Goal: Task Accomplishment & Management: Use online tool/utility

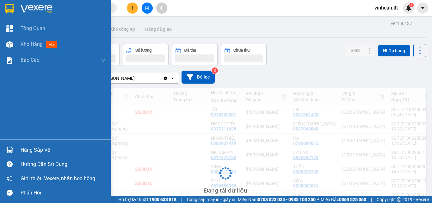
click at [45, 150] on div "Hàng sắp về" at bounding box center [63, 149] width 85 height 9
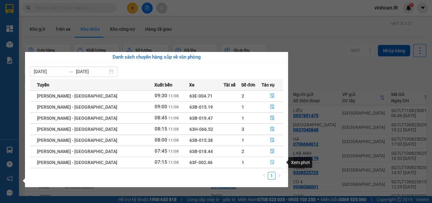
click at [270, 162] on icon "file-done" at bounding box center [272, 162] width 4 height 4
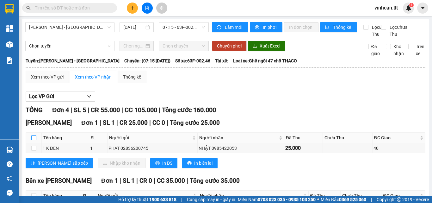
click at [33, 140] on input "checkbox" at bounding box center [33, 137] width 5 height 5
checkbox input "true"
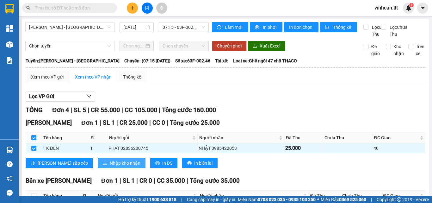
click at [110, 166] on span "Nhập kho nhận" at bounding box center [125, 162] width 31 height 7
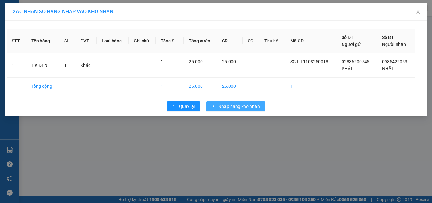
click at [225, 107] on span "Nhập hàng kho nhận" at bounding box center [239, 106] width 42 height 7
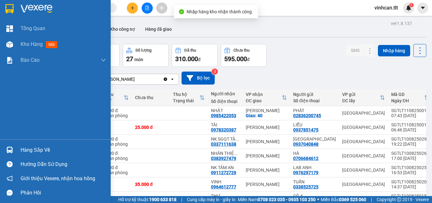
click at [37, 150] on div "Hàng sắp về" at bounding box center [63, 149] width 85 height 9
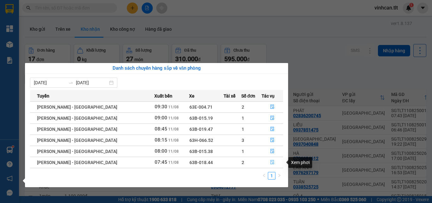
click at [270, 162] on icon "file-done" at bounding box center [272, 162] width 4 height 4
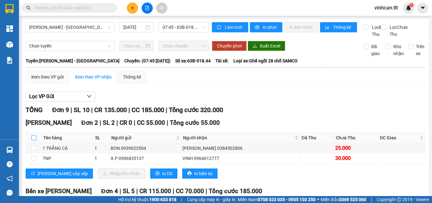
click at [34, 140] on input "checkbox" at bounding box center [33, 137] width 5 height 5
checkbox input "true"
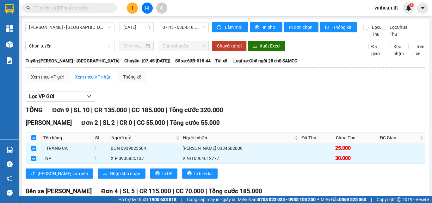
checkbox input "true"
click at [110, 177] on span "Nhập kho nhận" at bounding box center [125, 173] width 31 height 7
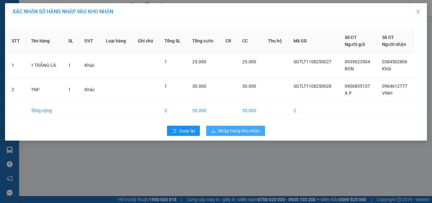
click at [222, 132] on span "Nhập hàng kho nhận" at bounding box center [239, 130] width 42 height 7
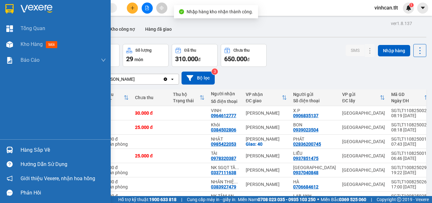
click at [38, 147] on div "Hàng sắp về" at bounding box center [63, 149] width 85 height 9
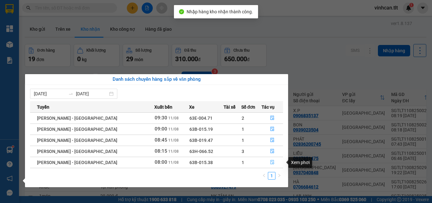
click at [270, 163] on icon "file-done" at bounding box center [272, 162] width 4 height 4
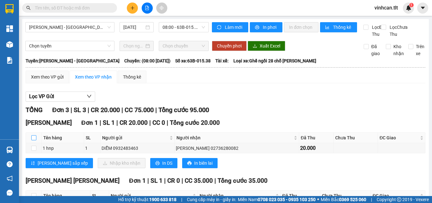
click at [34, 140] on input "checkbox" at bounding box center [33, 137] width 5 height 5
checkbox input "true"
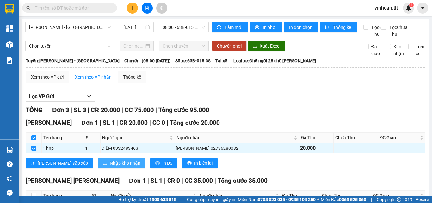
click at [110, 166] on span "Nhập kho nhận" at bounding box center [125, 162] width 31 height 7
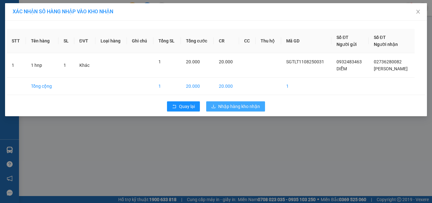
click at [222, 107] on span "Nhập hàng kho nhận" at bounding box center [239, 106] width 42 height 7
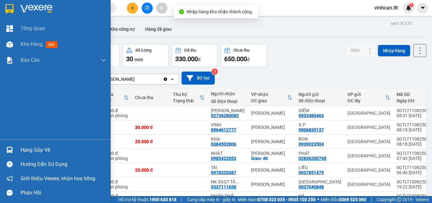
drag, startPoint x: 29, startPoint y: 150, endPoint x: 36, endPoint y: 150, distance: 7.0
click at [31, 150] on div "Hàng sắp về" at bounding box center [63, 149] width 85 height 9
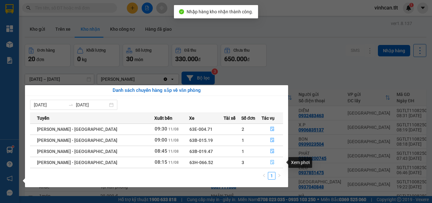
click at [270, 160] on icon "file-done" at bounding box center [272, 162] width 4 height 4
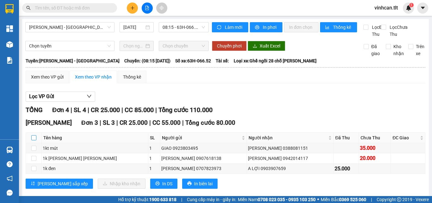
click at [33, 140] on input "checkbox" at bounding box center [33, 137] width 5 height 5
checkbox input "true"
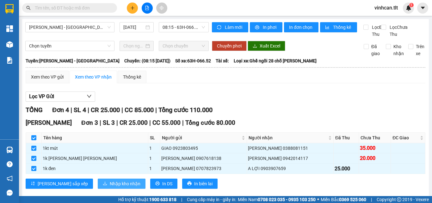
click at [110, 187] on span "Nhập kho nhận" at bounding box center [125, 183] width 31 height 7
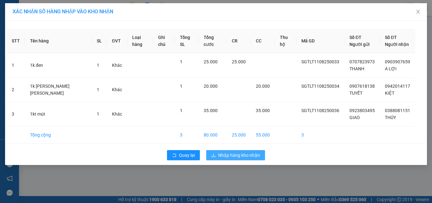
click at [236, 153] on span "Nhập hàng kho nhận" at bounding box center [239, 154] width 42 height 7
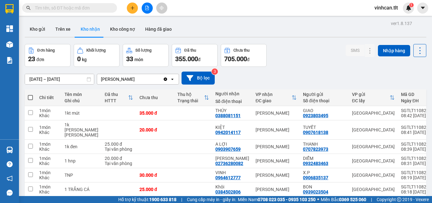
click at [91, 10] on input "text" at bounding box center [72, 7] width 75 height 7
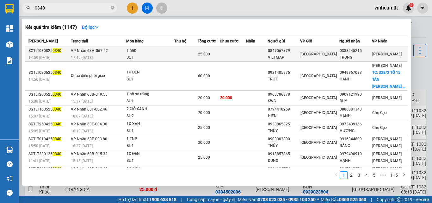
type input "0340"
click at [285, 52] on div "0847067879" at bounding box center [284, 50] width 32 height 7
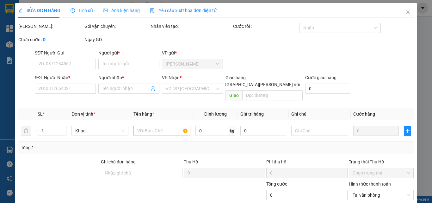
type input "0847067879"
type input "VIETMAP"
type input "0388245215"
type input "TRỌNG"
type input "25.000"
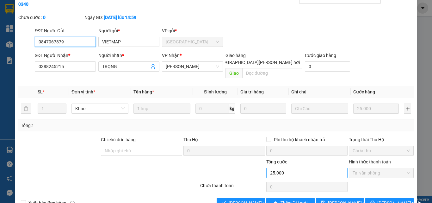
scroll to position [29, 0]
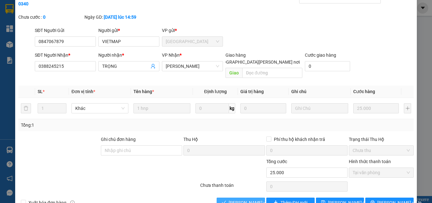
click at [251, 199] on span "[PERSON_NAME] và [PERSON_NAME] hàng" at bounding box center [271, 202] width 85 height 7
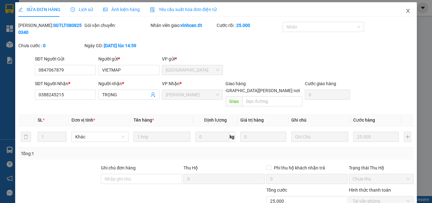
scroll to position [0, 0]
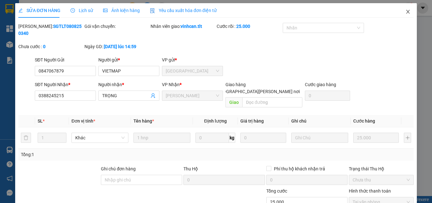
click at [405, 11] on icon "close" at bounding box center [407, 11] width 5 height 5
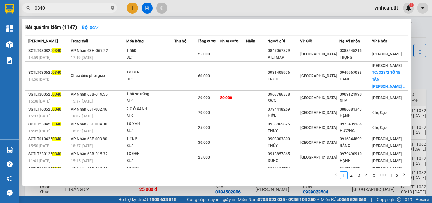
click at [113, 7] on icon "close-circle" at bounding box center [113, 8] width 4 height 4
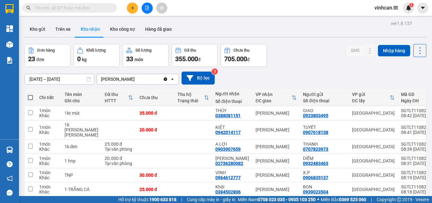
click at [102, 9] on input "text" at bounding box center [72, 7] width 75 height 7
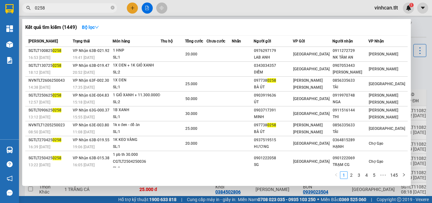
click at [97, 8] on input "0258" at bounding box center [72, 7] width 75 height 7
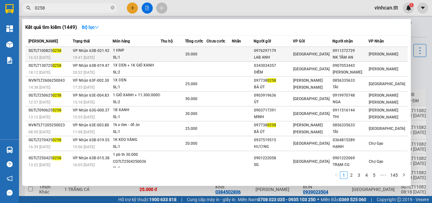
type input "0258"
click at [277, 55] on div "LAB ANH" at bounding box center [273, 57] width 39 height 7
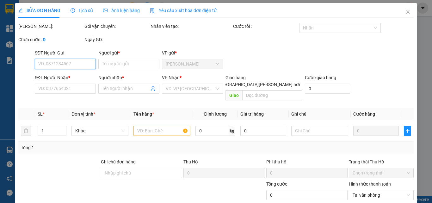
type input "0976297179"
type input "LAB ANH"
type input "0911272729"
type input "NK TÂM AN"
type input "20.000"
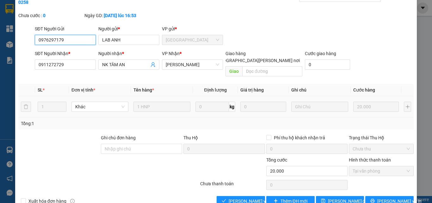
scroll to position [33, 0]
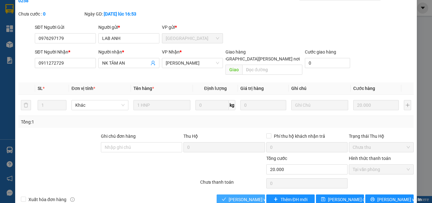
click at [251, 196] on span "[PERSON_NAME] và [PERSON_NAME] hàng" at bounding box center [271, 199] width 85 height 7
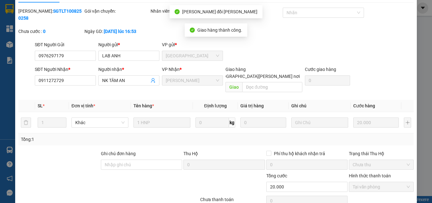
scroll to position [0, 0]
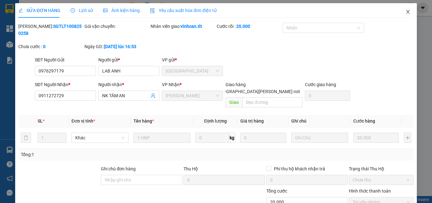
click at [405, 12] on icon "close" at bounding box center [407, 11] width 5 height 5
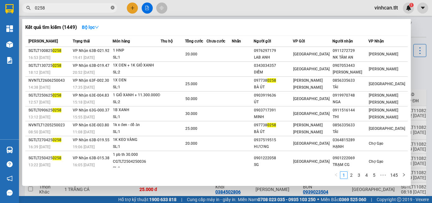
click at [112, 7] on icon "close-circle" at bounding box center [113, 8] width 4 height 4
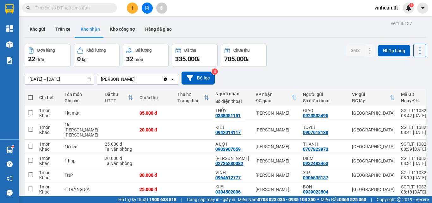
click at [103, 6] on input "text" at bounding box center [72, 7] width 75 height 7
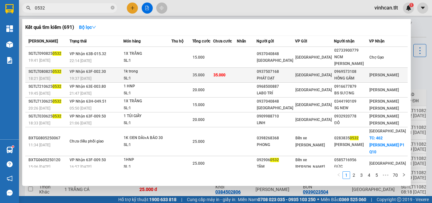
type input "0532"
click at [284, 68] on div "0937507168" at bounding box center [276, 71] width 38 height 7
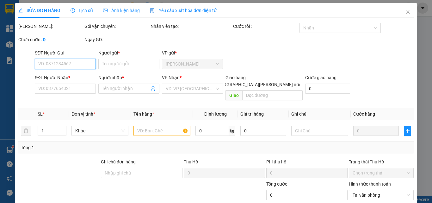
type input "0937507168"
type input "PHÁT ĐẠT"
type input "0969573108"
type input "HỒNG GẤM"
type input "35.000"
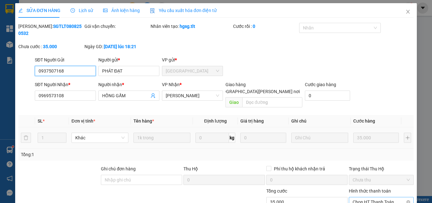
scroll to position [33, 0]
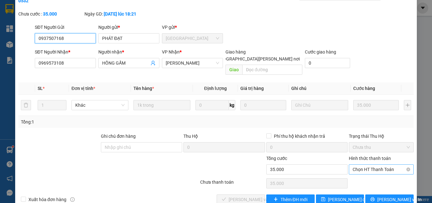
click at [362, 164] on span "Chọn HT Thanh Toán" at bounding box center [380, 168] width 57 height 9
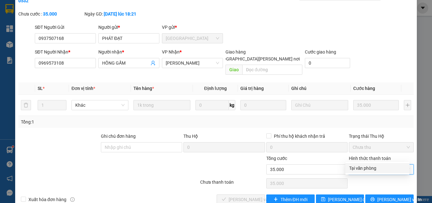
click at [365, 167] on div "Tại văn phòng" at bounding box center [377, 167] width 57 height 7
type input "0"
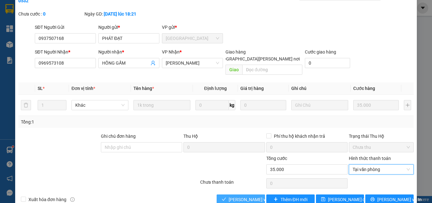
drag, startPoint x: 245, startPoint y: 183, endPoint x: 249, endPoint y: 177, distance: 7.1
click at [246, 196] on span "[PERSON_NAME] và [PERSON_NAME] hàng" at bounding box center [271, 199] width 85 height 7
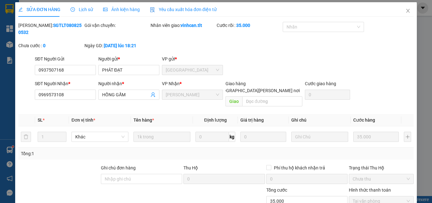
scroll to position [0, 0]
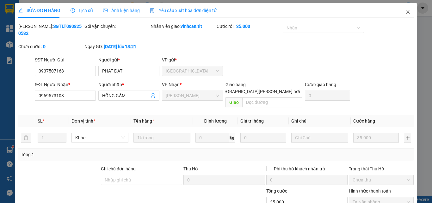
click at [403, 9] on span "Close" at bounding box center [408, 12] width 18 height 18
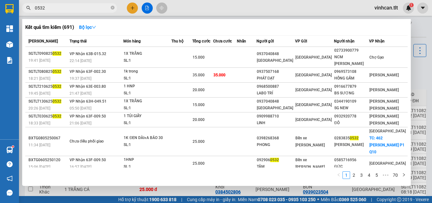
drag, startPoint x: 113, startPoint y: 9, endPoint x: 87, endPoint y: 0, distance: 27.6
click at [110, 8] on span "0532" at bounding box center [69, 7] width 95 height 9
drag, startPoint x: 113, startPoint y: 8, endPoint x: 99, endPoint y: 0, distance: 15.4
click at [112, 8] on icon "close-circle" at bounding box center [113, 8] width 4 height 4
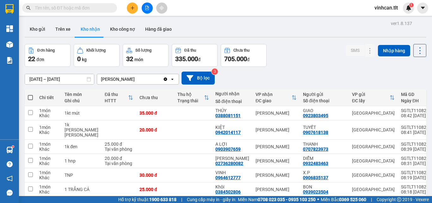
click at [98, 7] on input "text" at bounding box center [72, 7] width 75 height 7
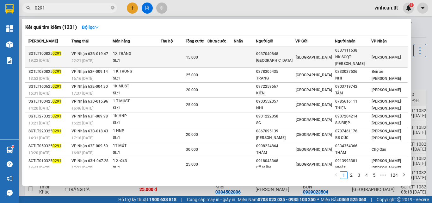
type input "0291"
click at [285, 51] on div "0937040848" at bounding box center [275, 54] width 39 height 7
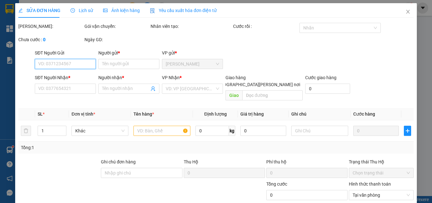
type input "0937040848"
type input "[GEOGRAPHIC_DATA]"
type input "0337111638"
type input "NK SGQT [PERSON_NAME]"
type input "15.000"
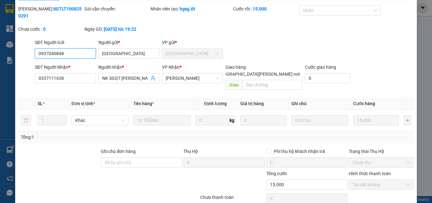
scroll to position [33, 0]
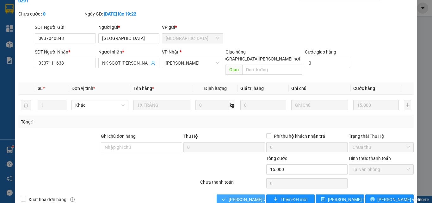
click at [247, 196] on span "[PERSON_NAME] và [PERSON_NAME] hàng" at bounding box center [271, 199] width 85 height 7
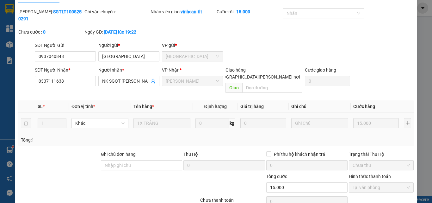
scroll to position [0, 0]
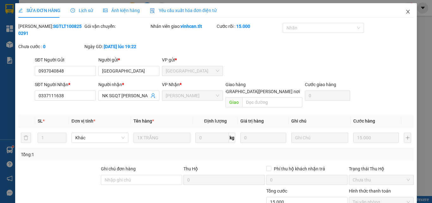
click at [405, 13] on icon "close" at bounding box center [407, 11] width 5 height 5
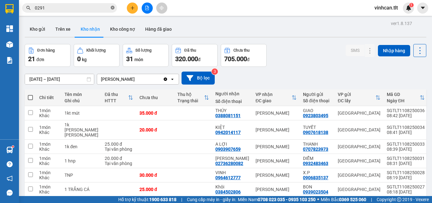
click at [112, 8] on icon "close-circle" at bounding box center [113, 8] width 4 height 4
click at [91, 9] on input "text" at bounding box center [72, 7] width 75 height 7
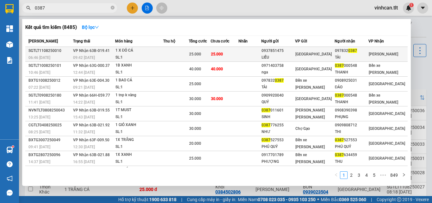
type input "0387"
click at [285, 52] on div "0937851475" at bounding box center [277, 50] width 33 height 7
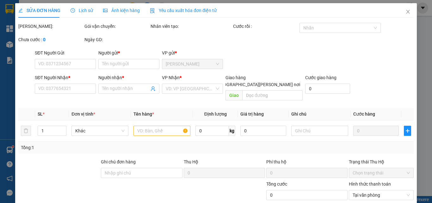
type input "0937851475"
type input "LIỄU"
type input "0978320387"
type input "TÀI"
type input "25.000"
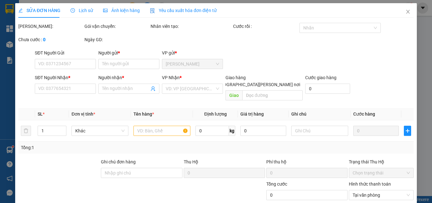
type input "25.000"
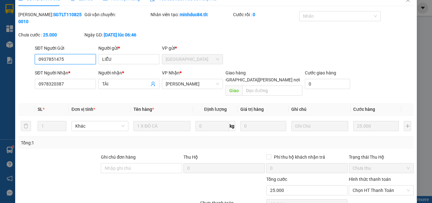
scroll to position [29, 0]
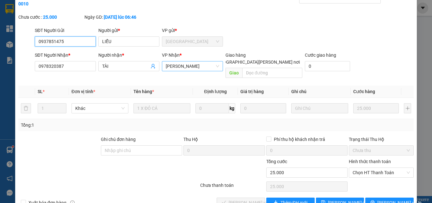
click at [210, 61] on span "[PERSON_NAME]" at bounding box center [192, 65] width 53 height 9
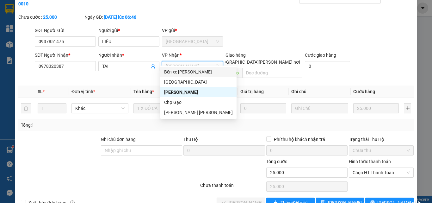
click at [182, 72] on div "Bến xe [PERSON_NAME]" at bounding box center [198, 71] width 69 height 7
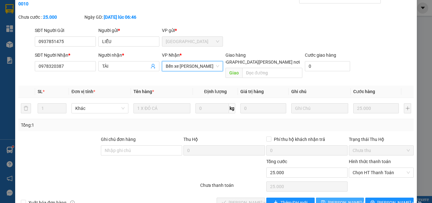
click at [342, 199] on span "[PERSON_NAME] đổi" at bounding box center [348, 202] width 41 height 7
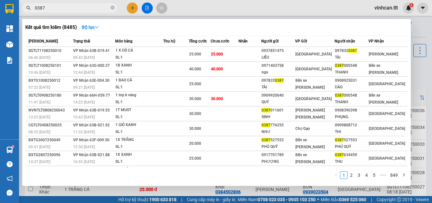
click at [114, 7] on span "0387" at bounding box center [69, 7] width 95 height 9
click at [112, 7] on icon "close-circle" at bounding box center [113, 8] width 4 height 4
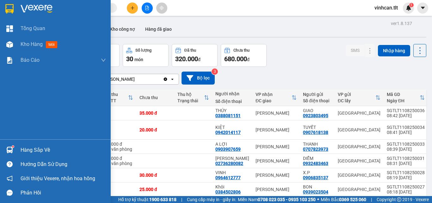
click at [32, 150] on div "Hàng sắp về" at bounding box center [63, 149] width 85 height 9
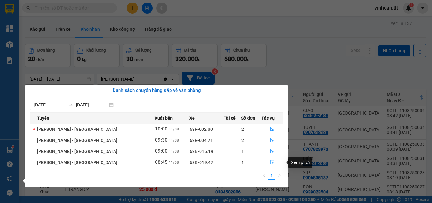
click at [270, 161] on icon "file-done" at bounding box center [272, 162] width 4 height 4
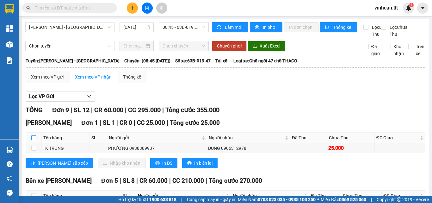
click at [33, 140] on input "checkbox" at bounding box center [33, 137] width 5 height 5
checkbox input "true"
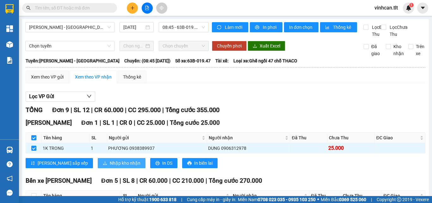
click at [110, 166] on span "Nhập kho nhận" at bounding box center [125, 162] width 31 height 7
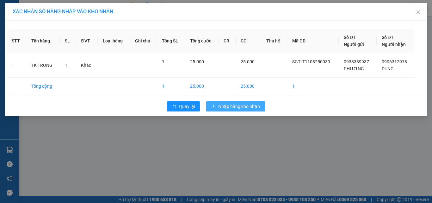
click at [235, 105] on span "Nhập hàng kho nhận" at bounding box center [239, 106] width 42 height 7
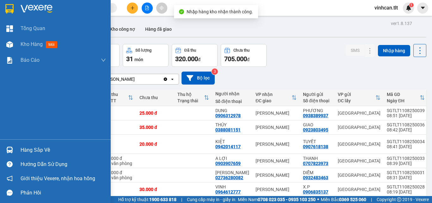
click at [30, 150] on div "Hàng sắp về" at bounding box center [63, 149] width 85 height 9
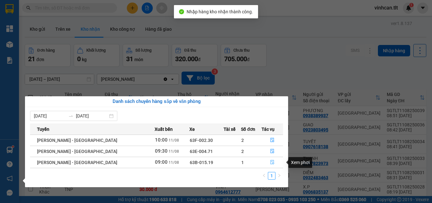
click at [270, 161] on icon "file-done" at bounding box center [272, 162] width 4 height 4
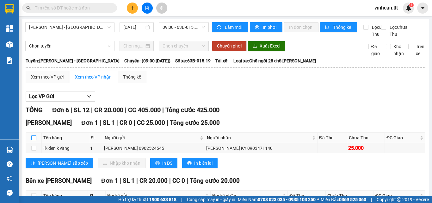
click at [34, 140] on input "checkbox" at bounding box center [33, 137] width 5 height 5
checkbox input "true"
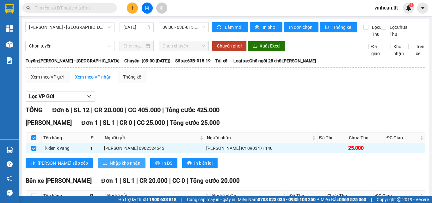
click at [110, 166] on span "Nhập kho nhận" at bounding box center [125, 162] width 31 height 7
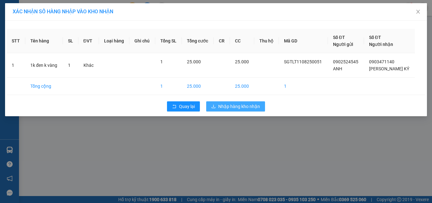
click at [225, 109] on span "Nhập hàng kho nhận" at bounding box center [239, 106] width 42 height 7
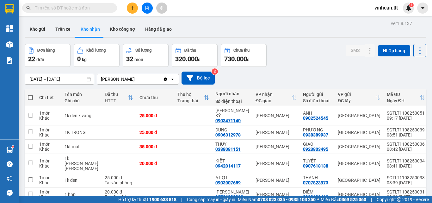
click at [103, 7] on input "text" at bounding box center [72, 7] width 75 height 7
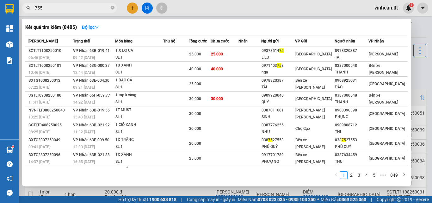
type input "7559"
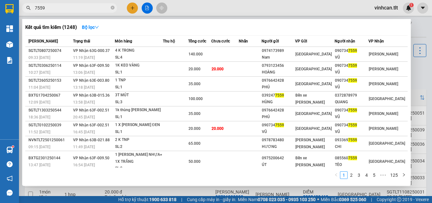
click at [111, 7] on icon "close-circle" at bounding box center [113, 8] width 4 height 4
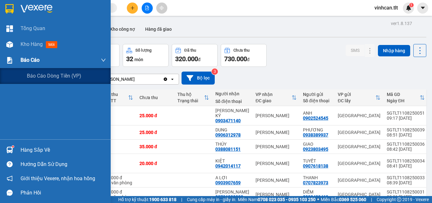
click at [25, 60] on span "Báo cáo" at bounding box center [30, 60] width 19 height 8
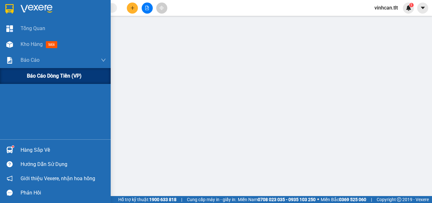
drag, startPoint x: 45, startPoint y: 76, endPoint x: 64, endPoint y: 81, distance: 19.9
click at [45, 77] on span "Báo cáo dòng tiền (VP)" at bounding box center [54, 76] width 55 height 8
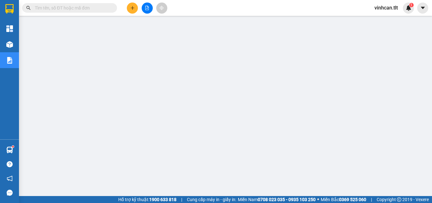
click at [93, 10] on input "text" at bounding box center [72, 7] width 75 height 7
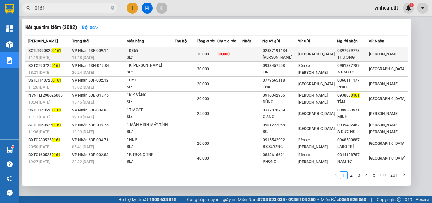
type input "0161"
click at [290, 50] on div "02837191434" at bounding box center [280, 50] width 35 height 7
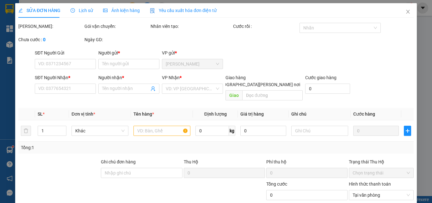
type input "02837191434"
type input "[PERSON_NAME]"
type input "0397979778"
type input "THƯƠNG"
type input "30.000"
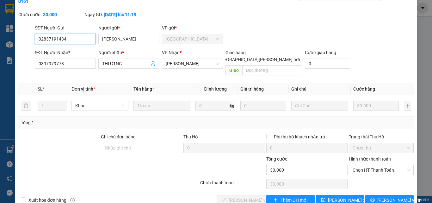
scroll to position [33, 0]
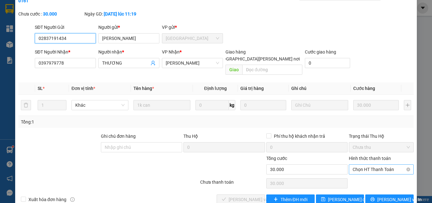
click at [381, 164] on span "Chọn HT Thanh Toán" at bounding box center [380, 168] width 57 height 9
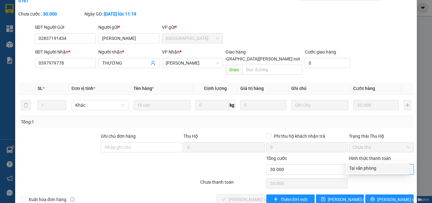
click at [363, 168] on div "Tại văn phòng" at bounding box center [377, 167] width 57 height 7
type input "0"
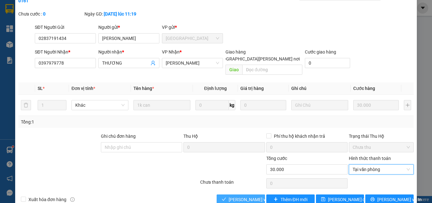
click at [236, 196] on span "[PERSON_NAME] và [PERSON_NAME] hàng" at bounding box center [271, 199] width 85 height 7
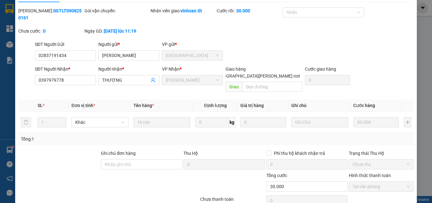
scroll to position [0, 0]
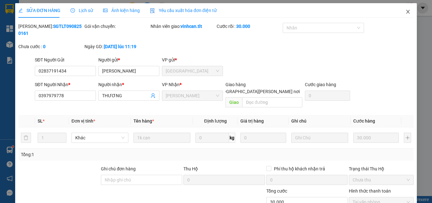
click at [406, 12] on icon "close" at bounding box center [407, 12] width 3 height 4
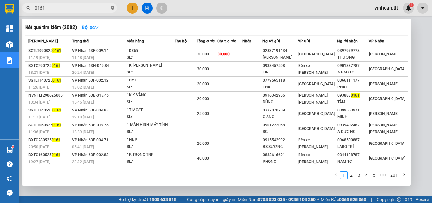
click at [112, 8] on icon "close-circle" at bounding box center [113, 8] width 4 height 4
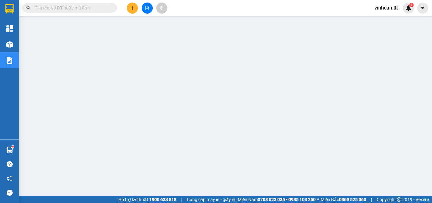
click at [107, 7] on input "text" at bounding box center [72, 7] width 75 height 7
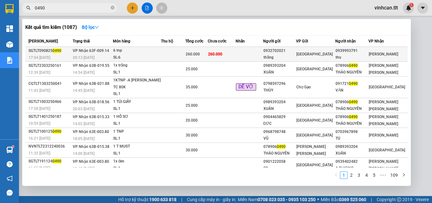
type input "0490"
click at [281, 50] on div "0932702021" at bounding box center [279, 50] width 33 height 7
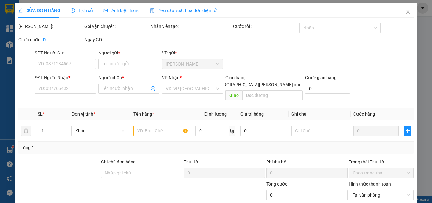
type input "0932702021"
type input "thắng"
type input "0939993791"
type input "thu"
type input "260.000"
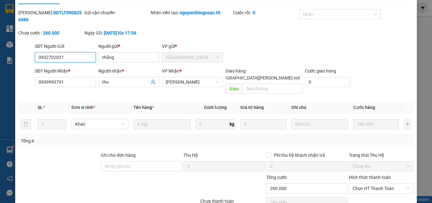
scroll to position [33, 0]
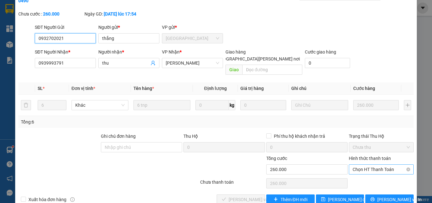
click at [363, 164] on span "Chọn HT Thanh Toán" at bounding box center [380, 168] width 57 height 9
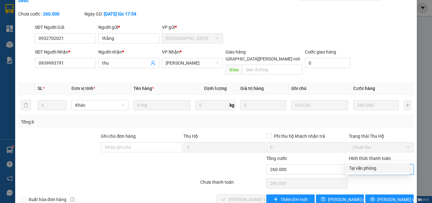
click at [363, 167] on div "Tại văn phòng" at bounding box center [377, 167] width 57 height 7
type input "0"
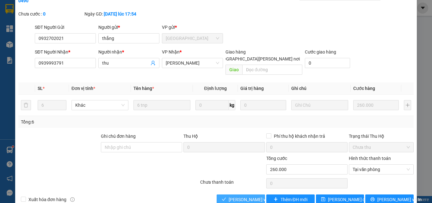
click at [256, 196] on span "[PERSON_NAME] và [PERSON_NAME] hàng" at bounding box center [271, 199] width 85 height 7
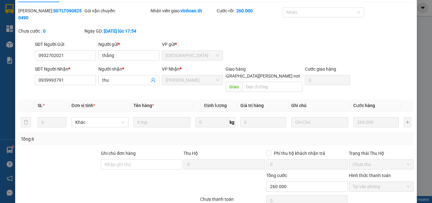
scroll to position [0, 0]
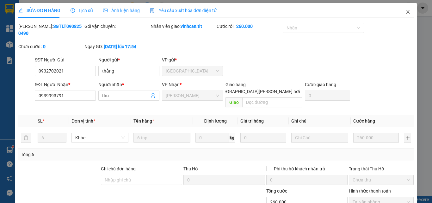
click at [405, 13] on icon "close" at bounding box center [407, 11] width 5 height 5
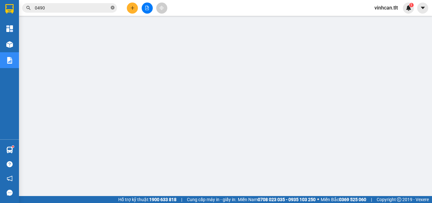
click at [114, 8] on icon "close-circle" at bounding box center [113, 8] width 4 height 4
click at [87, 9] on input "text" at bounding box center [72, 7] width 75 height 7
click at [101, 10] on input "text" at bounding box center [72, 7] width 75 height 7
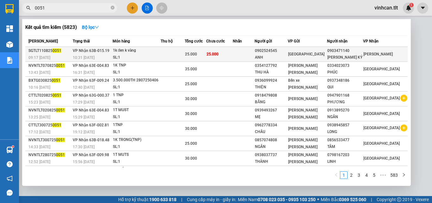
type input "0051"
click at [283, 51] on div "0902524545" at bounding box center [271, 50] width 32 height 7
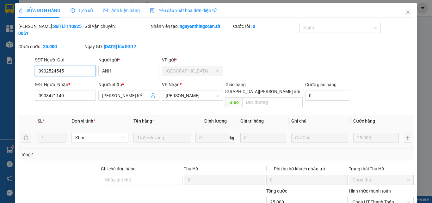
scroll to position [29, 0]
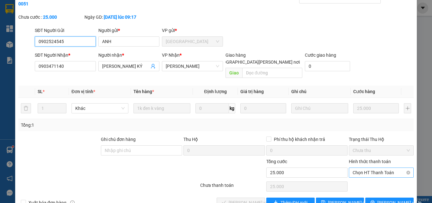
click at [361, 168] on span "Chọn HT Thanh Toán" at bounding box center [380, 172] width 57 height 9
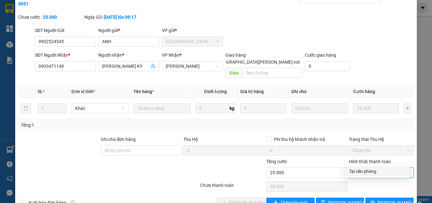
click at [364, 170] on div "Tại văn phòng" at bounding box center [377, 171] width 57 height 7
type input "0"
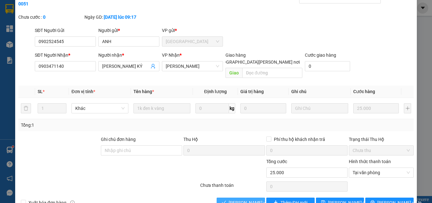
click at [260, 199] on span "[PERSON_NAME] và [PERSON_NAME] hàng" at bounding box center [271, 202] width 85 height 7
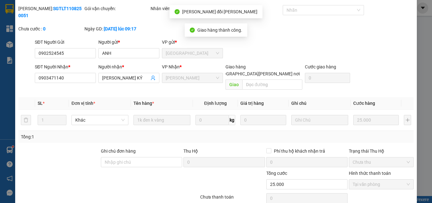
scroll to position [0, 0]
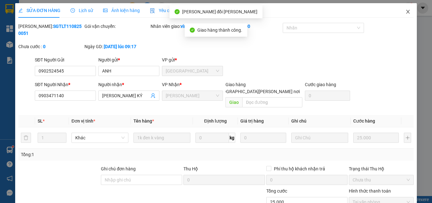
click at [405, 12] on icon "close" at bounding box center [407, 11] width 5 height 5
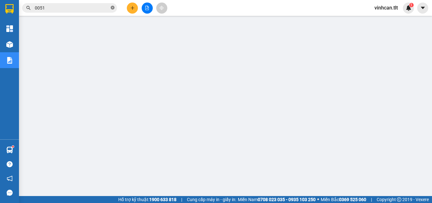
click at [111, 8] on icon "close-circle" at bounding box center [113, 8] width 4 height 4
click at [106, 7] on span at bounding box center [69, 7] width 95 height 9
click at [102, 8] on input "text" at bounding box center [72, 7] width 75 height 7
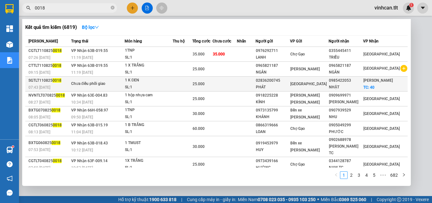
type input "0018"
click at [290, 78] on div "02836200745" at bounding box center [273, 80] width 34 height 7
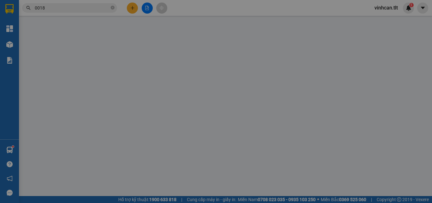
type input "02836200745"
type input "PHÁT"
type input "0985422053"
type input "NHẬT"
checkbox input "true"
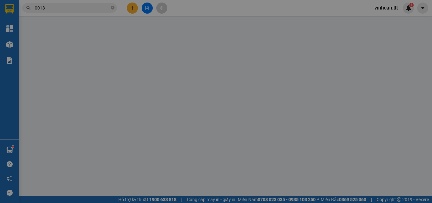
type input "40"
type input "25.000"
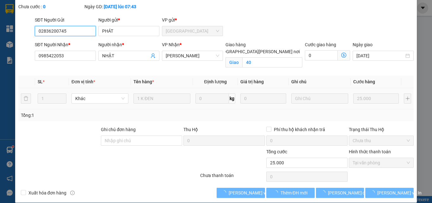
scroll to position [40, 0]
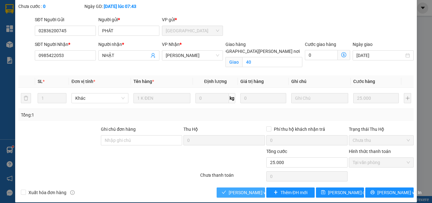
click at [242, 189] on span "[PERSON_NAME] và [PERSON_NAME] hàng" at bounding box center [271, 192] width 85 height 7
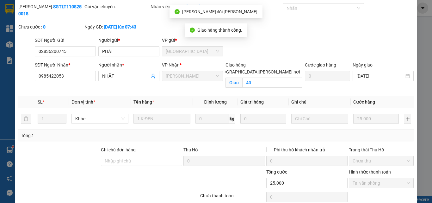
scroll to position [0, 0]
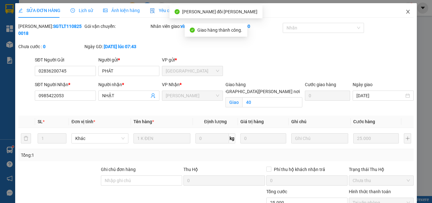
click at [405, 12] on icon "close" at bounding box center [407, 11] width 5 height 5
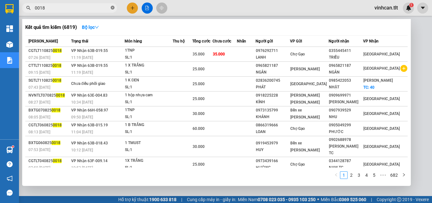
click at [112, 8] on icon "close-circle" at bounding box center [113, 8] width 4 height 4
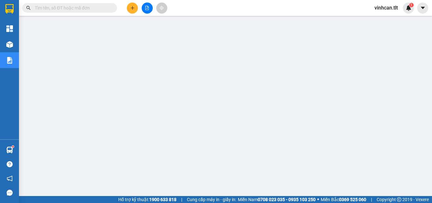
click at [91, 8] on input "text" at bounding box center [72, 7] width 75 height 7
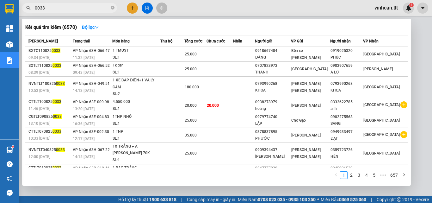
type input "0033"
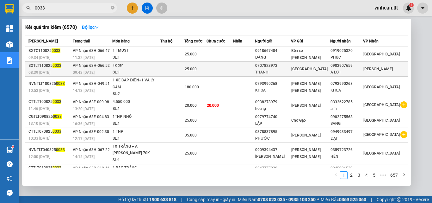
click at [283, 65] on div "0707823973" at bounding box center [272, 65] width 35 height 7
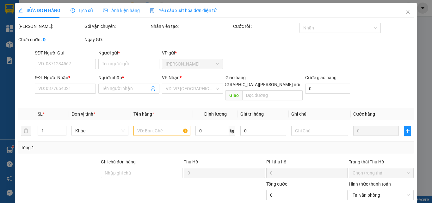
type input "0707823973"
type input "THANH"
type input "0903907659"
type input "A LỢI"
type input "25.000"
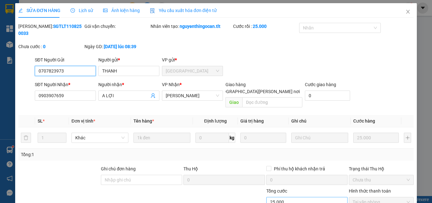
scroll to position [31, 0]
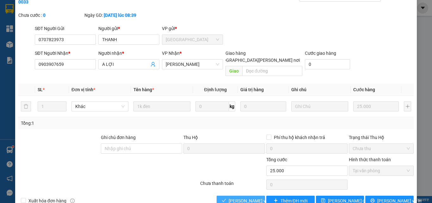
click at [251, 197] on span "[PERSON_NAME] và [PERSON_NAME] hàng" at bounding box center [271, 200] width 85 height 7
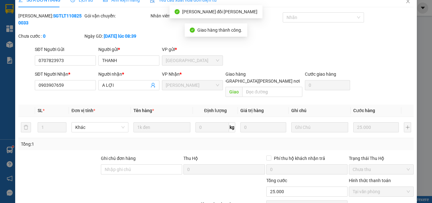
scroll to position [0, 0]
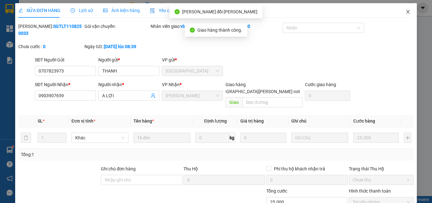
click at [405, 12] on icon "close" at bounding box center [407, 11] width 5 height 5
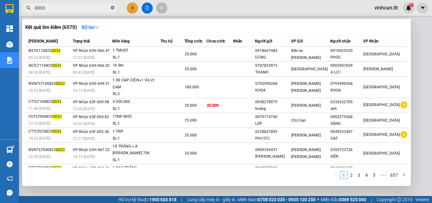
click at [111, 7] on icon "close-circle" at bounding box center [113, 8] width 4 height 4
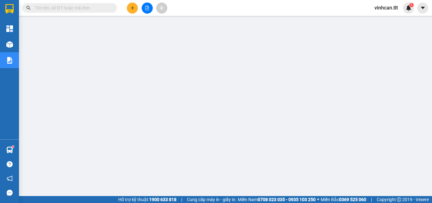
click at [91, 9] on input "text" at bounding box center [72, 7] width 75 height 7
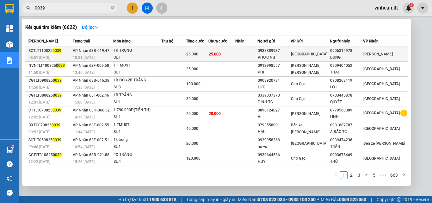
type input "0039"
click at [277, 51] on div "0938389937" at bounding box center [274, 50] width 33 height 7
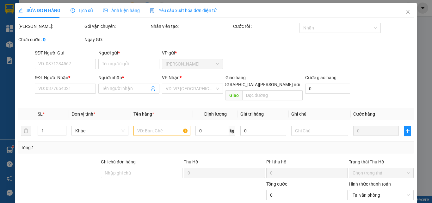
type input "0938389937"
type input "PHƯƠNG"
type input "0906312978"
type input "DUNG"
type input "25.000"
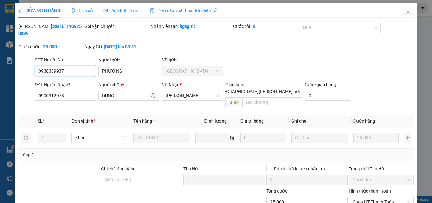
scroll to position [32, 0]
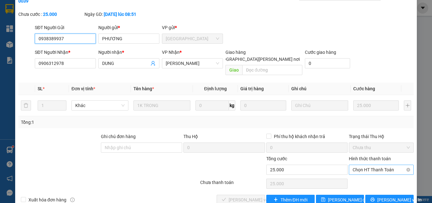
click at [368, 165] on span "Chọn HT Thanh Toán" at bounding box center [380, 169] width 57 height 9
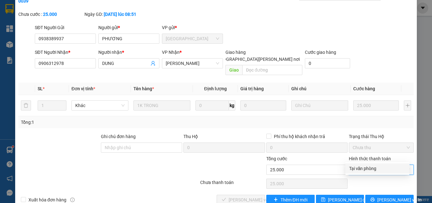
click at [367, 167] on div "Tại văn phòng" at bounding box center [377, 168] width 57 height 7
type input "0"
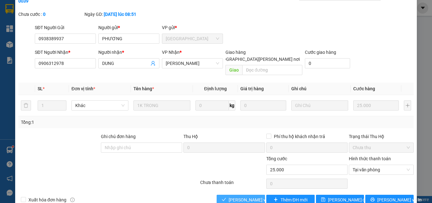
click at [246, 196] on span "[PERSON_NAME] và [PERSON_NAME] hàng" at bounding box center [271, 199] width 85 height 7
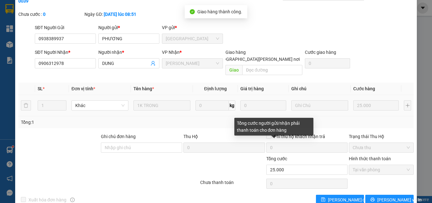
scroll to position [0, 0]
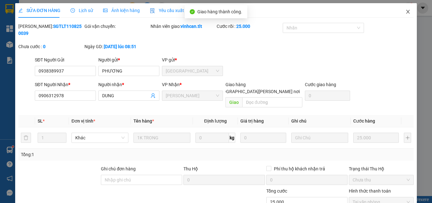
click at [405, 13] on icon "close" at bounding box center [407, 11] width 5 height 5
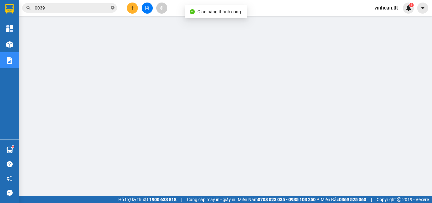
click at [112, 8] on icon "close-circle" at bounding box center [113, 8] width 4 height 4
click at [99, 8] on input "text" at bounding box center [72, 7] width 75 height 7
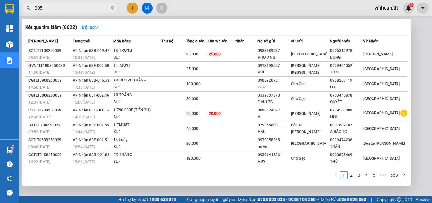
type input "0057"
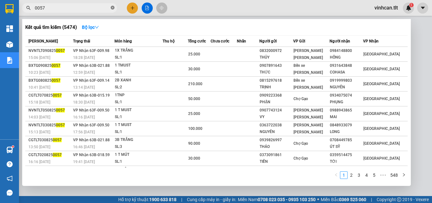
click at [113, 7] on icon "close-circle" at bounding box center [113, 8] width 4 height 4
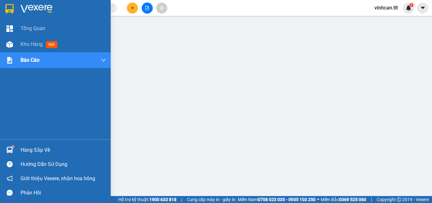
click at [30, 150] on div "Hàng sắp về" at bounding box center [63, 149] width 85 height 9
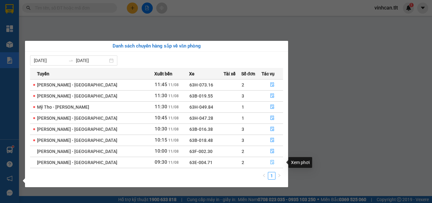
click at [270, 160] on icon "file-done" at bounding box center [272, 162] width 4 height 4
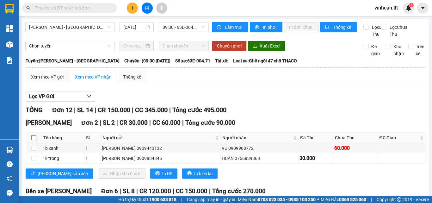
click at [33, 140] on input "checkbox" at bounding box center [33, 137] width 5 height 5
checkbox input "true"
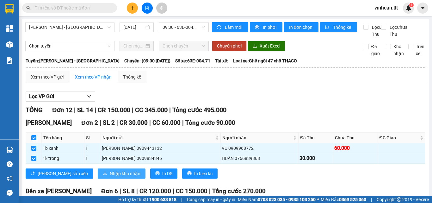
click at [110, 177] on span "Nhập kho nhận" at bounding box center [125, 173] width 31 height 7
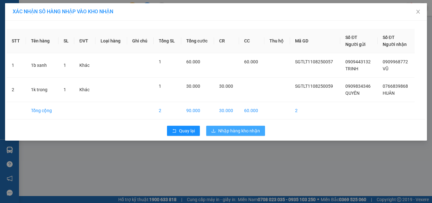
click at [228, 132] on span "Nhập hàng kho nhận" at bounding box center [239, 130] width 42 height 7
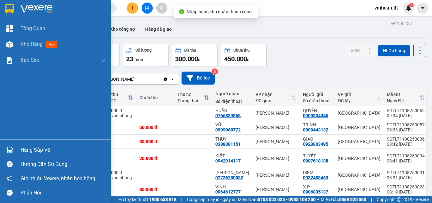
click at [29, 149] on div "Hàng sắp về" at bounding box center [63, 149] width 85 height 9
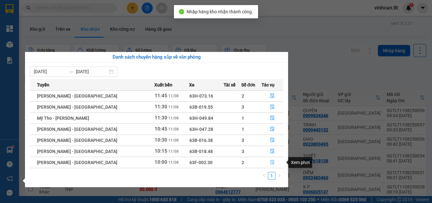
click at [271, 162] on icon "file-done" at bounding box center [272, 162] width 4 height 4
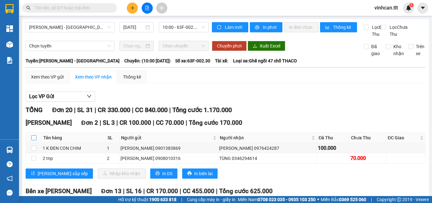
click at [34, 140] on input "checkbox" at bounding box center [33, 137] width 5 height 5
checkbox input "true"
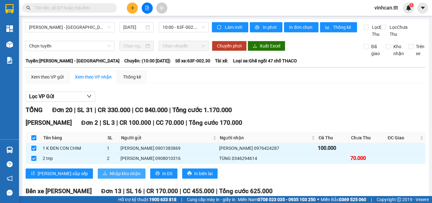
click at [110, 177] on span "Nhập kho nhận" at bounding box center [125, 173] width 31 height 7
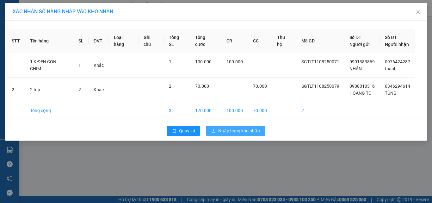
click at [226, 131] on span "Nhập hàng kho nhận" at bounding box center [239, 130] width 42 height 7
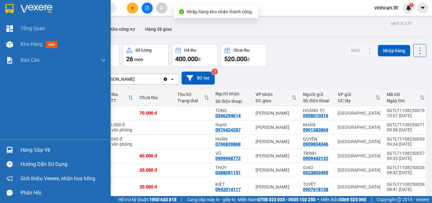
click at [32, 149] on div "Hàng sắp về" at bounding box center [63, 149] width 85 height 9
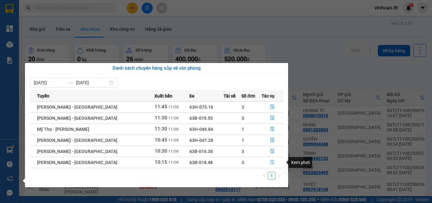
click at [271, 163] on icon "file-done" at bounding box center [272, 162] width 4 height 4
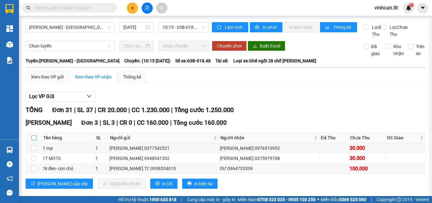
click at [35, 140] on input "checkbox" at bounding box center [33, 137] width 5 height 5
checkbox input "true"
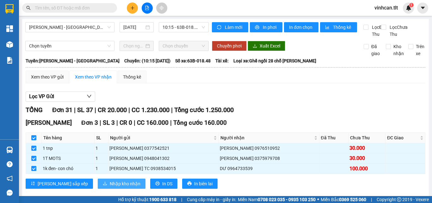
click at [110, 187] on span "Nhập kho nhận" at bounding box center [125, 183] width 31 height 7
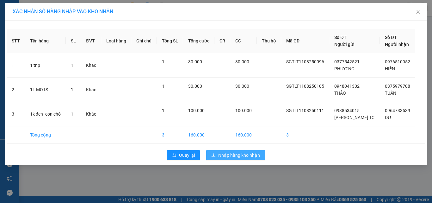
click at [229, 156] on span "Nhập hàng kho nhận" at bounding box center [239, 154] width 42 height 7
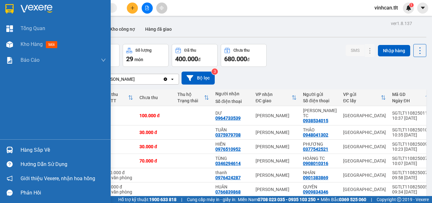
click at [28, 148] on div "Hàng sắp về" at bounding box center [63, 149] width 85 height 9
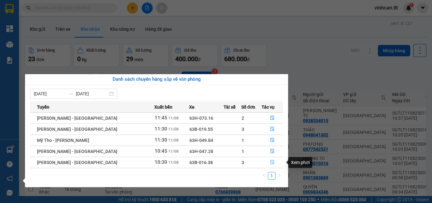
click at [270, 161] on icon "file-done" at bounding box center [272, 162] width 4 height 4
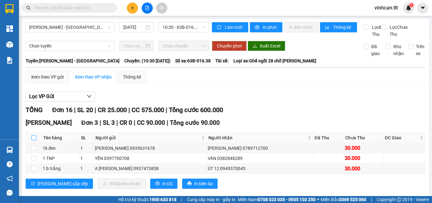
click at [33, 140] on input "checkbox" at bounding box center [33, 137] width 5 height 5
checkbox input "true"
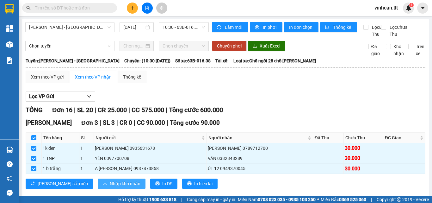
click at [110, 187] on span "Nhập kho nhận" at bounding box center [125, 183] width 31 height 7
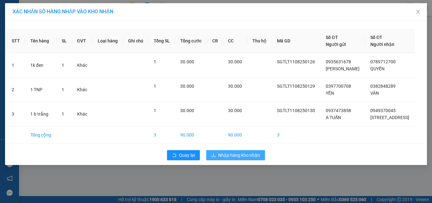
click at [249, 155] on span "Nhập hàng kho nhận" at bounding box center [239, 154] width 42 height 7
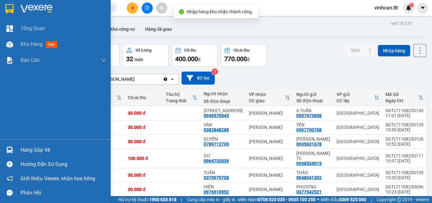
click at [32, 151] on div "Hàng sắp về" at bounding box center [63, 149] width 85 height 9
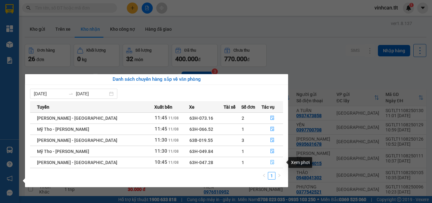
click at [270, 162] on icon "file-done" at bounding box center [272, 162] width 4 height 4
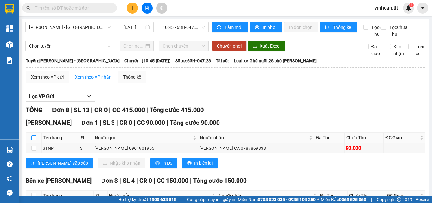
click at [33, 140] on input "checkbox" at bounding box center [33, 137] width 5 height 5
checkbox input "true"
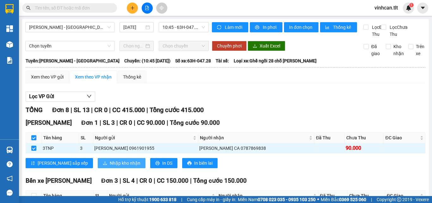
click at [110, 166] on span "Nhập kho nhận" at bounding box center [125, 162] width 31 height 7
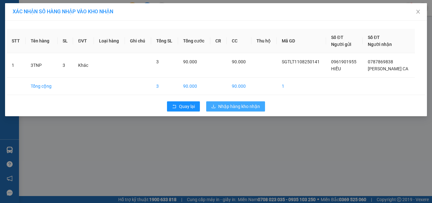
click at [246, 107] on span "Nhập hàng kho nhận" at bounding box center [239, 106] width 42 height 7
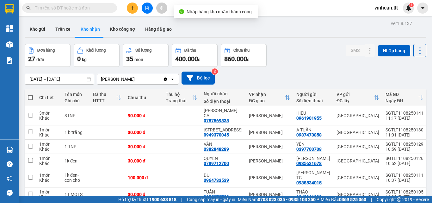
click at [79, 9] on input "text" at bounding box center [72, 7] width 75 height 7
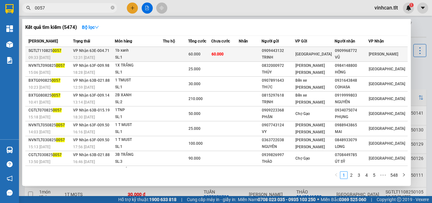
type input "0057"
click at [282, 50] on div "0909443132" at bounding box center [278, 50] width 33 height 7
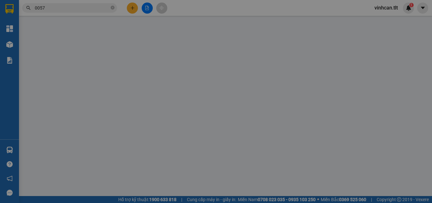
type input "0909443132"
type input "TRINH"
type input "0909968772"
type input "VŨ"
type input "60.000"
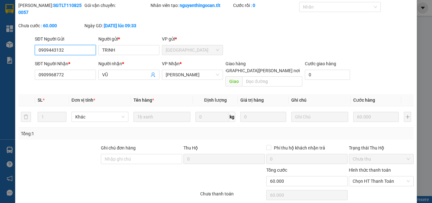
scroll to position [33, 0]
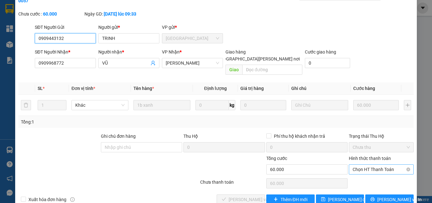
click at [375, 164] on span "Chọn HT Thanh Toán" at bounding box center [380, 168] width 57 height 9
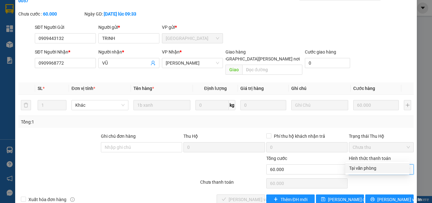
drag, startPoint x: 363, startPoint y: 168, endPoint x: 330, endPoint y: 170, distance: 33.6
click at [363, 168] on div "Tại văn phòng" at bounding box center [377, 167] width 57 height 7
type input "0"
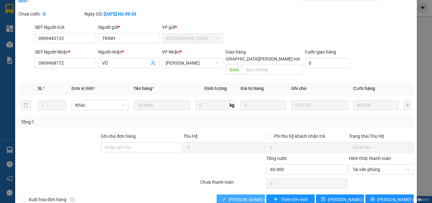
click at [250, 194] on button "[PERSON_NAME] và [PERSON_NAME] hàng" at bounding box center [241, 199] width 48 height 10
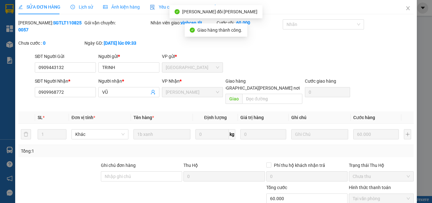
scroll to position [0, 0]
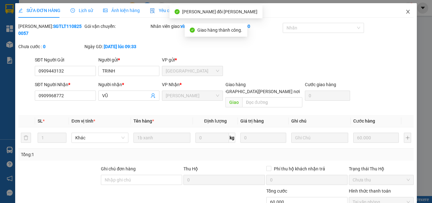
click at [406, 12] on icon "close" at bounding box center [407, 12] width 3 height 4
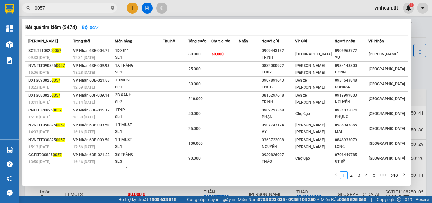
click at [113, 8] on icon "close-circle" at bounding box center [113, 8] width 4 height 4
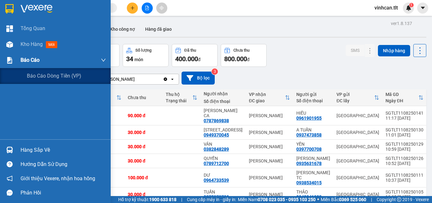
drag, startPoint x: 25, startPoint y: 59, endPoint x: 34, endPoint y: 65, distance: 10.9
click at [26, 59] on span "Báo cáo" at bounding box center [30, 60] width 19 height 8
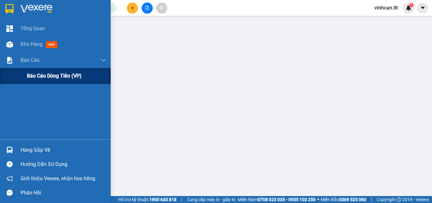
drag, startPoint x: 48, startPoint y: 74, endPoint x: 67, endPoint y: 77, distance: 18.6
click at [50, 75] on span "Báo cáo dòng tiền (VP)" at bounding box center [54, 76] width 55 height 8
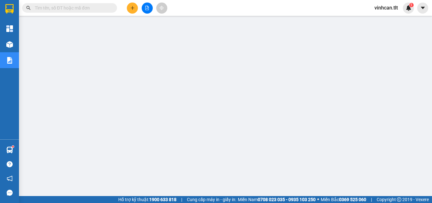
click at [100, 7] on input "text" at bounding box center [72, 7] width 75 height 7
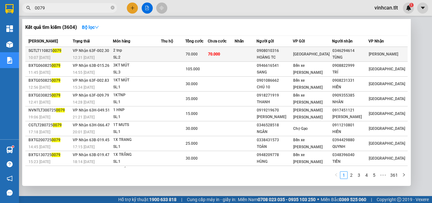
type input "0079"
click at [285, 51] on div "0908010316" at bounding box center [275, 50] width 36 height 7
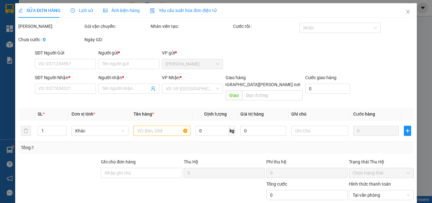
type input "0908010316"
type input "HOÀNG TC"
type input "0346294614"
type input "TÙNG"
type input "70.000"
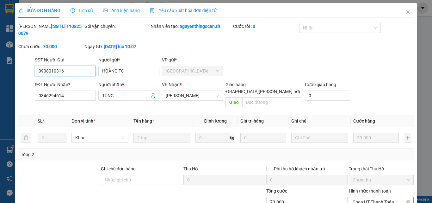
scroll to position [32, 0]
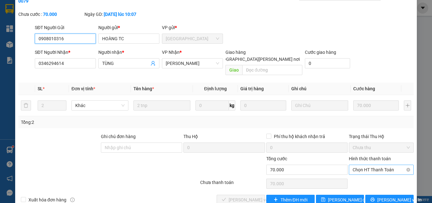
click at [361, 165] on span "Chọn HT Thanh Toán" at bounding box center [380, 169] width 57 height 9
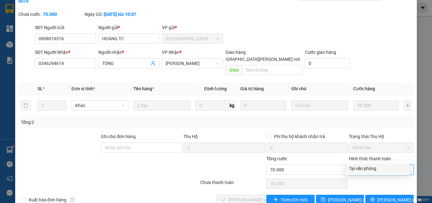
click at [364, 171] on div "Tại văn phòng" at bounding box center [377, 168] width 57 height 7
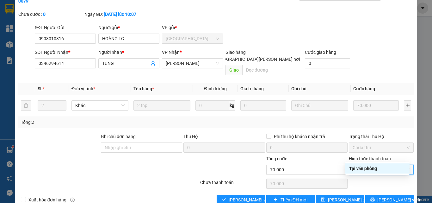
type input "0"
drag, startPoint x: 253, startPoint y: 185, endPoint x: 254, endPoint y: 180, distance: 5.1
click at [253, 196] on span "[PERSON_NAME] và [PERSON_NAME] hàng" at bounding box center [271, 199] width 85 height 7
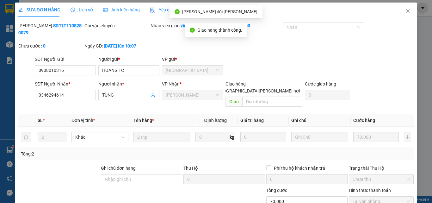
scroll to position [0, 0]
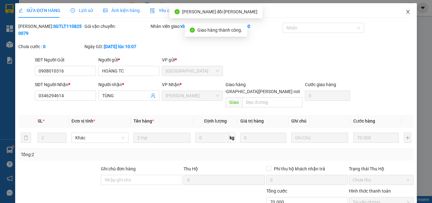
click at [405, 13] on icon "close" at bounding box center [407, 11] width 5 height 5
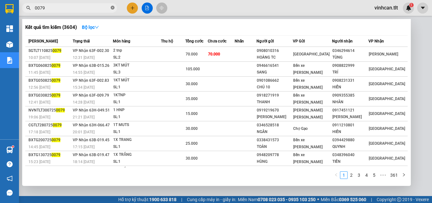
click at [111, 7] on icon "close-circle" at bounding box center [113, 8] width 4 height 4
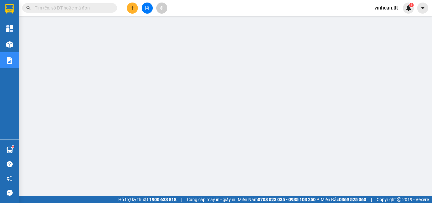
click at [100, 8] on input "text" at bounding box center [72, 7] width 75 height 7
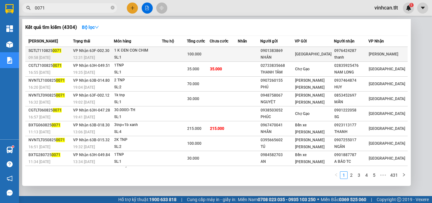
type input "0071"
click at [283, 52] on div "0901383869" at bounding box center [277, 50] width 34 height 7
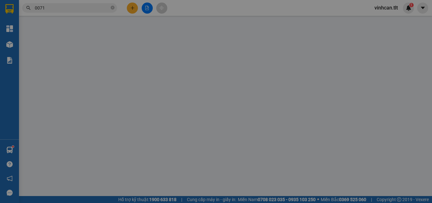
type input "0901383869"
type input "NHÂN"
type input "0976424287"
type input "thanh"
type input "100.000"
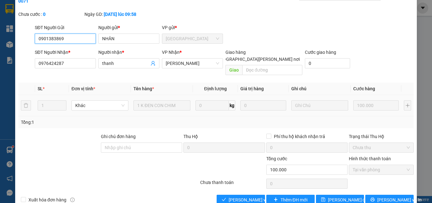
scroll to position [33, 0]
click at [241, 196] on span "[PERSON_NAME] và [PERSON_NAME] hàng" at bounding box center [271, 199] width 85 height 7
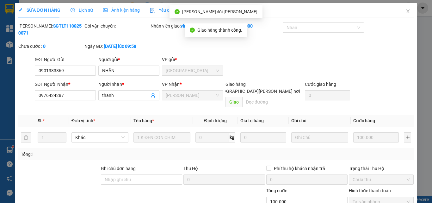
scroll to position [0, 0]
click at [405, 12] on icon "close" at bounding box center [407, 11] width 5 height 5
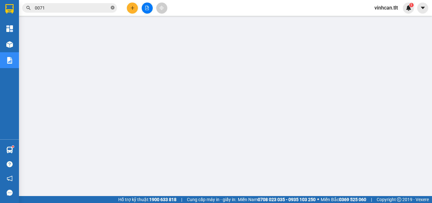
click at [113, 8] on icon "close-circle" at bounding box center [113, 8] width 4 height 4
click at [66, 9] on input "text" at bounding box center [72, 7] width 75 height 7
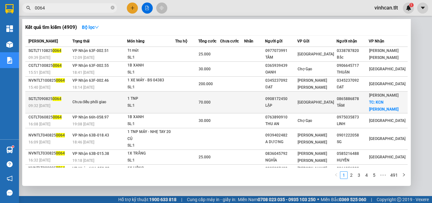
type input "0064"
click at [296, 99] on div "0908172450" at bounding box center [281, 98] width 32 height 7
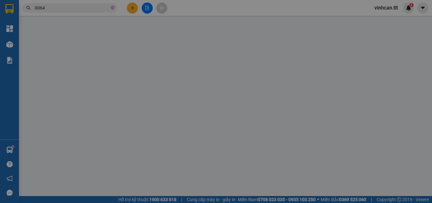
type input "0908172450"
type input "LẬP"
type input "0865886878"
type input "TÂM"
checkbox input "true"
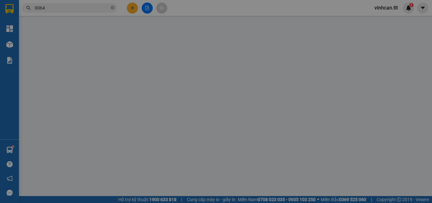
type input "KCN [PERSON_NAME]"
type input "70.000"
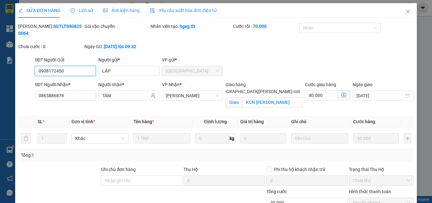
scroll to position [30, 0]
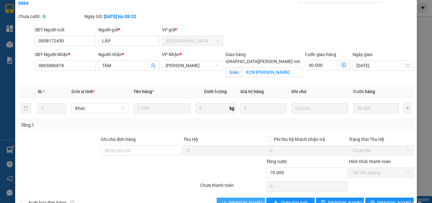
click at [235, 199] on span "[PERSON_NAME] và [PERSON_NAME] hàng" at bounding box center [271, 202] width 85 height 7
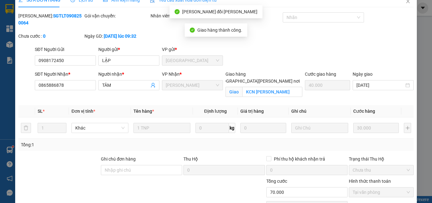
scroll to position [0, 0]
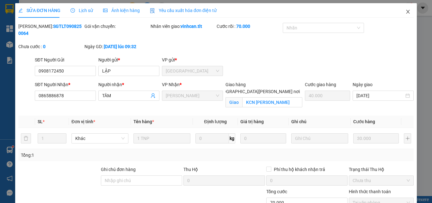
click at [405, 12] on icon "close" at bounding box center [407, 11] width 5 height 5
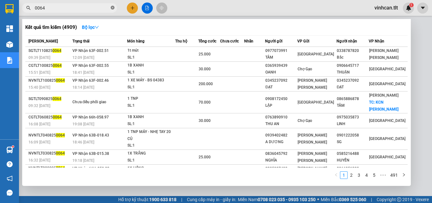
click at [112, 8] on icon "close-circle" at bounding box center [113, 8] width 4 height 4
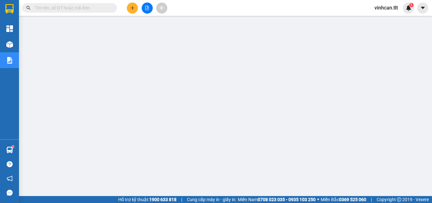
click at [107, 8] on input "text" at bounding box center [72, 7] width 75 height 7
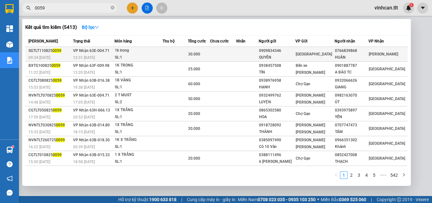
type input "0059"
click at [281, 54] on div "QUYÊN" at bounding box center [277, 57] width 36 height 7
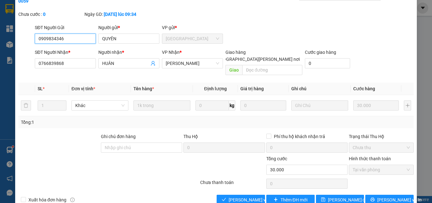
scroll to position [33, 0]
click at [252, 196] on span "[PERSON_NAME] và [PERSON_NAME] hàng" at bounding box center [271, 199] width 85 height 7
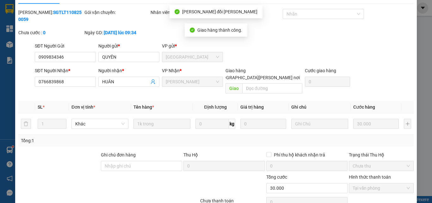
scroll to position [0, 0]
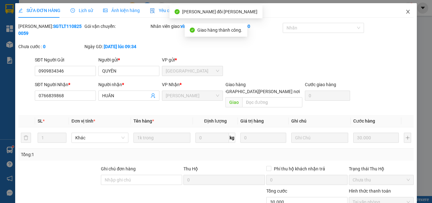
click at [405, 12] on icon "close" at bounding box center [407, 11] width 5 height 5
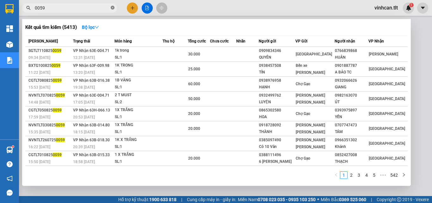
click at [112, 8] on icon "close-circle" at bounding box center [113, 8] width 4 height 4
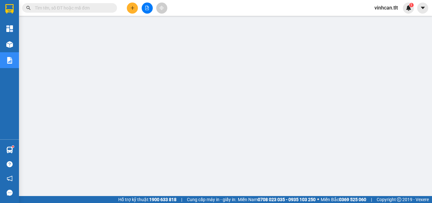
click at [97, 7] on input "text" at bounding box center [72, 7] width 75 height 7
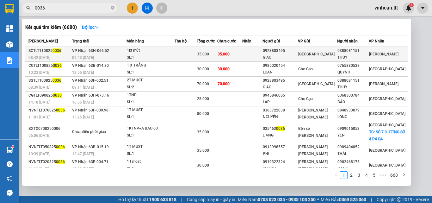
type input "0036"
click at [287, 55] on div "GIAO" at bounding box center [280, 57] width 35 height 7
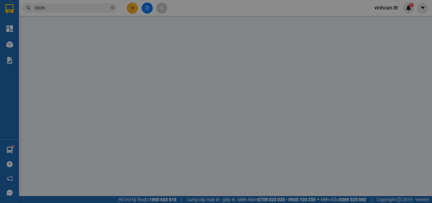
type input "0923803495"
type input "GIAO"
type input "0388081151"
type input "THÚY"
type input "35.000"
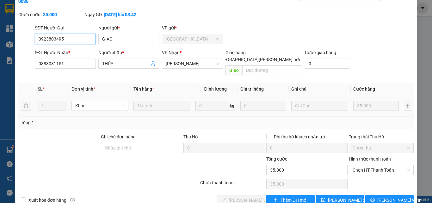
scroll to position [33, 0]
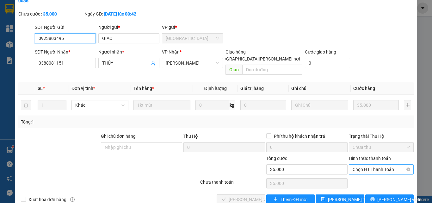
click at [367, 164] on span "Chọn HT Thanh Toán" at bounding box center [380, 168] width 57 height 9
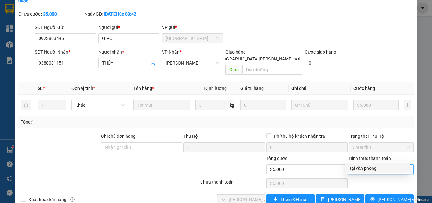
drag, startPoint x: 362, startPoint y: 168, endPoint x: 352, endPoint y: 170, distance: 9.5
click at [360, 169] on div "Tại văn phòng" at bounding box center [377, 167] width 57 height 7
type input "0"
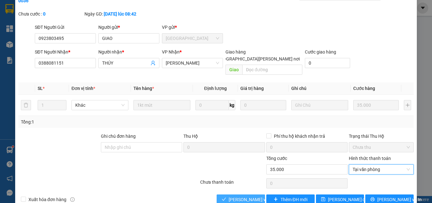
click at [234, 196] on span "[PERSON_NAME] và [PERSON_NAME] hàng" at bounding box center [271, 199] width 85 height 7
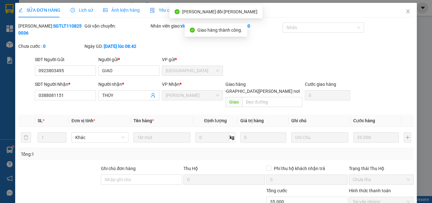
scroll to position [0, 0]
click at [406, 12] on icon "close" at bounding box center [407, 12] width 3 height 4
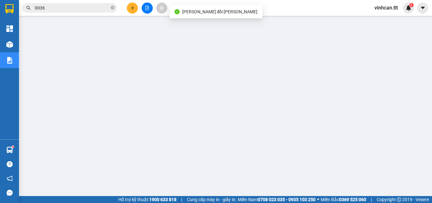
click at [70, 8] on input "0036" at bounding box center [72, 7] width 75 height 7
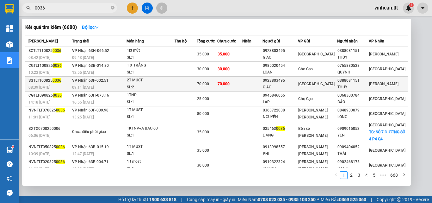
click at [288, 80] on div "0923803495" at bounding box center [280, 80] width 35 height 7
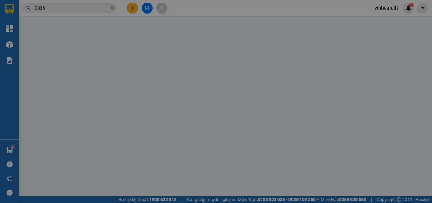
type input "0923803495"
type input "GIAO"
type input "0388081151"
type input "THÚY"
type input "70.000"
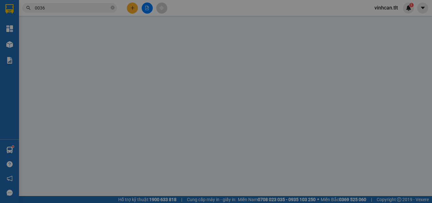
type input "70.000"
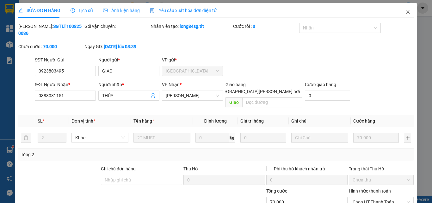
click at [405, 10] on icon "close" at bounding box center [407, 11] width 5 height 5
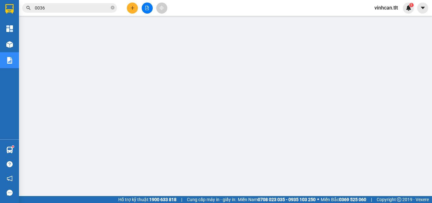
click at [98, 5] on input "0036" at bounding box center [72, 7] width 75 height 7
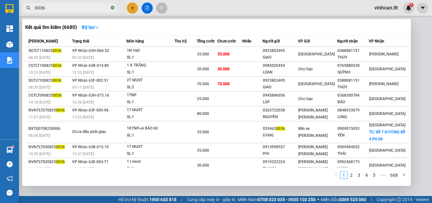
click at [113, 8] on icon "close-circle" at bounding box center [113, 8] width 4 height 4
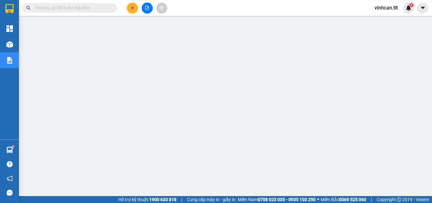
click at [72, 11] on input "text" at bounding box center [72, 7] width 75 height 7
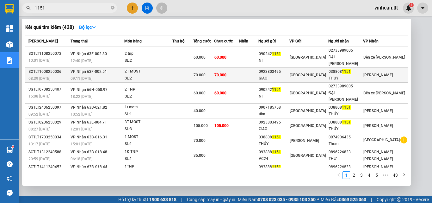
type input "1151"
click at [287, 68] on div "0923803495" at bounding box center [274, 71] width 30 height 7
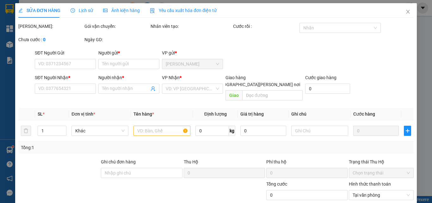
type input "0923803495"
type input "GIAO"
type input "0388081151"
type input "THÚY"
type input "70.000"
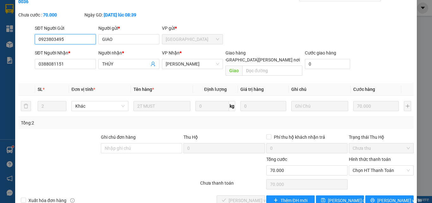
scroll to position [33, 0]
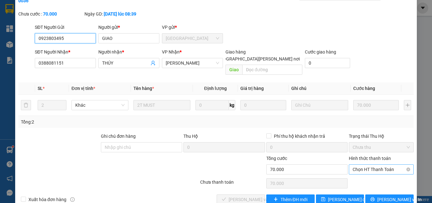
click at [363, 164] on span "Chọn HT Thanh Toán" at bounding box center [380, 168] width 57 height 9
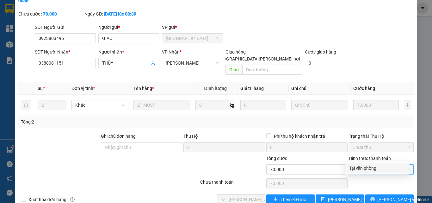
click at [369, 168] on div "Tại văn phòng" at bounding box center [377, 167] width 57 height 7
type input "0"
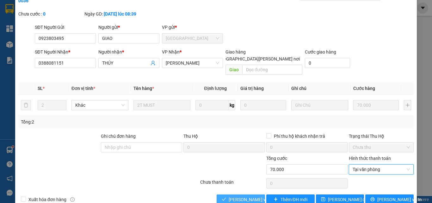
click at [250, 196] on span "[PERSON_NAME] và [PERSON_NAME] hàng" at bounding box center [271, 199] width 85 height 7
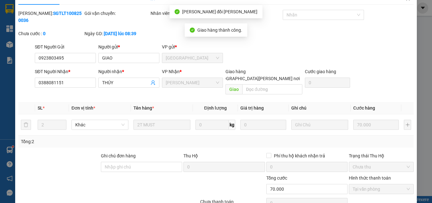
scroll to position [0, 0]
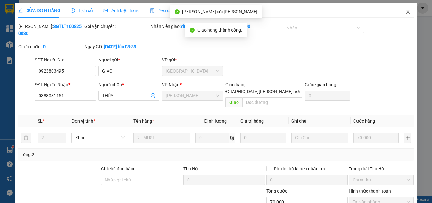
click at [405, 12] on icon "close" at bounding box center [407, 11] width 5 height 5
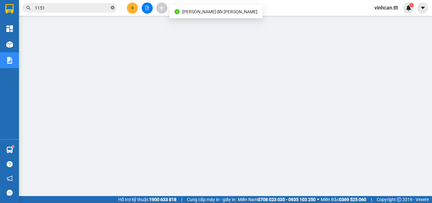
click at [112, 7] on icon "close-circle" at bounding box center [113, 8] width 4 height 4
click at [104, 9] on input "text" at bounding box center [72, 7] width 75 height 7
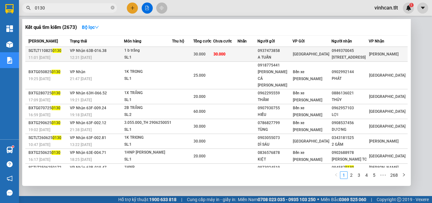
type input "0130"
click at [284, 51] on div "0937473858" at bounding box center [275, 50] width 34 height 7
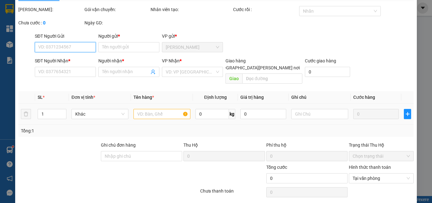
type input "0937473858"
type input "A TUẤN"
type input "0949370045"
type input "[STREET_ADDRESS]"
type input "30.000"
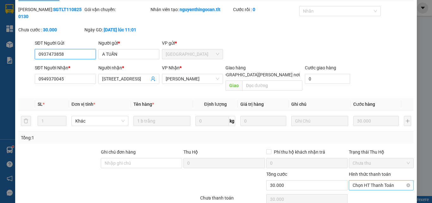
scroll to position [33, 0]
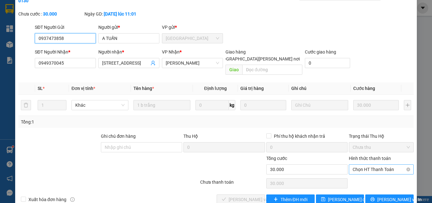
click at [363, 164] on span "Chọn HT Thanh Toán" at bounding box center [380, 168] width 57 height 9
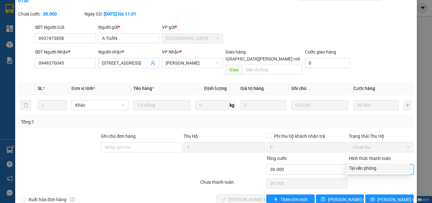
drag, startPoint x: 368, startPoint y: 165, endPoint x: 358, endPoint y: 169, distance: 10.3
click at [368, 166] on div "Tại văn phòng" at bounding box center [377, 167] width 57 height 7
type input "0"
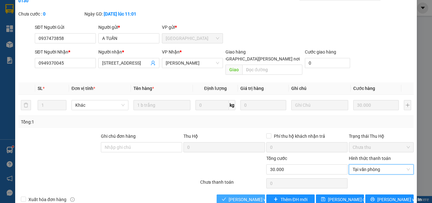
click at [249, 194] on button "[PERSON_NAME] và [PERSON_NAME] hàng" at bounding box center [241, 199] width 48 height 10
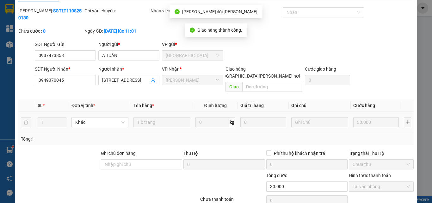
scroll to position [0, 0]
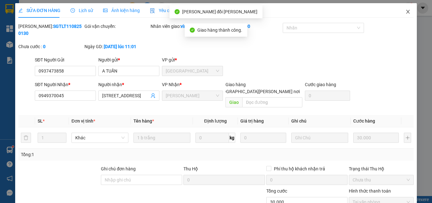
click at [405, 12] on icon "close" at bounding box center [407, 11] width 5 height 5
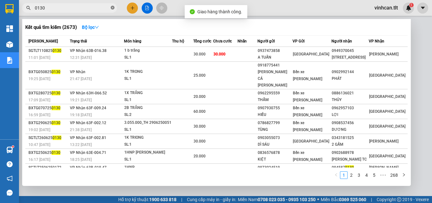
drag, startPoint x: 113, startPoint y: 7, endPoint x: 101, endPoint y: 18, distance: 17.0
click at [113, 8] on icon "close-circle" at bounding box center [113, 8] width 4 height 4
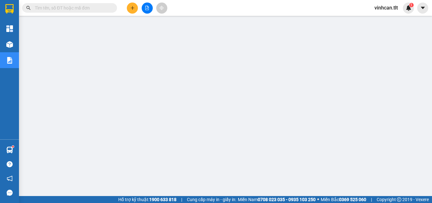
click at [91, 8] on input "text" at bounding box center [72, 7] width 75 height 7
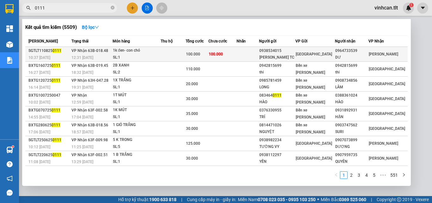
type input "0111"
click at [288, 53] on div "0938534015" at bounding box center [277, 50] width 36 height 7
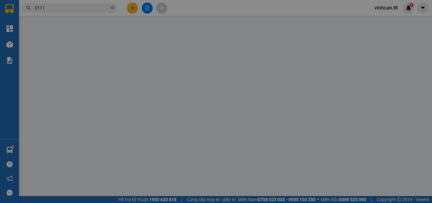
type input "0938534015"
type input "[PERSON_NAME] TC"
type input "0964733539"
type input "DƯ"
type input "100.000"
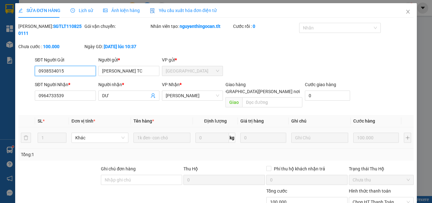
scroll to position [33, 0]
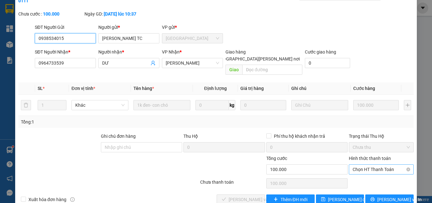
drag, startPoint x: 366, startPoint y: 153, endPoint x: 369, endPoint y: 159, distance: 6.6
click at [367, 164] on span "Chọn HT Thanh Toán" at bounding box center [380, 168] width 57 height 9
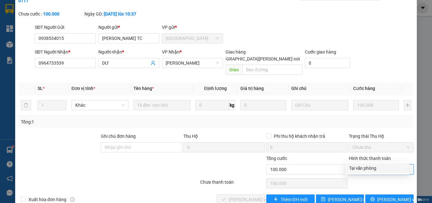
click at [369, 168] on div "Tại văn phòng" at bounding box center [377, 167] width 57 height 7
type input "0"
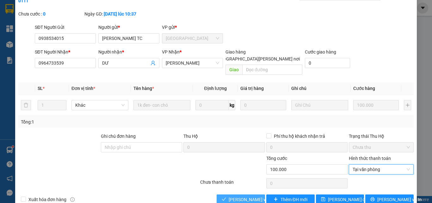
click at [256, 196] on span "[PERSON_NAME] và [PERSON_NAME] hàng" at bounding box center [271, 199] width 85 height 7
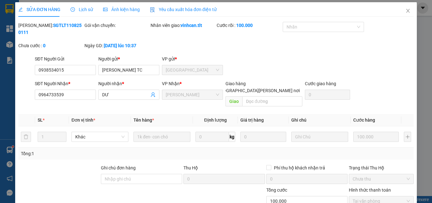
scroll to position [0, 0]
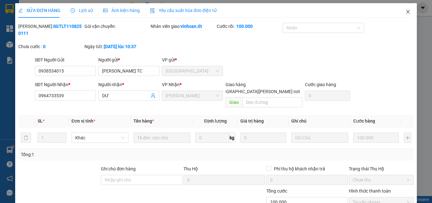
click at [405, 14] on icon "close" at bounding box center [407, 11] width 5 height 5
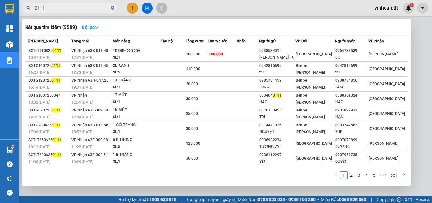
click at [112, 8] on icon "close-circle" at bounding box center [113, 8] width 4 height 4
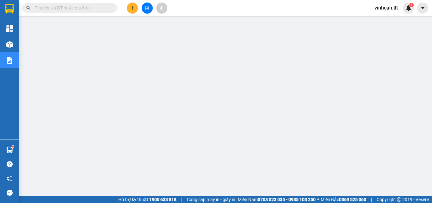
click at [81, 7] on input "text" at bounding box center [72, 7] width 75 height 7
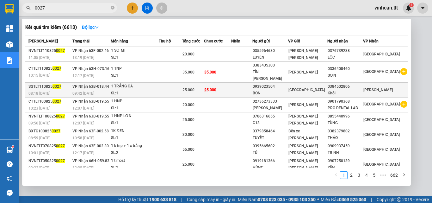
type input "0027"
click at [284, 83] on div "0939023504" at bounding box center [270, 86] width 35 height 7
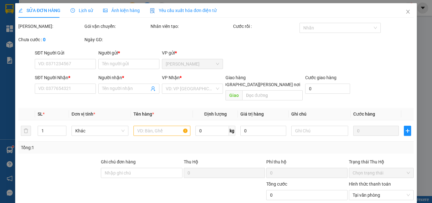
type input "0939023504"
type input "BON"
type input "0384502806"
type input "Khôi"
type input "25.000"
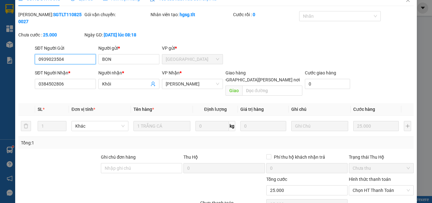
scroll to position [29, 0]
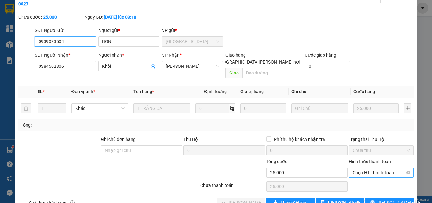
click at [358, 168] on span "Chọn HT Thanh Toán" at bounding box center [380, 172] width 57 height 9
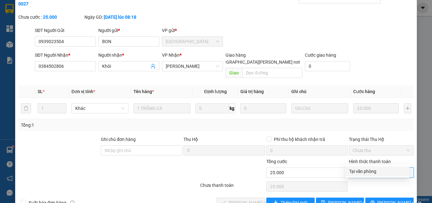
click at [373, 170] on div "Tại văn phòng" at bounding box center [377, 171] width 57 height 7
type input "0"
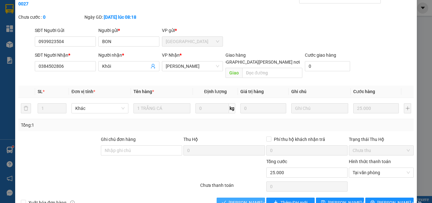
click at [251, 199] on span "[PERSON_NAME] và [PERSON_NAME] hàng" at bounding box center [271, 202] width 85 height 7
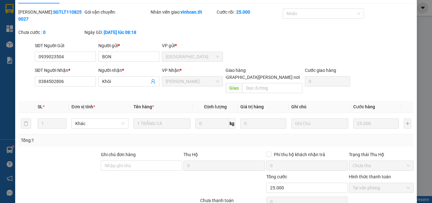
scroll to position [0, 0]
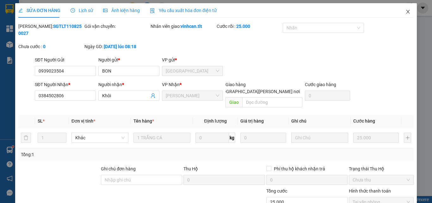
click at [406, 10] on icon "close" at bounding box center [407, 11] width 5 height 5
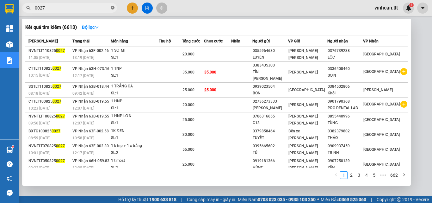
click at [112, 8] on icon "close-circle" at bounding box center [113, 8] width 4 height 4
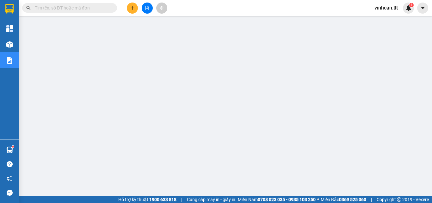
click at [91, 8] on input "text" at bounding box center [72, 7] width 75 height 7
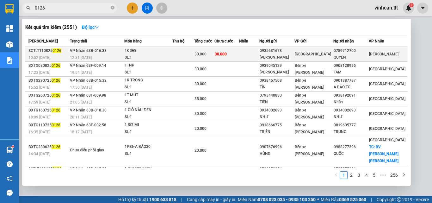
type input "0126"
click at [285, 53] on div "0935631678" at bounding box center [276, 50] width 35 height 7
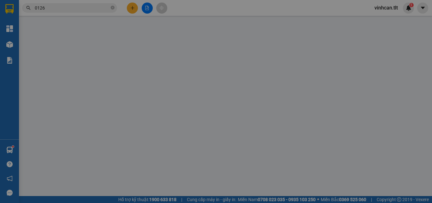
type input "0935631678"
type input "[PERSON_NAME]"
type input "0789712700"
type input "QUYẾN"
type input "30.000"
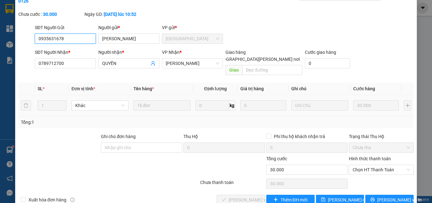
scroll to position [33, 0]
click at [362, 164] on span "Chọn HT Thanh Toán" at bounding box center [380, 168] width 57 height 9
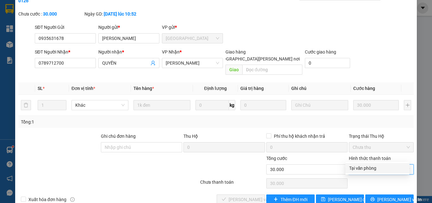
drag, startPoint x: 364, startPoint y: 167, endPoint x: 350, endPoint y: 171, distance: 14.8
click at [361, 168] on div "Tại văn phòng" at bounding box center [377, 167] width 57 height 7
type input "0"
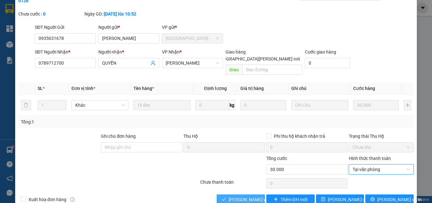
click at [253, 196] on span "[PERSON_NAME] và [PERSON_NAME] hàng" at bounding box center [271, 199] width 85 height 7
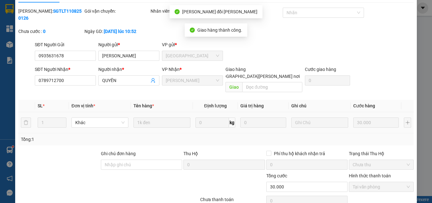
scroll to position [0, 0]
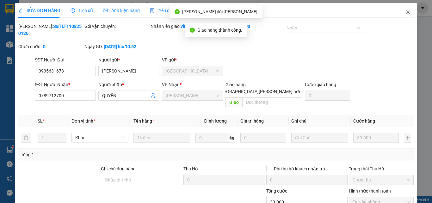
click at [405, 10] on icon "close" at bounding box center [407, 11] width 5 height 5
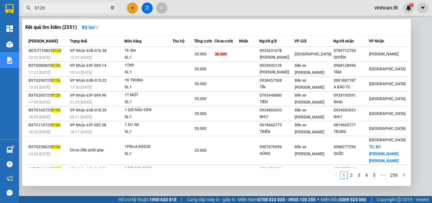
click at [113, 6] on icon "close-circle" at bounding box center [113, 8] width 4 height 4
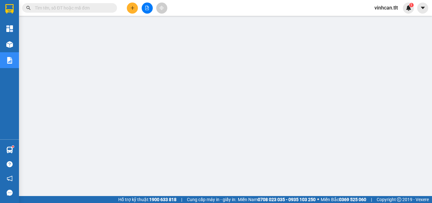
click at [100, 6] on input "text" at bounding box center [72, 7] width 75 height 7
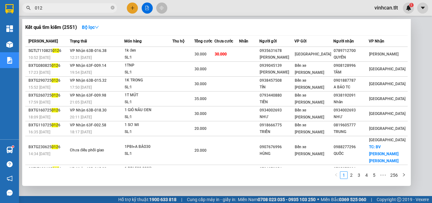
type input "0126"
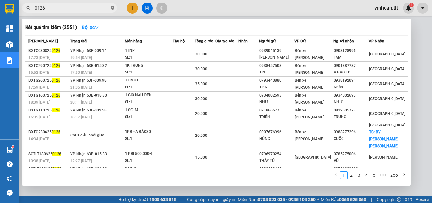
click at [112, 6] on icon "close-circle" at bounding box center [113, 8] width 4 height 4
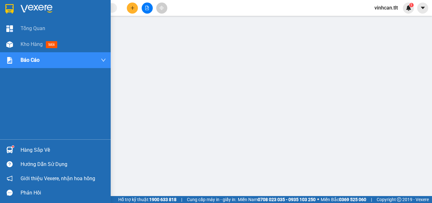
drag, startPoint x: 29, startPoint y: 147, endPoint x: 59, endPoint y: 153, distance: 30.4
click at [30, 147] on div "Hàng sắp về" at bounding box center [63, 149] width 85 height 9
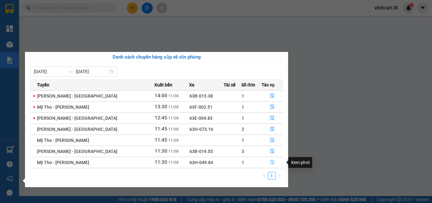
click at [270, 163] on icon "file-done" at bounding box center [272, 162] width 4 height 4
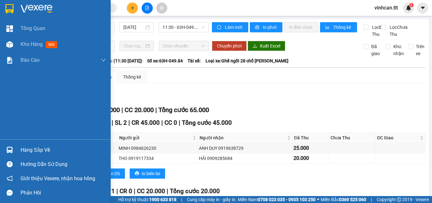
drag, startPoint x: 23, startPoint y: 147, endPoint x: 36, endPoint y: 150, distance: 13.7
click at [27, 148] on div "Hàng sắp về" at bounding box center [63, 149] width 85 height 9
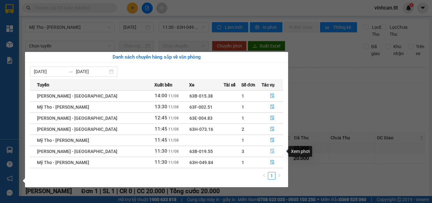
click at [270, 151] on icon "file-done" at bounding box center [272, 151] width 4 height 4
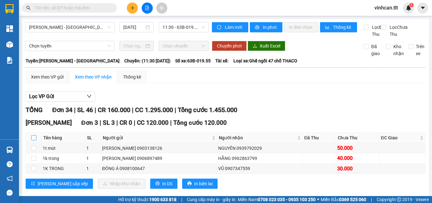
click at [35, 140] on input "checkbox" at bounding box center [33, 137] width 5 height 5
checkbox input "true"
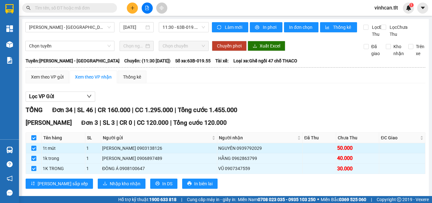
scroll to position [32, 0]
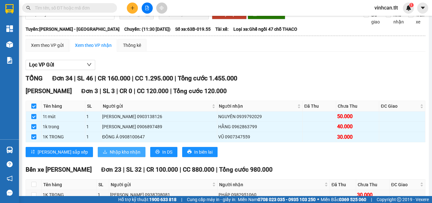
click at [99, 157] on button "Nhập kho nhận" at bounding box center [122, 152] width 48 height 10
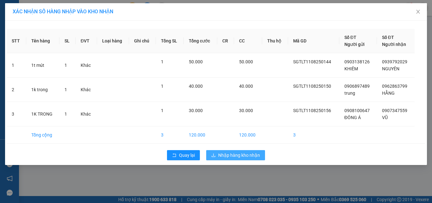
click at [229, 156] on span "Nhập hàng kho nhận" at bounding box center [239, 154] width 42 height 7
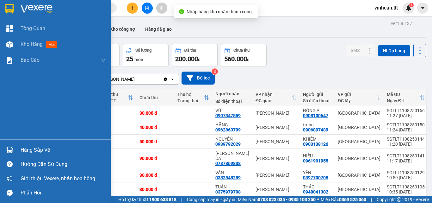
click at [28, 149] on div "Hàng sắp về" at bounding box center [63, 149] width 85 height 9
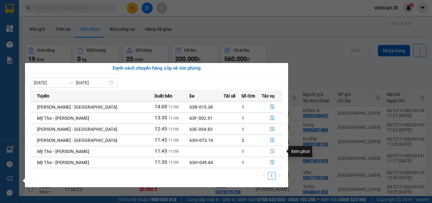
click at [271, 148] on button "button" at bounding box center [272, 151] width 21 height 10
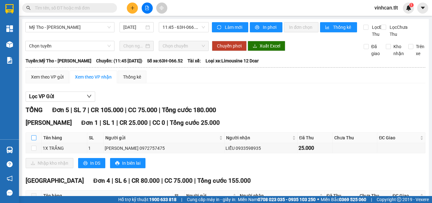
click at [33, 140] on input "checkbox" at bounding box center [33, 137] width 5 height 5
checkbox input "true"
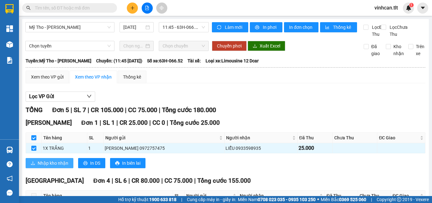
drag, startPoint x: 55, startPoint y: 165, endPoint x: 60, endPoint y: 166, distance: 5.5
click at [60, 166] on button "Nhập kho nhận" at bounding box center [50, 163] width 48 height 10
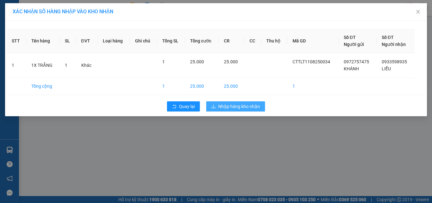
click at [222, 108] on span "Nhập hàng kho nhận" at bounding box center [239, 106] width 42 height 7
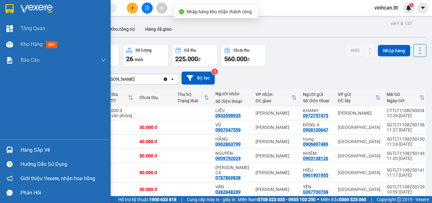
drag, startPoint x: 28, startPoint y: 152, endPoint x: 42, endPoint y: 149, distance: 14.4
click at [29, 151] on div "Hàng sắp về" at bounding box center [63, 149] width 85 height 9
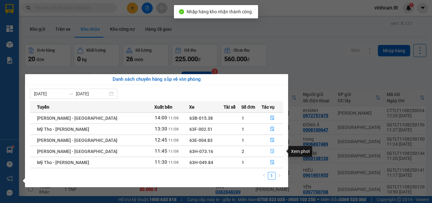
click at [270, 151] on icon "file-done" at bounding box center [272, 151] width 4 height 4
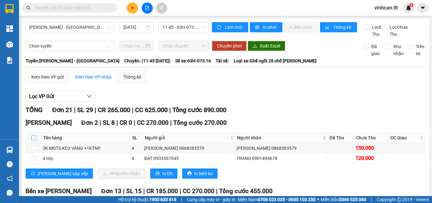
click at [35, 140] on input "checkbox" at bounding box center [33, 137] width 5 height 5
checkbox input "true"
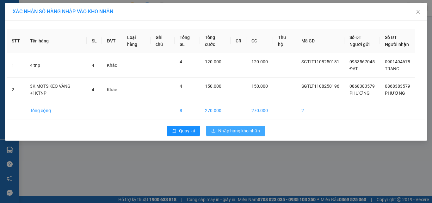
click at [240, 129] on span "Nhập hàng kho nhận" at bounding box center [239, 130] width 42 height 7
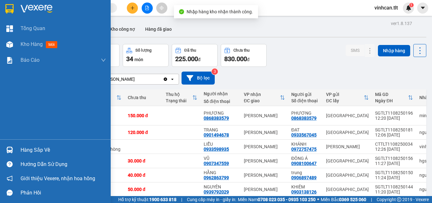
drag, startPoint x: 35, startPoint y: 148, endPoint x: 43, endPoint y: 150, distance: 7.7
click at [36, 149] on div "Hàng sắp về" at bounding box center [63, 149] width 85 height 9
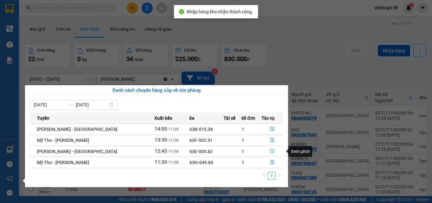
click at [270, 149] on icon "file-done" at bounding box center [272, 151] width 4 height 4
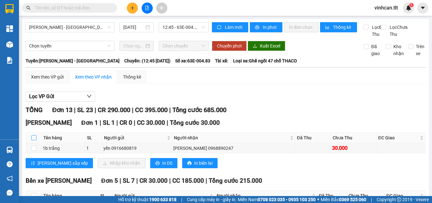
click at [34, 140] on input "checkbox" at bounding box center [33, 137] width 5 height 5
checkbox input "true"
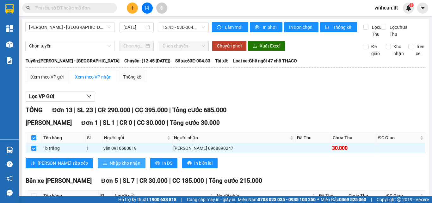
click at [112, 166] on button "Nhập kho nhận" at bounding box center [122, 163] width 48 height 10
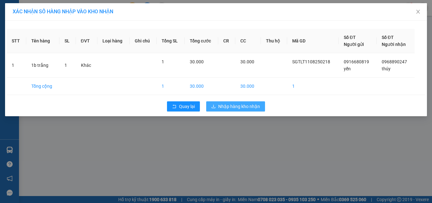
click at [227, 108] on span "Nhập hàng kho nhận" at bounding box center [239, 106] width 42 height 7
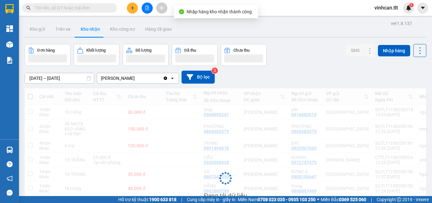
click at [69, 9] on input "text" at bounding box center [72, 7] width 75 height 7
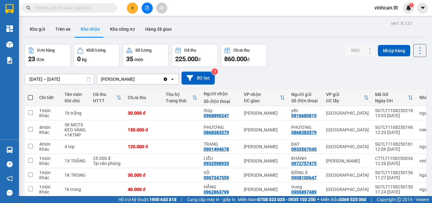
click at [61, 7] on input "text" at bounding box center [72, 7] width 75 height 7
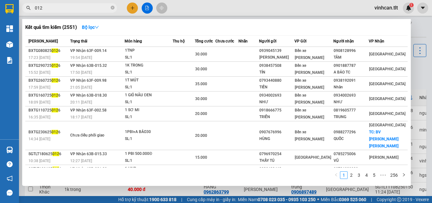
type input "0126"
click at [113, 8] on icon "close-circle" at bounding box center [113, 8] width 4 height 4
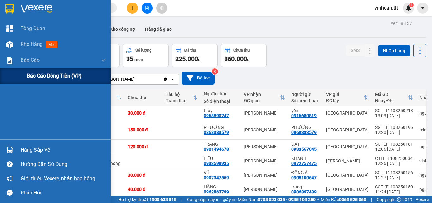
click at [45, 74] on span "Báo cáo dòng tiền (VP)" at bounding box center [54, 76] width 55 height 8
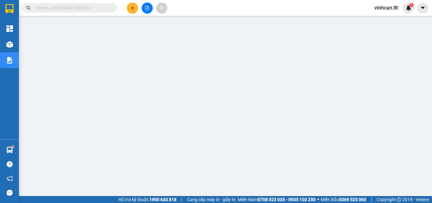
click at [73, 6] on input "text" at bounding box center [72, 7] width 75 height 7
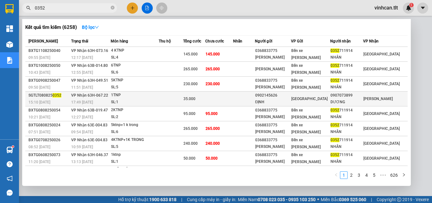
type input "0352"
click at [290, 94] on div "0902145626" at bounding box center [272, 95] width 35 height 7
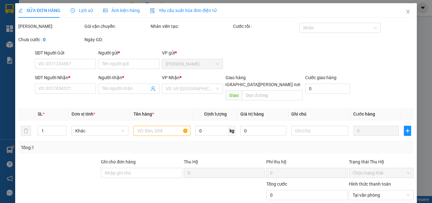
type input "0902145626"
type input "ĐỊNH"
type input "0907073899"
type input "DƯƠNG"
type input "35.000"
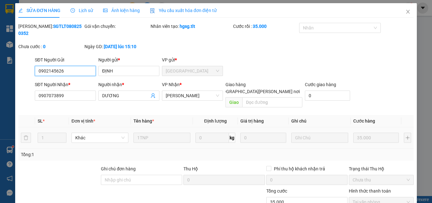
scroll to position [32, 0]
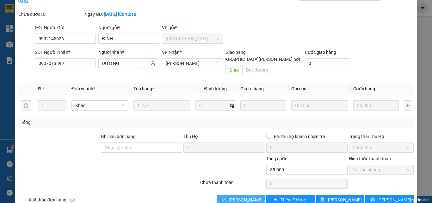
click at [243, 194] on button "[PERSON_NAME] và [PERSON_NAME] hàng" at bounding box center [241, 199] width 48 height 10
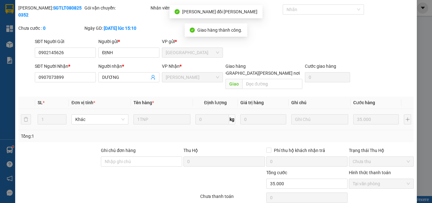
scroll to position [0, 0]
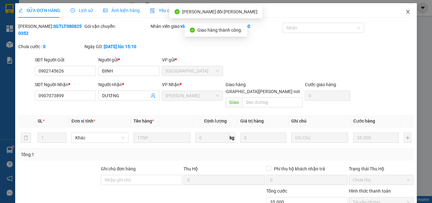
click at [405, 14] on icon "close" at bounding box center [407, 11] width 5 height 5
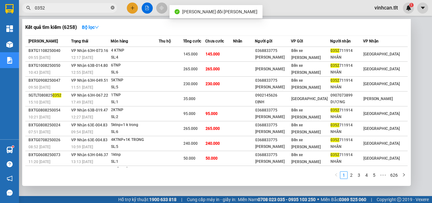
click at [113, 5] on span at bounding box center [113, 8] width 4 height 6
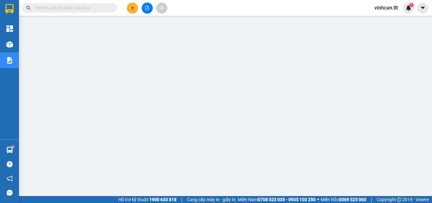
click at [93, 8] on input "text" at bounding box center [72, 7] width 75 height 7
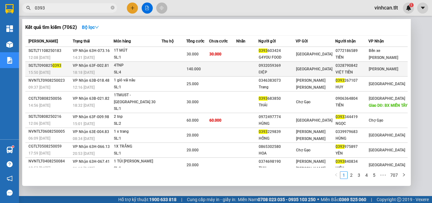
type input "0393"
click at [282, 63] on div "0932059369" at bounding box center [277, 65] width 37 height 7
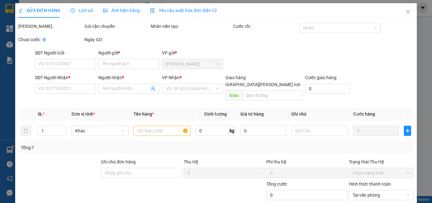
type input "0932059369"
type input "ĐIỆP"
type input "0328790842"
type input "VIỆT TIẾN"
type input "140.000"
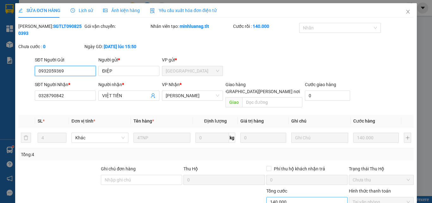
scroll to position [31, 0]
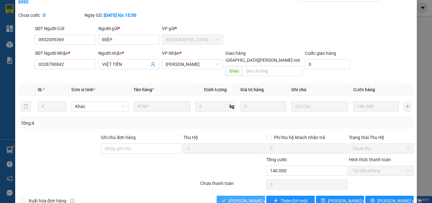
click at [240, 197] on span "[PERSON_NAME] và [PERSON_NAME] hàng" at bounding box center [271, 200] width 85 height 7
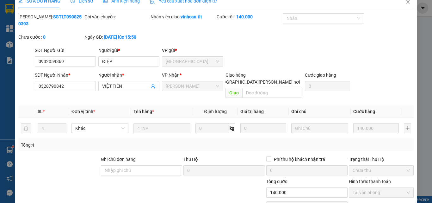
scroll to position [0, 0]
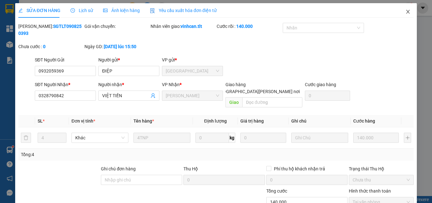
click at [407, 12] on span "Close" at bounding box center [408, 12] width 18 height 18
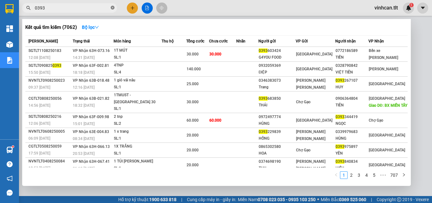
click at [113, 8] on icon "close-circle" at bounding box center [113, 8] width 4 height 4
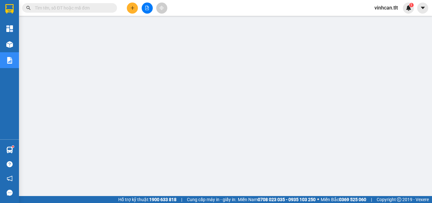
click at [94, 5] on input "text" at bounding box center [72, 7] width 75 height 7
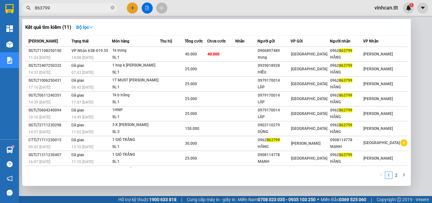
type input "863799"
drag, startPoint x: 114, startPoint y: 9, endPoint x: 103, endPoint y: 9, distance: 10.4
click at [113, 9] on icon "close-circle" at bounding box center [113, 8] width 4 height 4
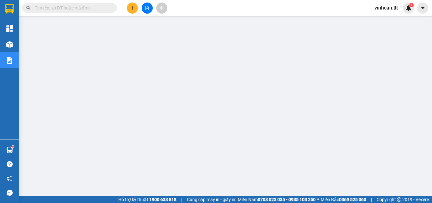
click at [103, 9] on input "text" at bounding box center [72, 7] width 75 height 7
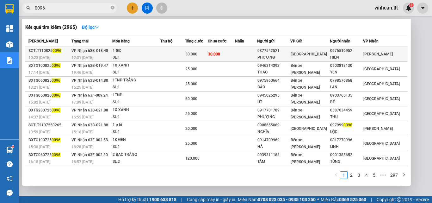
type input "0096"
click at [284, 50] on div "0377542521" at bounding box center [273, 50] width 33 height 7
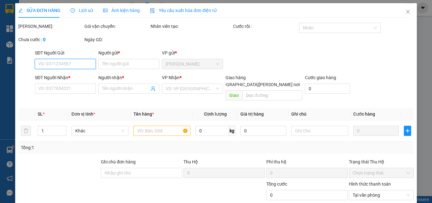
scroll to position [33, 0]
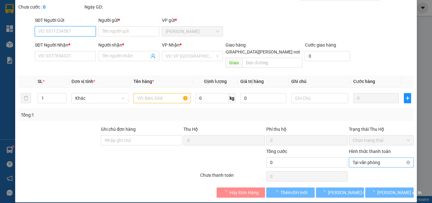
type input "0377542521"
type input "PHƯƠNG"
type input "0976510952"
type input "HIỀN"
type input "30.000"
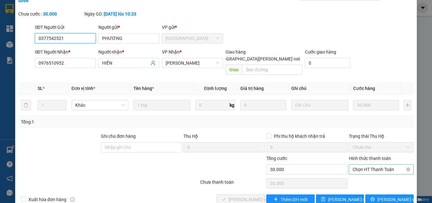
click at [375, 164] on span "Chọn HT Thanh Toán" at bounding box center [380, 168] width 57 height 9
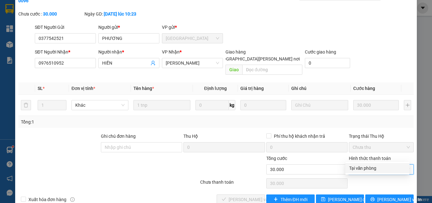
drag, startPoint x: 369, startPoint y: 168, endPoint x: 320, endPoint y: 172, distance: 49.4
click at [369, 169] on div "Tại văn phòng" at bounding box center [377, 167] width 57 height 7
type input "0"
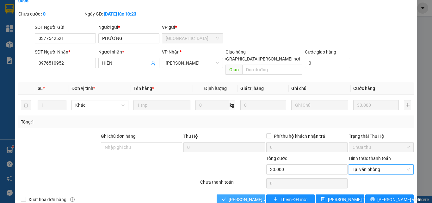
click at [252, 196] on span "[PERSON_NAME] và [PERSON_NAME] hàng" at bounding box center [271, 199] width 85 height 7
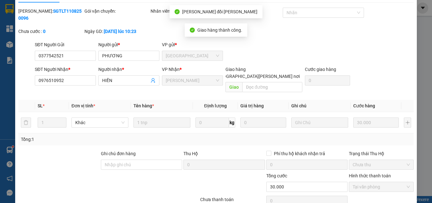
scroll to position [0, 0]
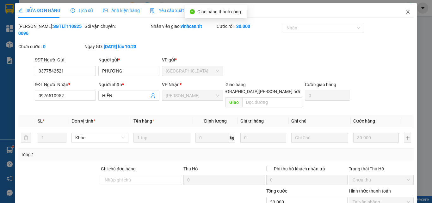
click at [406, 12] on icon "close" at bounding box center [407, 12] width 3 height 4
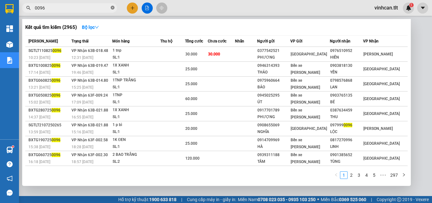
click at [112, 7] on icon "close-circle" at bounding box center [113, 8] width 4 height 4
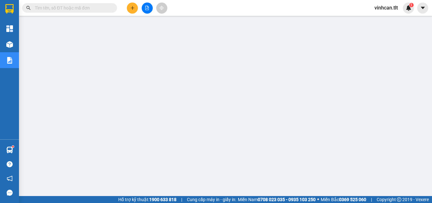
click at [106, 6] on input "text" at bounding box center [72, 7] width 75 height 7
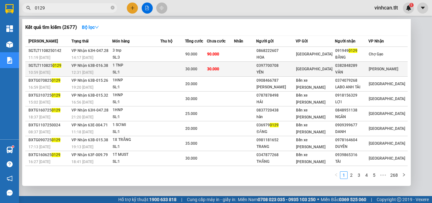
type input "0129"
click at [285, 65] on div "0397700708" at bounding box center [275, 65] width 39 height 7
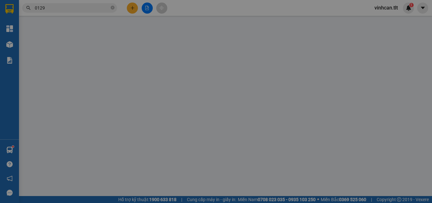
type input "0397700708"
type input "YẾN"
type input "0382848289"
type input "VÂN"
type input "30.000"
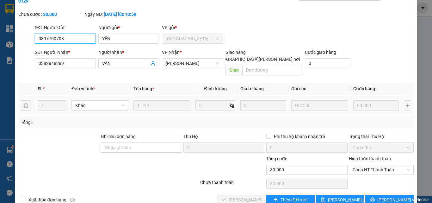
scroll to position [33, 0]
click at [360, 160] on div "Hình thức thanh toán Chọn HT Thanh Toán" at bounding box center [381, 166] width 65 height 22
click at [359, 164] on span "Chọn HT Thanh Toán" at bounding box center [380, 168] width 57 height 9
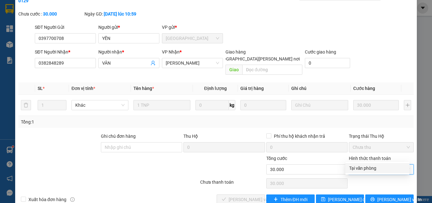
drag, startPoint x: 359, startPoint y: 166, endPoint x: 308, endPoint y: 177, distance: 53.0
click at [358, 166] on div "Tại văn phòng" at bounding box center [377, 167] width 57 height 7
type input "0"
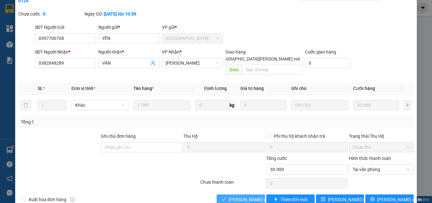
click at [250, 196] on span "[PERSON_NAME] và [PERSON_NAME] hàng" at bounding box center [271, 199] width 85 height 7
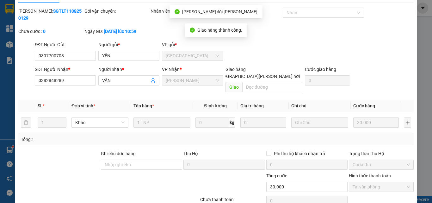
scroll to position [0, 0]
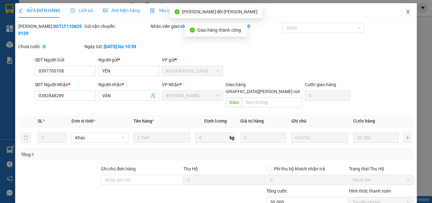
click at [405, 12] on icon "close" at bounding box center [407, 11] width 5 height 5
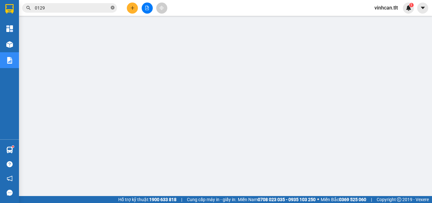
click at [112, 8] on icon "close-circle" at bounding box center [113, 8] width 4 height 4
click at [93, 12] on span at bounding box center [69, 7] width 95 height 9
click at [87, 9] on input "text" at bounding box center [72, 7] width 75 height 7
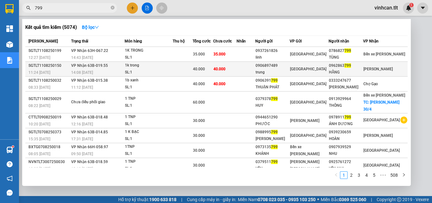
type input "799"
click at [286, 64] on div "0906897489" at bounding box center [272, 65] width 34 height 7
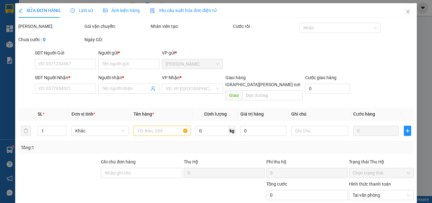
type input "0906897489"
type input "trung"
type input "0962863799"
type input "HẰNG"
type input "40.000"
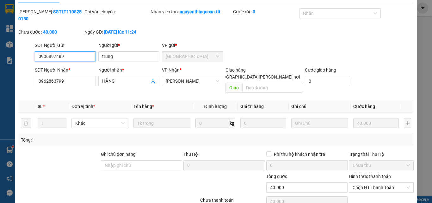
scroll to position [29, 0]
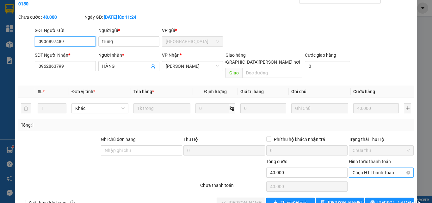
click at [370, 168] on span "Chọn HT Thanh Toán" at bounding box center [380, 172] width 57 height 9
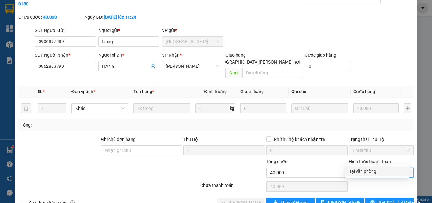
drag, startPoint x: 369, startPoint y: 170, endPoint x: 296, endPoint y: 179, distance: 74.2
click at [368, 170] on div "Tại văn phòng" at bounding box center [377, 171] width 57 height 7
type input "0"
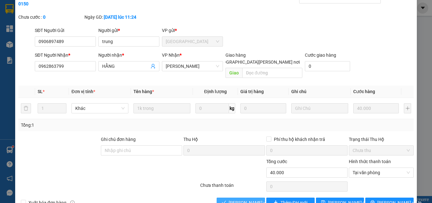
click at [254, 199] on span "[PERSON_NAME] và [PERSON_NAME] hàng" at bounding box center [271, 202] width 85 height 7
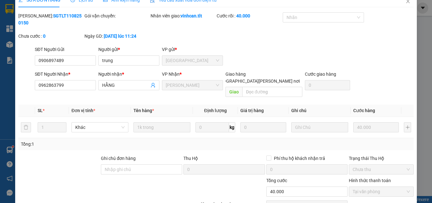
scroll to position [0, 0]
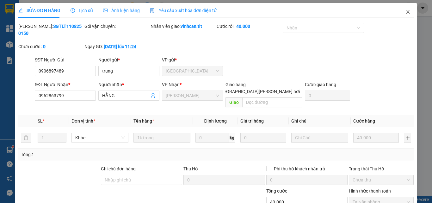
click at [405, 11] on icon "close" at bounding box center [407, 11] width 5 height 5
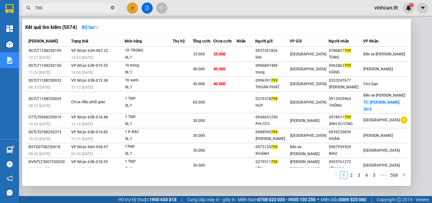
click at [111, 6] on icon "close-circle" at bounding box center [113, 8] width 4 height 4
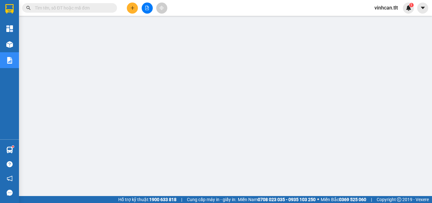
click at [85, 6] on input "text" at bounding box center [72, 7] width 75 height 7
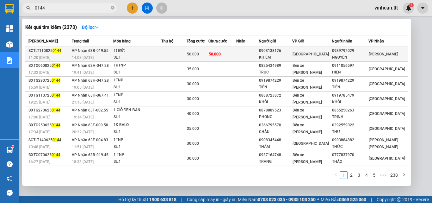
type input "0144"
click at [281, 49] on div "0903138126" at bounding box center [275, 50] width 33 height 7
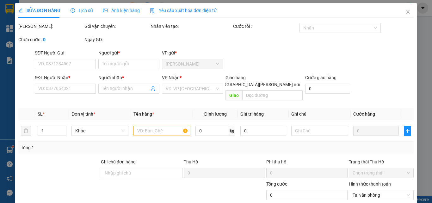
type input "0903138126"
type input "KHIÊM"
type input "0939792029"
type input "NGUYÊN"
type input "50.000"
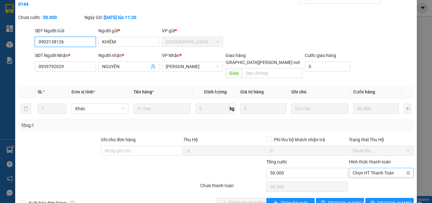
scroll to position [33, 0]
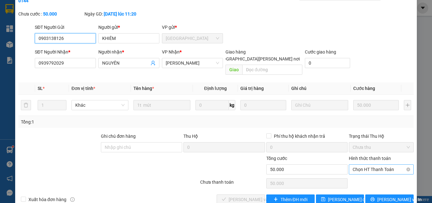
click at [368, 164] on span "Chọn HT Thanh Toán" at bounding box center [380, 168] width 57 height 9
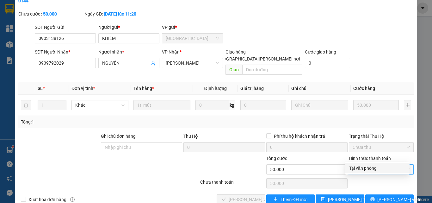
drag, startPoint x: 364, startPoint y: 165, endPoint x: 357, endPoint y: 168, distance: 7.4
click at [363, 165] on div "Tại văn phòng" at bounding box center [377, 167] width 57 height 7
type input "0"
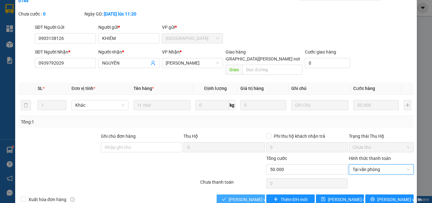
click at [235, 196] on span "[PERSON_NAME] và [PERSON_NAME] hàng" at bounding box center [271, 199] width 85 height 7
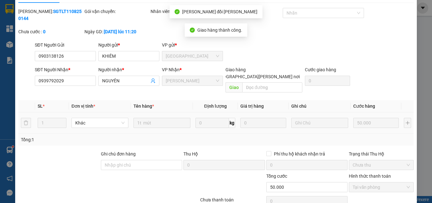
scroll to position [0, 0]
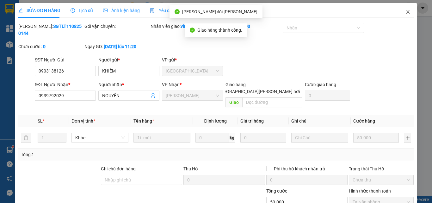
click at [405, 11] on icon "close" at bounding box center [407, 11] width 5 height 5
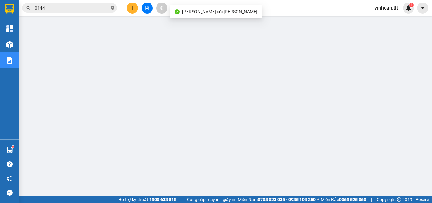
click at [113, 9] on icon "close-circle" at bounding box center [113, 8] width 4 height 4
click at [95, 10] on input "text" at bounding box center [72, 7] width 75 height 7
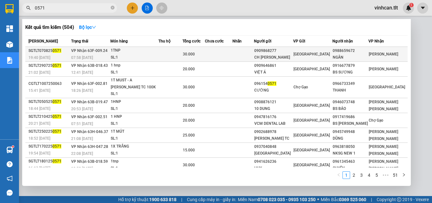
type input "0571"
click at [283, 53] on div "0909868277" at bounding box center [273, 50] width 39 height 7
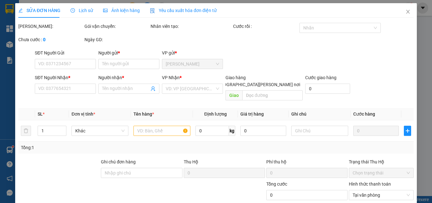
type input "0909868277"
type input "CH PHÚ QUÝ"
type input "0988659672"
type input "NGÂN"
type input "30.000"
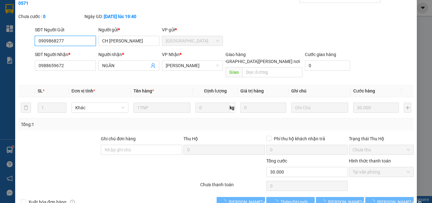
scroll to position [32, 0]
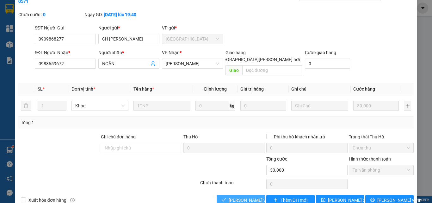
click at [238, 196] on span "[PERSON_NAME] và [PERSON_NAME] hàng" at bounding box center [271, 199] width 85 height 7
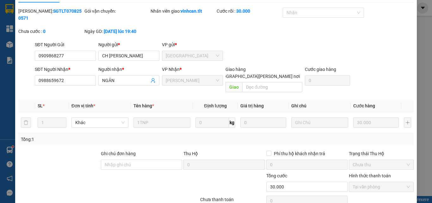
scroll to position [0, 0]
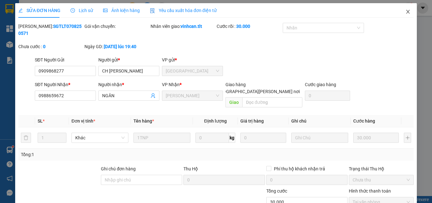
click at [405, 13] on icon "close" at bounding box center [407, 11] width 5 height 5
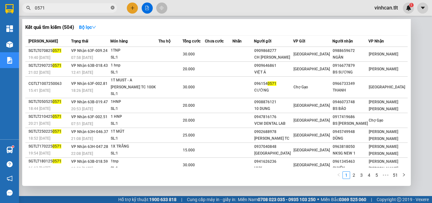
click at [112, 6] on icon "close-circle" at bounding box center [113, 8] width 4 height 4
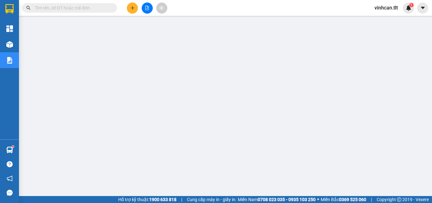
click at [102, 7] on input "text" at bounding box center [72, 7] width 75 height 7
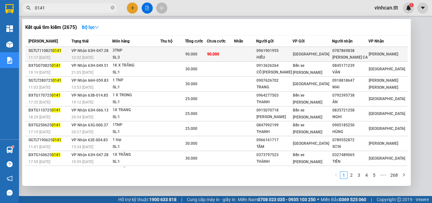
type input "0141"
click at [284, 52] on div "0961901955" at bounding box center [274, 50] width 36 height 7
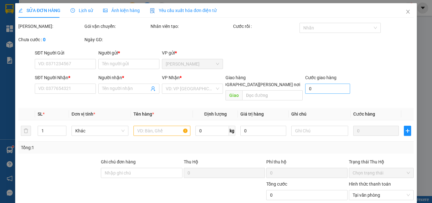
type input "0961901955"
type input "HIẾU"
type input "0787869838"
type input "[PERSON_NAME] CA"
type input "90.000"
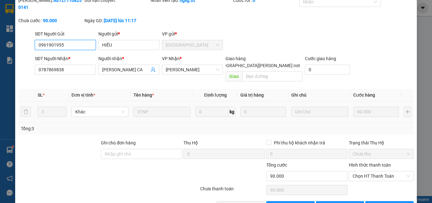
scroll to position [32, 0]
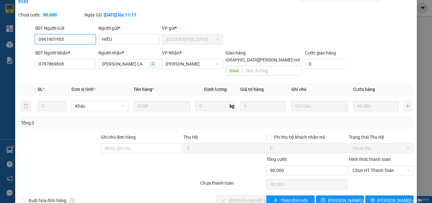
drag, startPoint x: 368, startPoint y: 156, endPoint x: 365, endPoint y: 162, distance: 6.9
click at [368, 165] on span "Chọn HT Thanh Toán" at bounding box center [380, 169] width 57 height 9
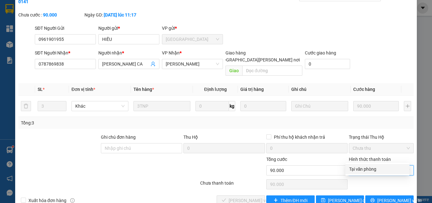
click at [360, 168] on div "Tại văn phòng" at bounding box center [377, 168] width 57 height 7
type input "0"
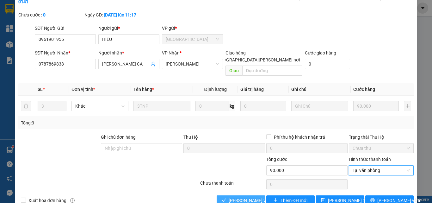
click at [248, 197] on span "[PERSON_NAME] và [PERSON_NAME] hàng" at bounding box center [271, 200] width 85 height 7
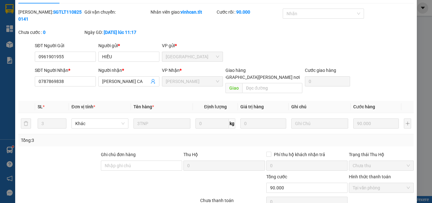
scroll to position [0, 0]
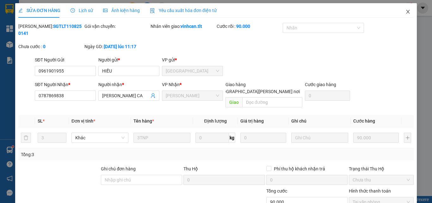
click at [405, 12] on icon "close" at bounding box center [407, 11] width 5 height 5
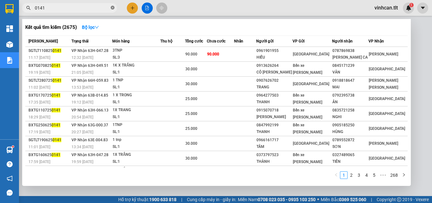
click at [112, 8] on icon "close-circle" at bounding box center [113, 8] width 4 height 4
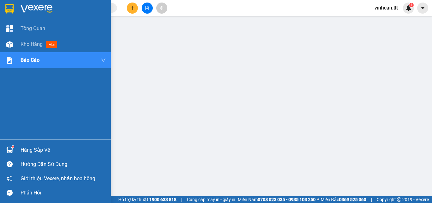
drag, startPoint x: 24, startPoint y: 148, endPoint x: 33, endPoint y: 148, distance: 8.8
click at [24, 148] on div "Hàng sắp về" at bounding box center [63, 149] width 85 height 9
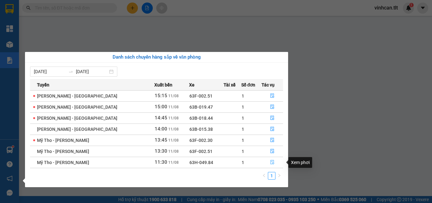
click at [270, 161] on icon "file-done" at bounding box center [272, 162] width 4 height 4
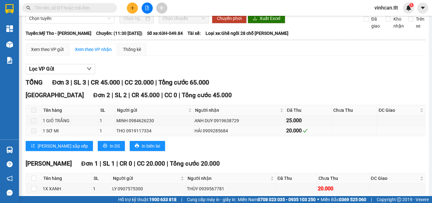
scroll to position [63, 0]
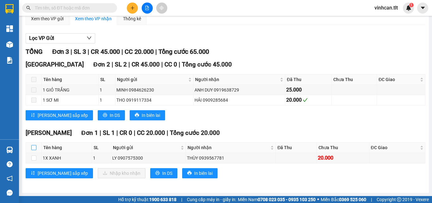
drag, startPoint x: 31, startPoint y: 148, endPoint x: 45, endPoint y: 153, distance: 14.7
click at [33, 149] on input "checkbox" at bounding box center [33, 147] width 5 height 5
checkbox input "true"
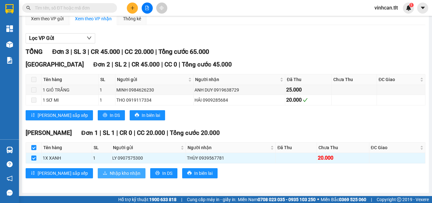
click at [110, 176] on span "Nhập kho nhận" at bounding box center [125, 172] width 31 height 7
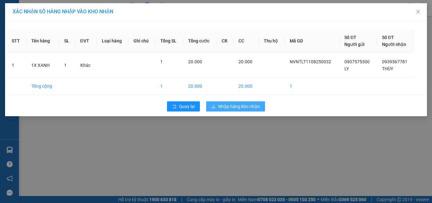
click at [239, 109] on span "Nhập hàng kho nhận" at bounding box center [239, 106] width 42 height 7
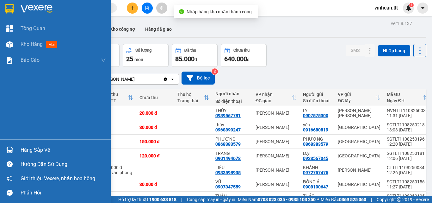
click at [24, 149] on div "Hàng sắp về" at bounding box center [63, 149] width 85 height 9
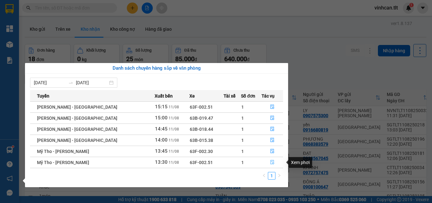
click at [270, 160] on icon "file-done" at bounding box center [272, 162] width 4 height 4
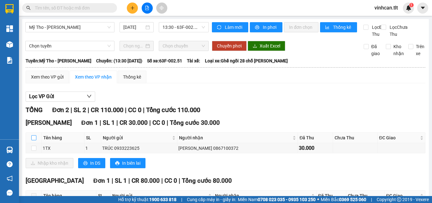
click at [34, 140] on input "checkbox" at bounding box center [33, 137] width 5 height 5
checkbox input "true"
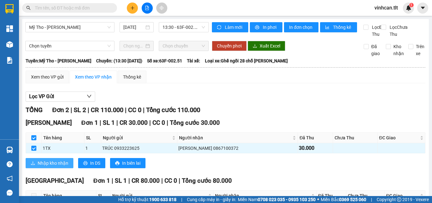
click at [54, 166] on span "Nhập kho nhận" at bounding box center [53, 162] width 31 height 7
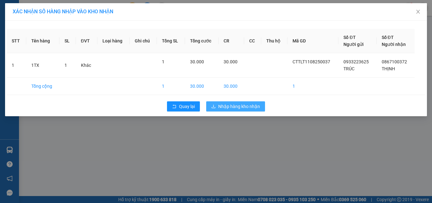
click at [217, 110] on button "Nhập hàng kho nhận" at bounding box center [235, 106] width 59 height 10
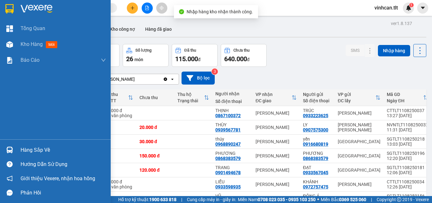
click at [36, 149] on div "Hàng sắp về" at bounding box center [63, 149] width 85 height 9
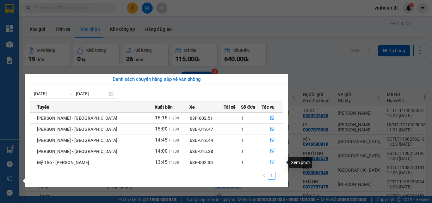
click at [270, 161] on icon "file-done" at bounding box center [272, 162] width 4 height 4
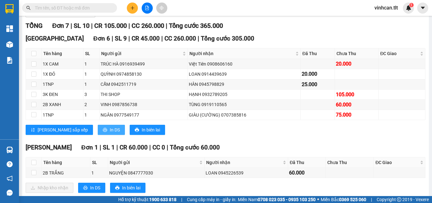
scroll to position [106, 0]
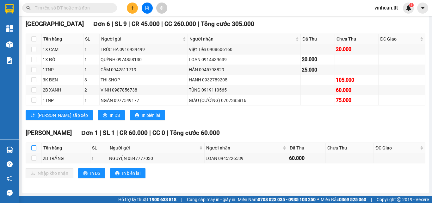
drag, startPoint x: 32, startPoint y: 145, endPoint x: 52, endPoint y: 166, distance: 28.4
click at [34, 146] on input "checkbox" at bounding box center [33, 147] width 5 height 5
checkbox input "true"
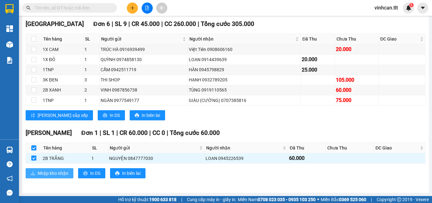
click at [52, 169] on span "Nhập kho nhận" at bounding box center [53, 172] width 31 height 7
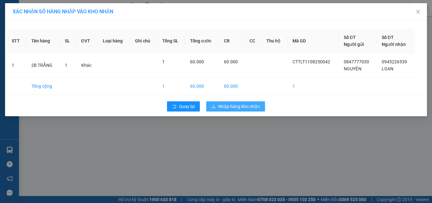
click at [236, 105] on span "Nhập hàng kho nhận" at bounding box center [239, 106] width 42 height 7
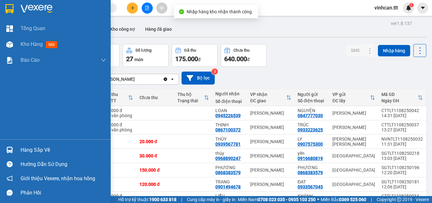
click at [25, 149] on div "Hàng sắp về" at bounding box center [63, 149] width 85 height 9
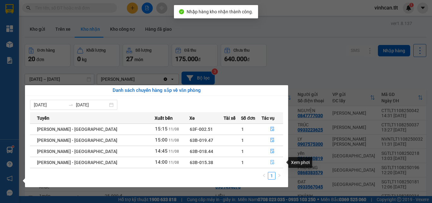
click at [270, 161] on icon "file-done" at bounding box center [272, 162] width 4 height 4
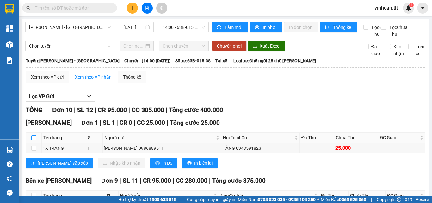
click at [34, 140] on input "checkbox" at bounding box center [33, 137] width 5 height 5
checkbox input "true"
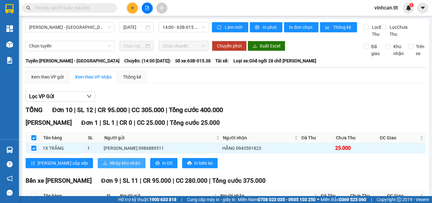
click at [110, 166] on span "Nhập kho nhận" at bounding box center [125, 162] width 31 height 7
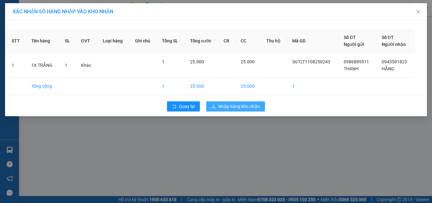
click at [246, 103] on span "Nhập hàng kho nhận" at bounding box center [239, 106] width 42 height 7
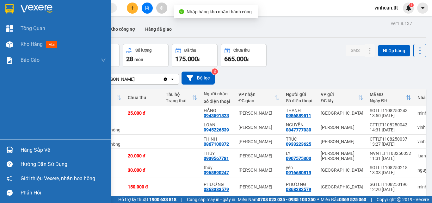
drag, startPoint x: 27, startPoint y: 149, endPoint x: 38, endPoint y: 148, distance: 11.1
click at [27, 149] on div "Hàng sắp về" at bounding box center [63, 149] width 85 height 9
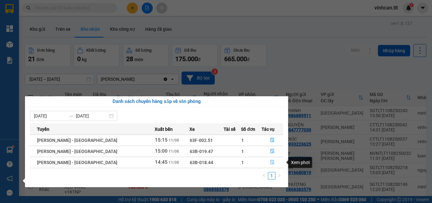
click at [270, 163] on icon "file-done" at bounding box center [272, 162] width 4 height 4
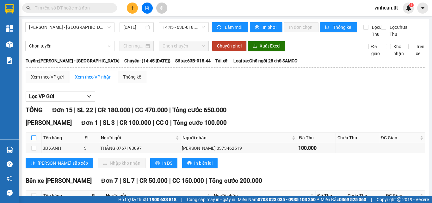
click at [34, 140] on input "checkbox" at bounding box center [33, 137] width 5 height 5
checkbox input "true"
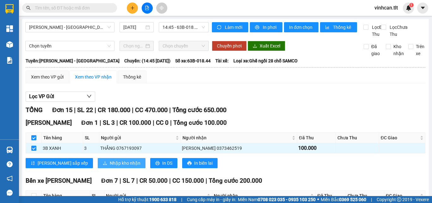
click at [110, 166] on span "Nhập kho nhận" at bounding box center [125, 162] width 31 height 7
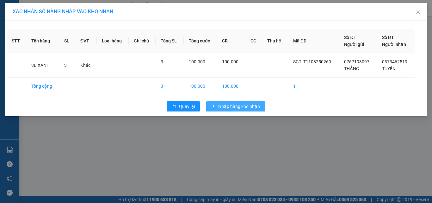
click at [228, 106] on span "Nhập hàng kho nhận" at bounding box center [239, 106] width 42 height 7
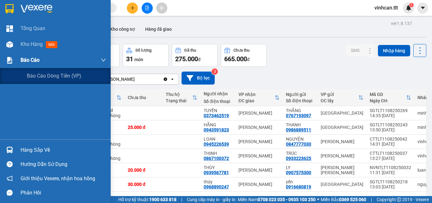
click at [33, 61] on span "Báo cáo" at bounding box center [30, 60] width 19 height 8
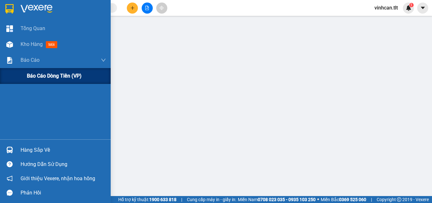
click at [40, 75] on span "Báo cáo dòng tiền (VP)" at bounding box center [54, 76] width 55 height 8
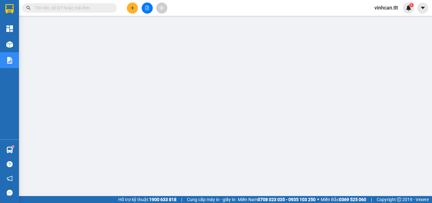
click at [84, 6] on input "text" at bounding box center [72, 7] width 75 height 7
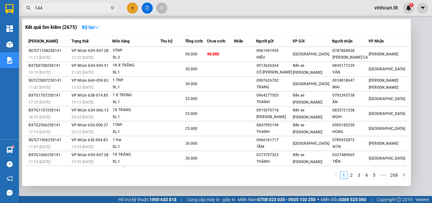
type input "1443"
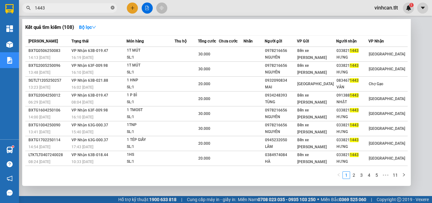
click at [112, 7] on icon "close-circle" at bounding box center [113, 8] width 4 height 4
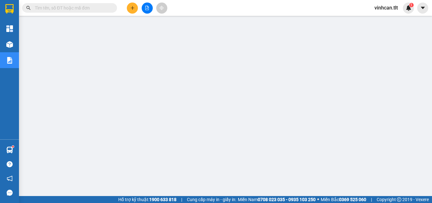
click at [68, 9] on input "text" at bounding box center [72, 7] width 75 height 7
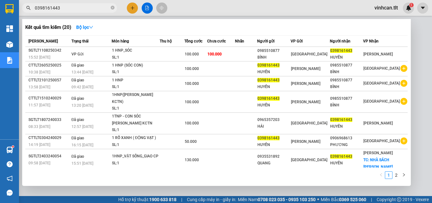
type input "0398161443"
click at [112, 8] on icon "close-circle" at bounding box center [113, 8] width 4 height 4
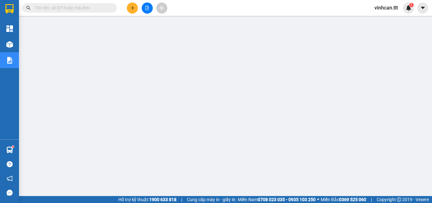
click at [95, 7] on input "text" at bounding box center [72, 7] width 75 height 7
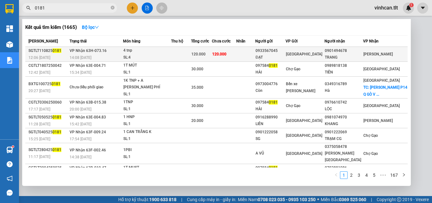
type input "0181"
click at [285, 49] on div "0933567045" at bounding box center [270, 50] width 30 height 7
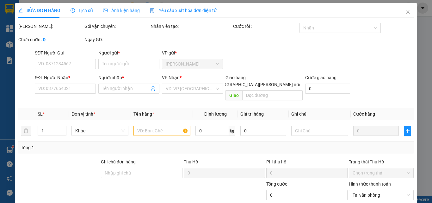
type input "0933567045"
type input "ĐẠT"
type input "0901494678"
type input "TRANG"
type input "120.000"
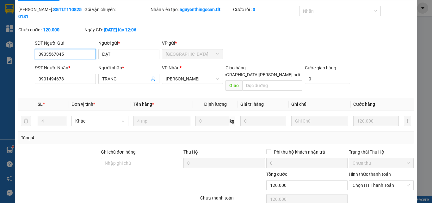
scroll to position [33, 0]
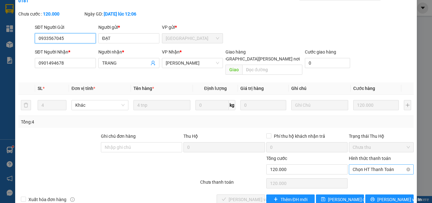
click at [372, 164] on span "Chọn HT Thanh Toán" at bounding box center [380, 168] width 57 height 9
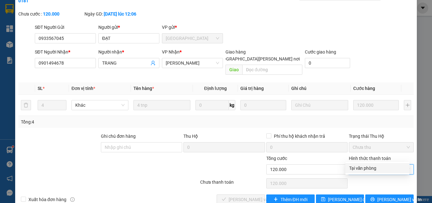
click at [369, 167] on div "Tại văn phòng" at bounding box center [377, 167] width 57 height 7
type input "0"
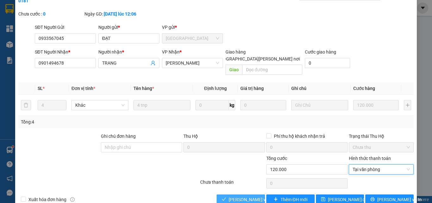
click at [239, 194] on button "[PERSON_NAME] và [PERSON_NAME] hàng" at bounding box center [241, 199] width 48 height 10
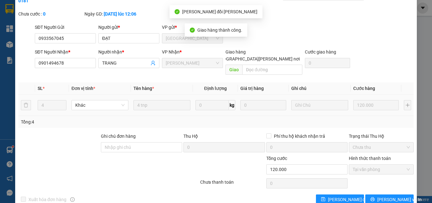
scroll to position [0, 0]
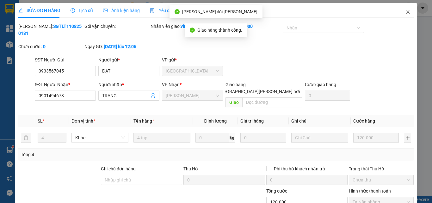
click at [405, 12] on icon "close" at bounding box center [407, 11] width 5 height 5
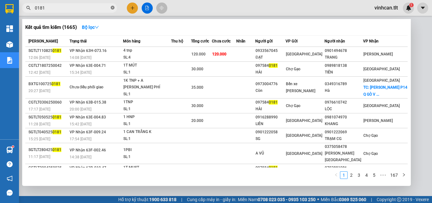
click at [113, 8] on icon "close-circle" at bounding box center [113, 8] width 4 height 4
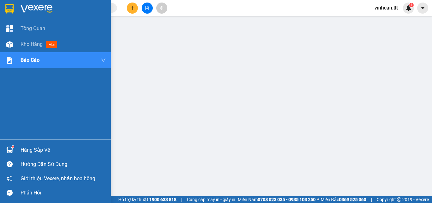
drag, startPoint x: 41, startPoint y: 149, endPoint x: 52, endPoint y: 151, distance: 11.3
click at [42, 149] on div "Hàng sắp về" at bounding box center [63, 149] width 85 height 9
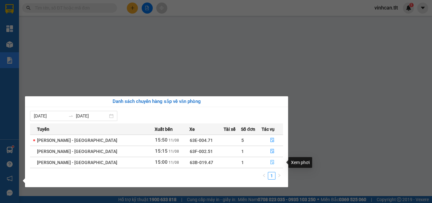
click at [270, 161] on icon "file-done" at bounding box center [272, 162] width 4 height 4
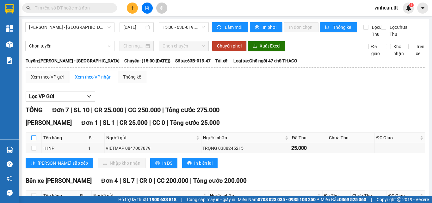
click at [33, 140] on input "checkbox" at bounding box center [33, 137] width 5 height 5
checkbox input "true"
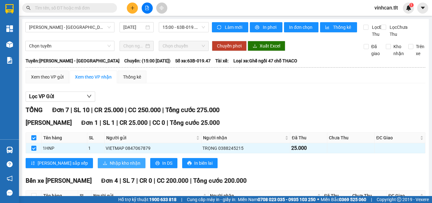
click at [110, 166] on span "Nhập kho nhận" at bounding box center [125, 162] width 31 height 7
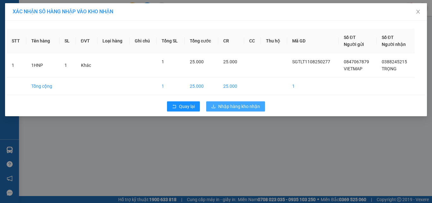
click at [229, 107] on span "Nhập hàng kho nhận" at bounding box center [239, 106] width 42 height 7
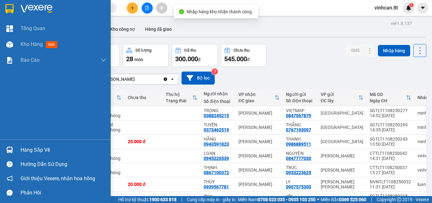
click at [28, 150] on div "Hàng sắp về" at bounding box center [63, 149] width 85 height 9
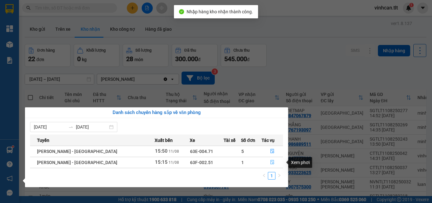
click at [270, 162] on icon "file-done" at bounding box center [272, 162] width 4 height 4
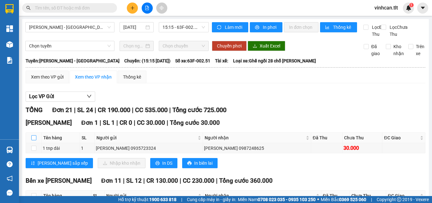
click at [32, 140] on input "checkbox" at bounding box center [33, 137] width 5 height 5
checkbox input "true"
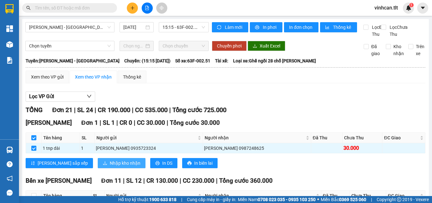
click at [110, 166] on span "Nhập kho nhận" at bounding box center [125, 162] width 31 height 7
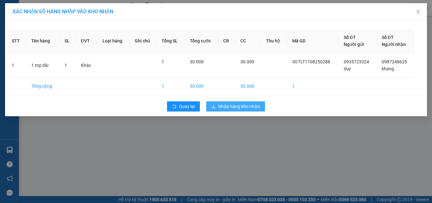
click at [252, 103] on span "Nhập hàng kho nhận" at bounding box center [239, 106] width 42 height 7
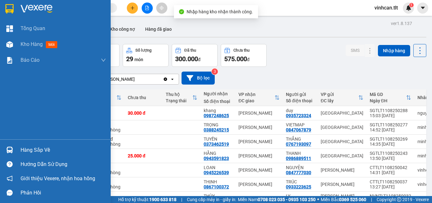
click at [29, 146] on div "Hàng sắp về" at bounding box center [63, 149] width 85 height 9
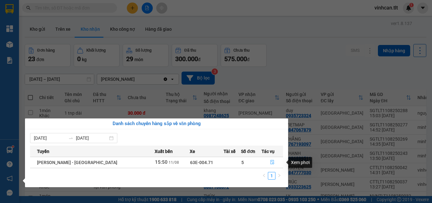
click at [270, 162] on icon "file-done" at bounding box center [272, 162] width 4 height 4
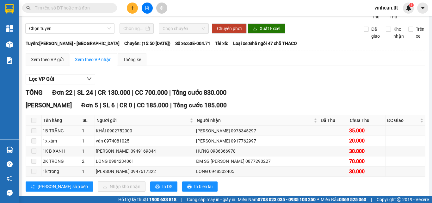
scroll to position [32, 0]
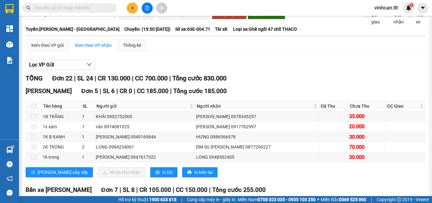
click at [88, 10] on input "text" at bounding box center [72, 7] width 75 height 7
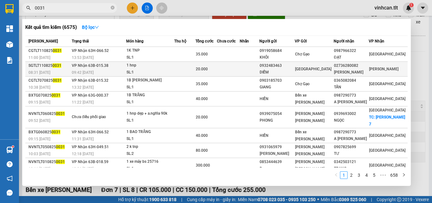
type input "0031"
click at [290, 66] on div "0932483463" at bounding box center [276, 65] width 34 height 7
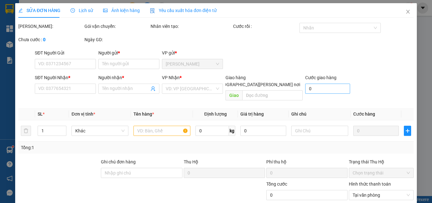
type input "0932483463"
type input "DIỄM"
type input "02736280082"
type input "[PERSON_NAME]"
type input "20.000"
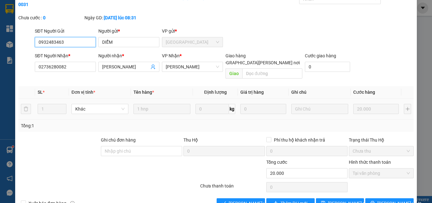
scroll to position [33, 0]
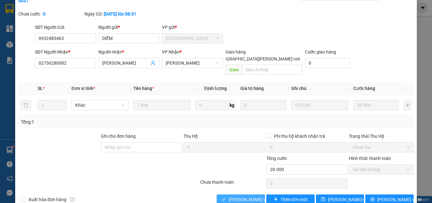
click at [244, 196] on span "[PERSON_NAME] và [PERSON_NAME] hàng" at bounding box center [271, 199] width 85 height 7
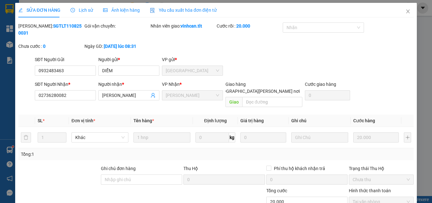
scroll to position [0, 0]
click at [406, 13] on icon "close" at bounding box center [407, 12] width 3 height 4
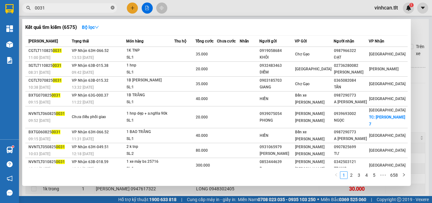
click at [112, 6] on icon "close-circle" at bounding box center [113, 8] width 4 height 4
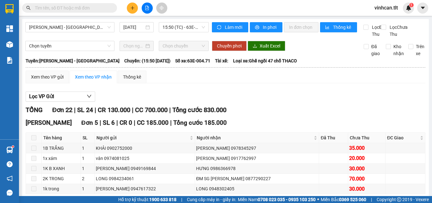
click at [90, 8] on input "text" at bounding box center [72, 7] width 75 height 7
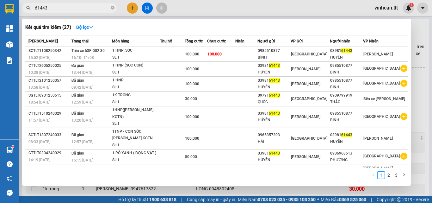
type input "61443"
click at [111, 8] on icon "close-circle" at bounding box center [113, 8] width 4 height 4
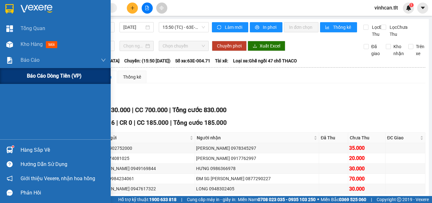
drag, startPoint x: 33, startPoint y: 58, endPoint x: 36, endPoint y: 68, distance: 10.0
click at [33, 59] on span "Báo cáo" at bounding box center [30, 60] width 19 height 8
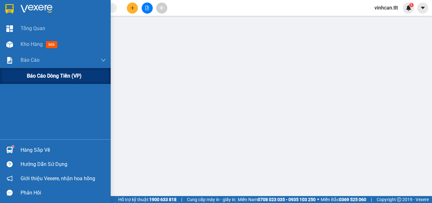
click at [40, 75] on span "Báo cáo dòng tiền (VP)" at bounding box center [54, 76] width 55 height 8
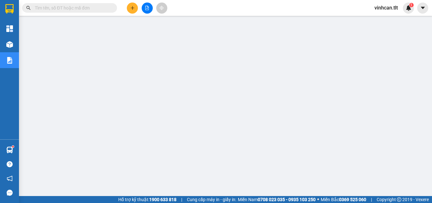
click at [100, 8] on input "text" at bounding box center [72, 7] width 75 height 7
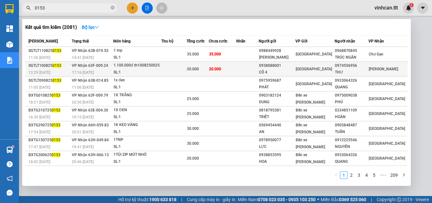
type input "0153"
click at [281, 64] on div "0938088001" at bounding box center [277, 65] width 36 height 7
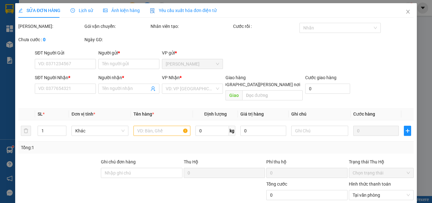
type input "0938088001"
type input "CÔ 4"
type input "0974556956"
type input "THƯ"
type input "20.000"
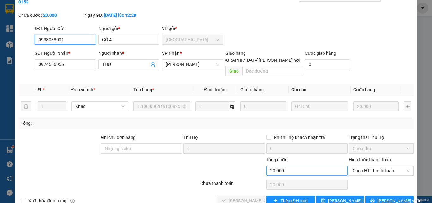
scroll to position [33, 0]
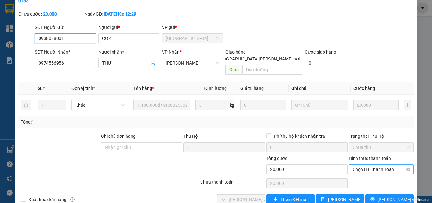
click at [360, 164] on span "Chọn HT Thanh Toán" at bounding box center [380, 168] width 57 height 9
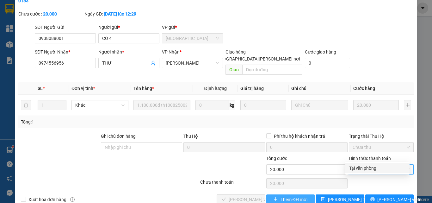
drag, startPoint x: 363, startPoint y: 170, endPoint x: 288, endPoint y: 180, distance: 76.2
click at [361, 170] on div "Tại văn phòng" at bounding box center [377, 167] width 57 height 7
type input "0"
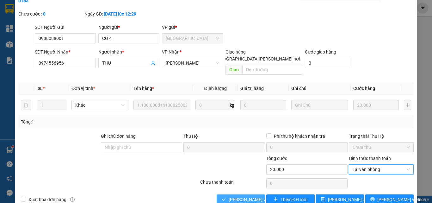
drag, startPoint x: 240, startPoint y: 183, endPoint x: 248, endPoint y: 180, distance: 8.9
click at [240, 196] on span "[PERSON_NAME] và [PERSON_NAME] hàng" at bounding box center [271, 199] width 85 height 7
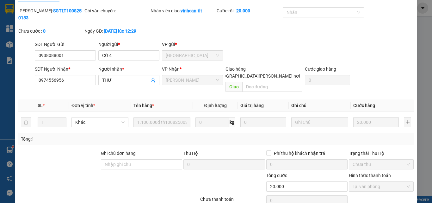
scroll to position [0, 0]
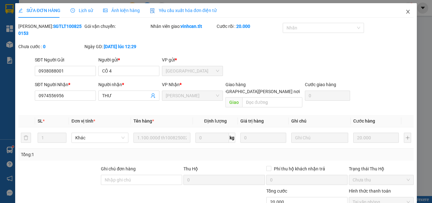
click at [405, 13] on icon "close" at bounding box center [407, 11] width 5 height 5
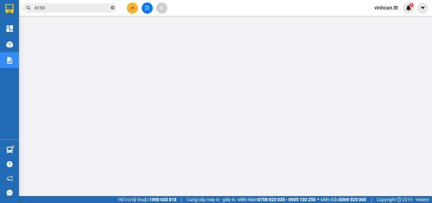
click at [112, 7] on icon "close-circle" at bounding box center [113, 8] width 4 height 4
click at [85, 6] on input "text" at bounding box center [72, 7] width 75 height 7
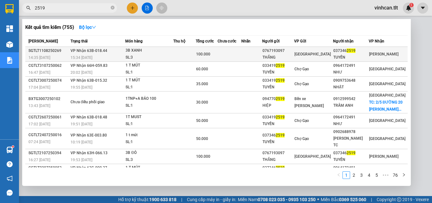
type input "2519"
click at [165, 51] on div "3B XANH" at bounding box center [148, 50] width 47 height 7
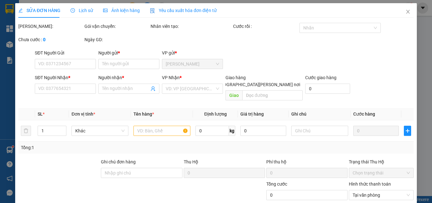
type input "0767193097"
type input "THẮNG"
type input "0373462519"
type input "TUYỀN"
type input "100.000"
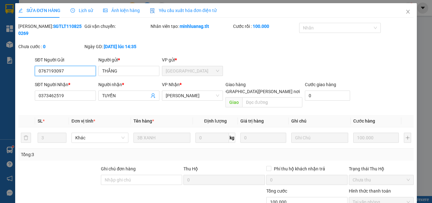
scroll to position [31, 0]
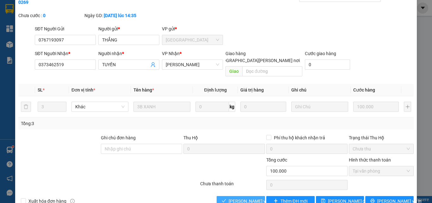
click at [242, 197] on span "[PERSON_NAME] và [PERSON_NAME] hàng" at bounding box center [271, 200] width 85 height 7
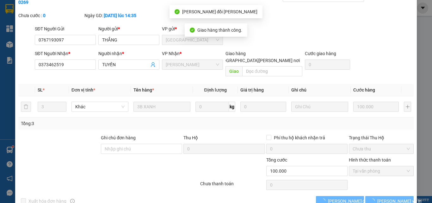
scroll to position [0, 0]
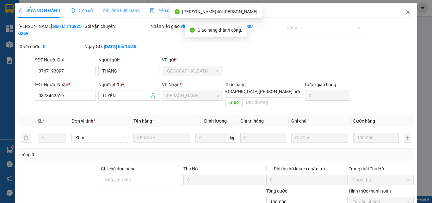
click at [404, 9] on span "Close" at bounding box center [408, 12] width 18 height 18
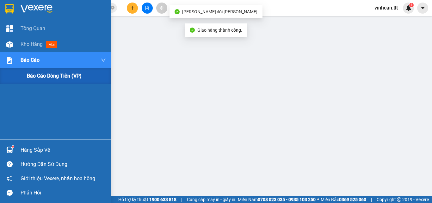
click at [76, 76] on span "Báo cáo dòng tiền (VP)" at bounding box center [54, 76] width 55 height 8
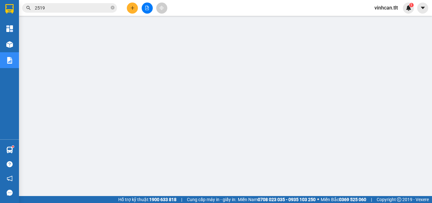
click at [57, 10] on input "2519" at bounding box center [72, 7] width 75 height 7
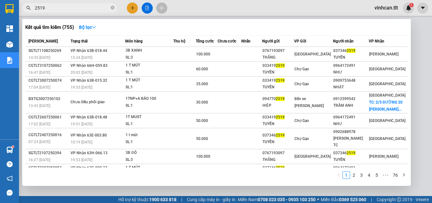
click at [57, 10] on input "2519" at bounding box center [72, 7] width 75 height 7
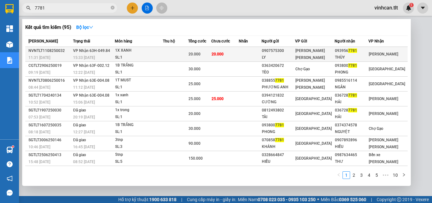
type input "7781"
click at [148, 50] on div "1X XANH" at bounding box center [138, 50] width 47 height 7
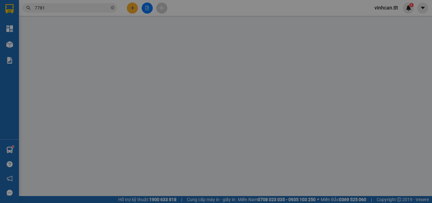
type input "0907575300"
type input "LY"
type input "0939567781"
type input "THÙY"
type input "20.000"
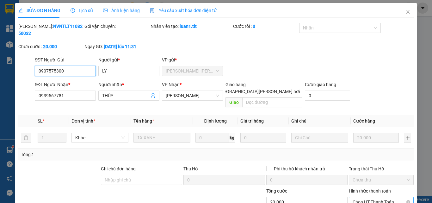
scroll to position [33, 0]
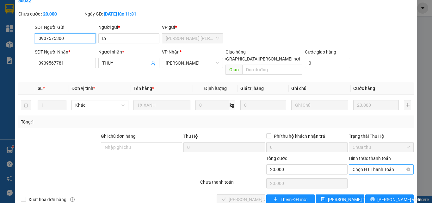
click at [364, 164] on span "Chọn HT Thanh Toán" at bounding box center [380, 168] width 57 height 9
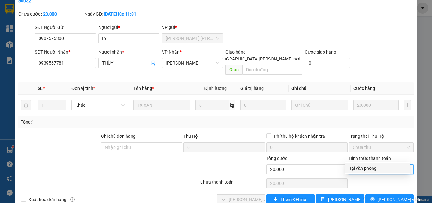
click at [354, 169] on div "Tại văn phòng" at bounding box center [377, 167] width 57 height 7
type input "0"
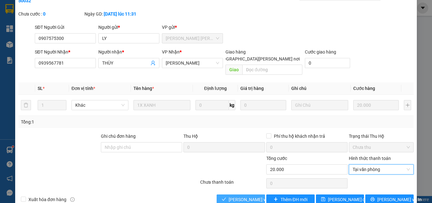
click at [240, 196] on span "[PERSON_NAME] và [PERSON_NAME] hàng" at bounding box center [271, 199] width 85 height 7
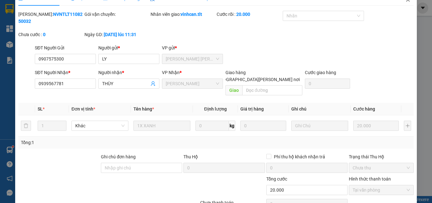
scroll to position [1, 0]
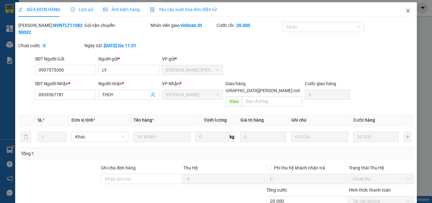
click at [405, 12] on icon "close" at bounding box center [407, 10] width 5 height 5
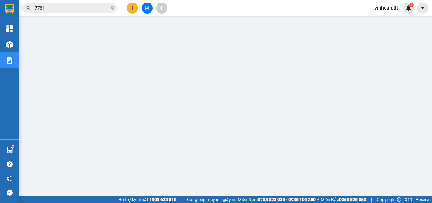
click at [81, 9] on input "7781" at bounding box center [72, 7] width 75 height 7
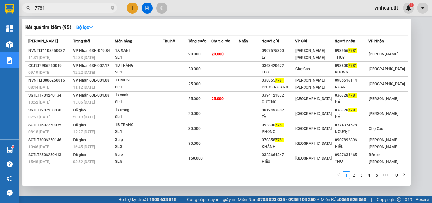
click at [81, 9] on input "7781" at bounding box center [72, 7] width 75 height 7
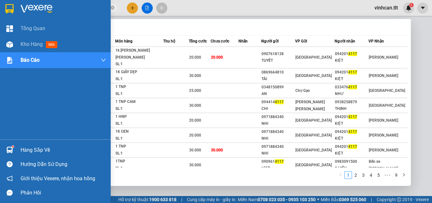
click at [9, 144] on div at bounding box center [9, 149] width 11 height 11
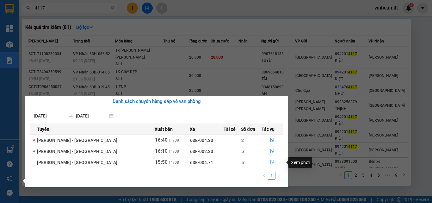
click at [264, 164] on button "button" at bounding box center [272, 162] width 21 height 10
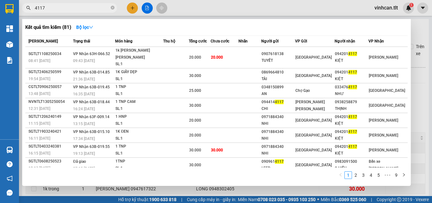
click at [417, 103] on div at bounding box center [216, 101] width 432 height 203
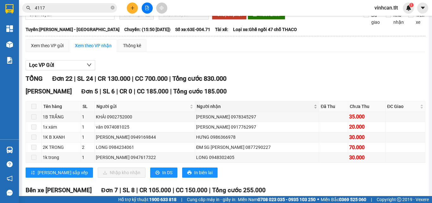
scroll to position [32, 0]
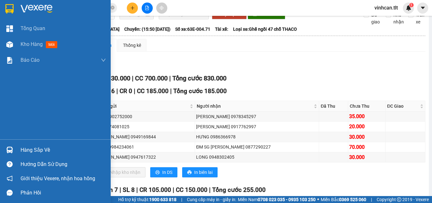
click at [11, 147] on img at bounding box center [9, 149] width 7 height 7
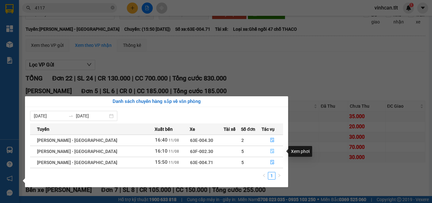
click at [270, 151] on icon "file-done" at bounding box center [272, 151] width 4 height 4
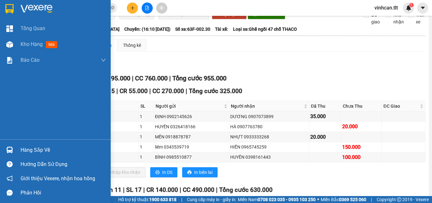
click at [16, 143] on div "Hàng sắp về" at bounding box center [55, 150] width 111 height 14
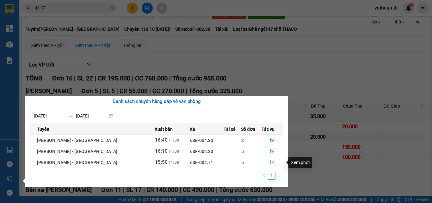
click at [271, 162] on icon "file-done" at bounding box center [272, 162] width 4 height 4
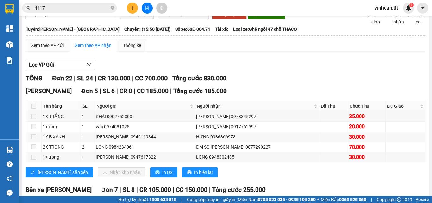
click at [79, 6] on input "4117" at bounding box center [72, 7] width 75 height 7
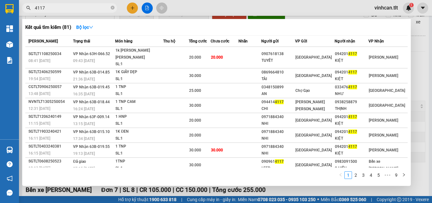
click at [78, 6] on input "4117" at bounding box center [72, 7] width 75 height 7
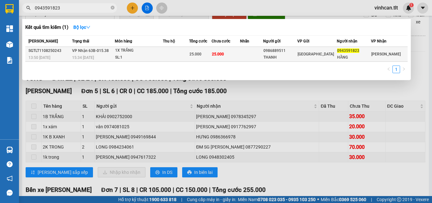
type input "0943591823"
click at [196, 48] on td "25.000" at bounding box center [200, 54] width 22 height 15
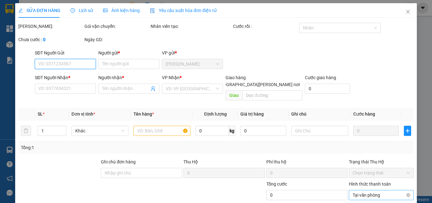
type input "0986889511"
type input "THANH"
type input "0943591823"
type input "HẰNG"
type input "25.000"
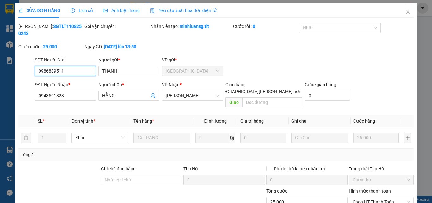
scroll to position [32, 0]
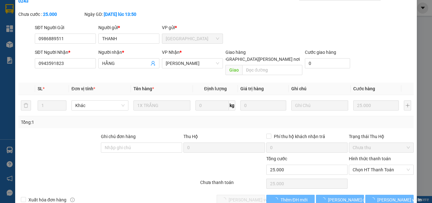
click at [371, 177] on div "Chọn HT Thanh Toán" at bounding box center [381, 183] width 66 height 13
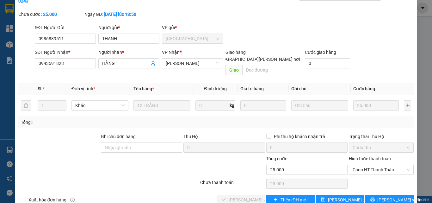
click at [367, 162] on div "Hình thức thanh toán Chọn HT Thanh Toán" at bounding box center [381, 166] width 65 height 22
click at [365, 165] on span "Chọn HT Thanh Toán" at bounding box center [380, 169] width 57 height 9
click at [354, 170] on div "Tại văn phòng" at bounding box center [377, 168] width 57 height 7
type input "0"
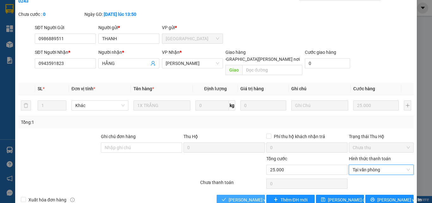
click at [245, 196] on span "[PERSON_NAME] và [PERSON_NAME] hàng" at bounding box center [271, 199] width 85 height 7
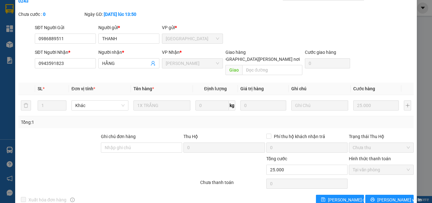
scroll to position [1, 0]
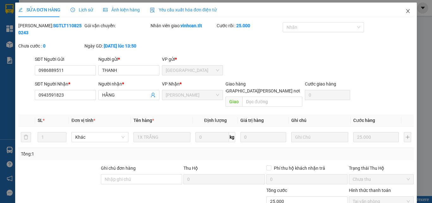
click at [405, 10] on icon "close" at bounding box center [407, 11] width 5 height 5
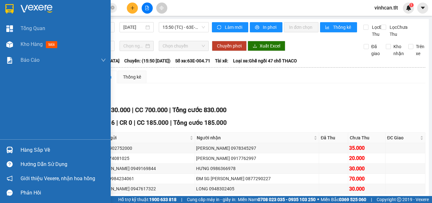
click at [21, 150] on div "Hàng sắp về" at bounding box center [63, 149] width 85 height 9
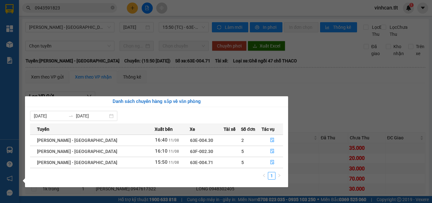
click at [96, 9] on section "Kết quả tìm kiếm ( 1 ) Bộ lọc Mã ĐH Trạng thái Món hàng Thu hộ Tổng cước Chưa c…" at bounding box center [216, 101] width 432 height 203
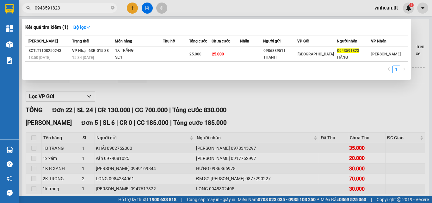
click at [96, 9] on input "0943591823" at bounding box center [72, 7] width 75 height 7
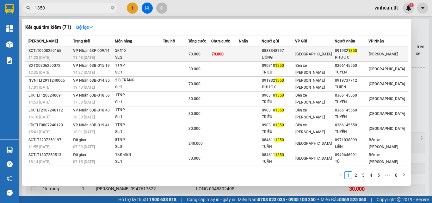
type input "1350"
click at [173, 47] on td at bounding box center [175, 54] width 25 height 15
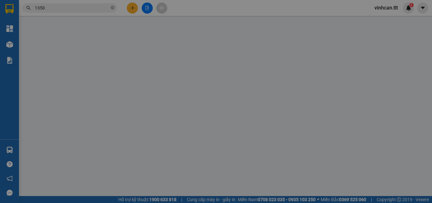
type input "0888348797"
type input "ĐỒNG"
type input "0919321350"
type input "PHƯỚC"
type input "70.000"
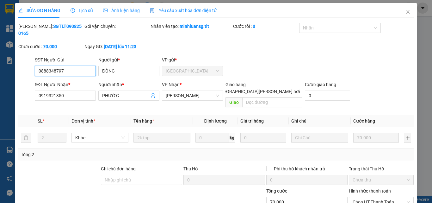
scroll to position [33, 0]
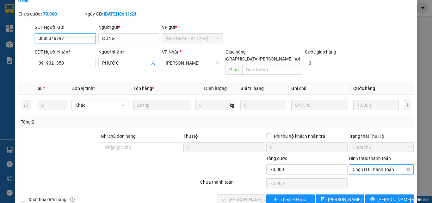
click at [369, 164] on span "Chọn HT Thanh Toán" at bounding box center [380, 168] width 57 height 9
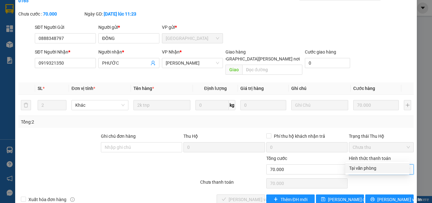
click at [361, 164] on div "Tại văn phòng" at bounding box center [377, 168] width 64 height 10
type input "0"
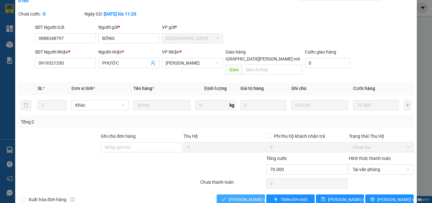
click at [236, 196] on span "[PERSON_NAME] và [PERSON_NAME] hàng" at bounding box center [271, 199] width 85 height 7
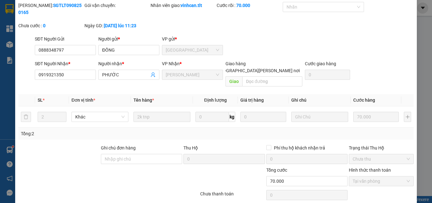
scroll to position [1, 0]
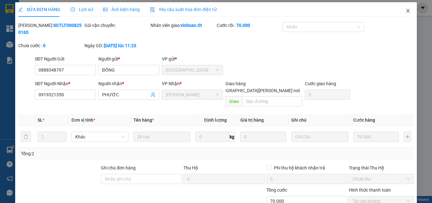
click at [400, 7] on span "Close" at bounding box center [408, 11] width 18 height 18
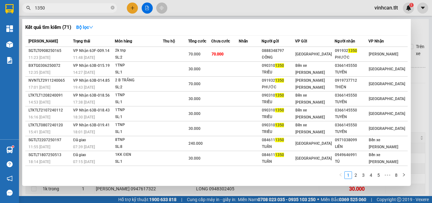
click at [60, 11] on span "1350" at bounding box center [69, 7] width 95 height 9
click at [60, 8] on input "1350" at bounding box center [72, 7] width 75 height 7
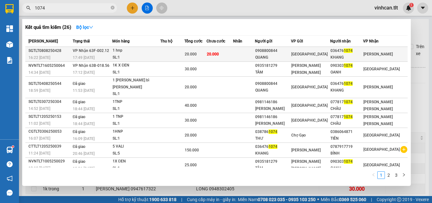
type input "1074"
click at [82, 48] on span "VP Nhận 63F-002.12" at bounding box center [91, 50] width 36 height 4
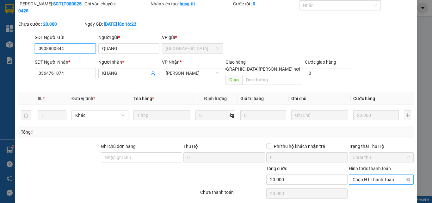
scroll to position [33, 0]
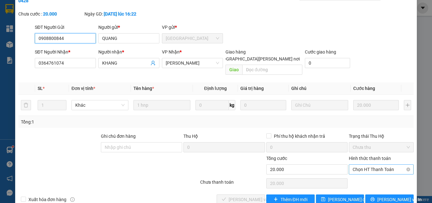
click at [358, 164] on span "Chọn HT Thanh Toán" at bounding box center [380, 168] width 57 height 9
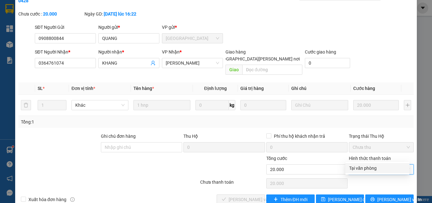
click at [360, 165] on div "Tại văn phòng" at bounding box center [377, 167] width 57 height 7
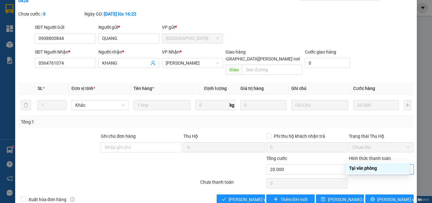
type input "0"
click at [222, 197] on icon "check" at bounding box center [224, 199] width 4 height 4
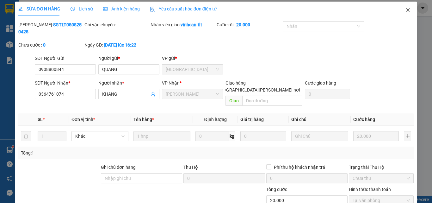
scroll to position [0, 0]
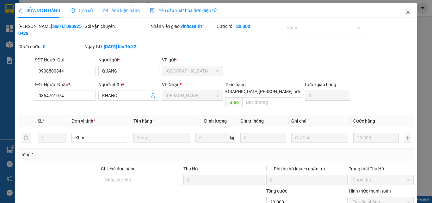
click at [405, 11] on icon "close" at bounding box center [407, 11] width 5 height 5
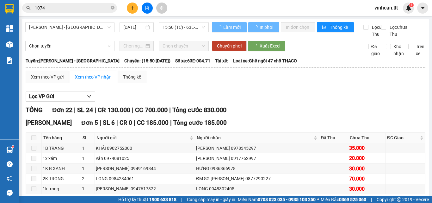
click at [98, 7] on input "1074" at bounding box center [72, 7] width 75 height 7
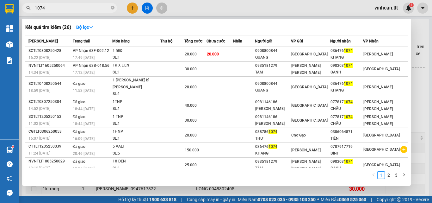
click at [98, 7] on input "1074" at bounding box center [72, 7] width 75 height 7
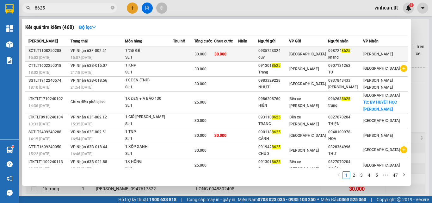
type input "8625"
click at [172, 53] on div "1 tnp dài" at bounding box center [148, 50] width 47 height 7
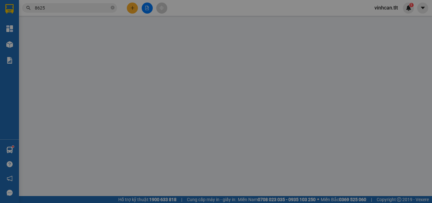
type input "0935723324"
type input "duy"
type input "0987248625"
type input "khang"
type input "ƯỚT SẴN"
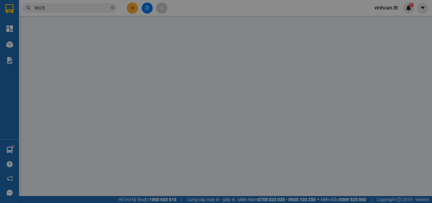
type input "30.000"
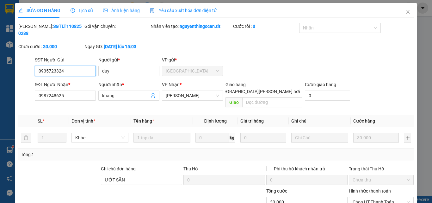
scroll to position [33, 0]
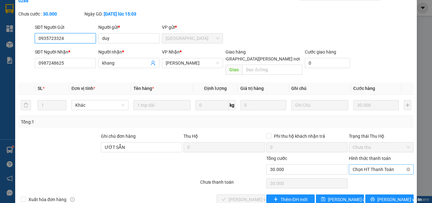
click at [365, 164] on span "Chọn HT Thanh Toán" at bounding box center [380, 168] width 57 height 9
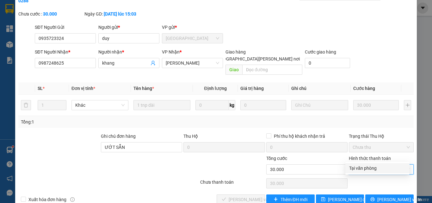
click at [362, 167] on div "Tại văn phòng" at bounding box center [377, 167] width 57 height 7
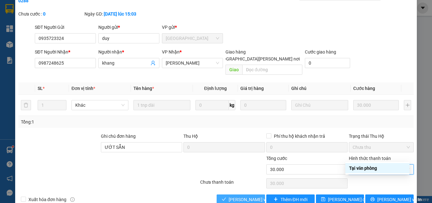
type input "0"
click at [242, 196] on span "[PERSON_NAME] và [PERSON_NAME] hàng" at bounding box center [271, 199] width 85 height 7
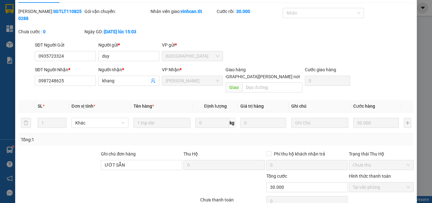
scroll to position [0, 0]
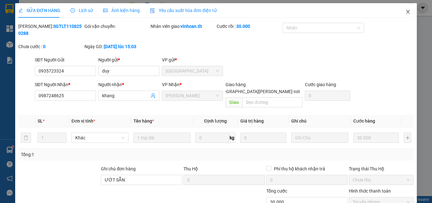
click at [406, 10] on span "Close" at bounding box center [408, 12] width 18 height 18
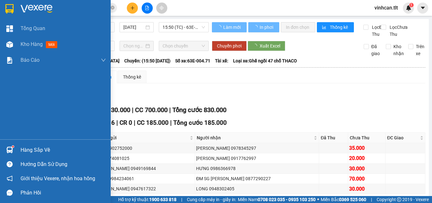
click at [29, 146] on div "Hàng sắp về" at bounding box center [63, 149] width 85 height 9
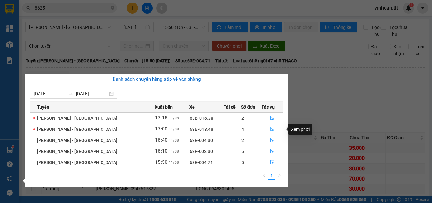
click at [270, 128] on icon "file-done" at bounding box center [272, 128] width 4 height 4
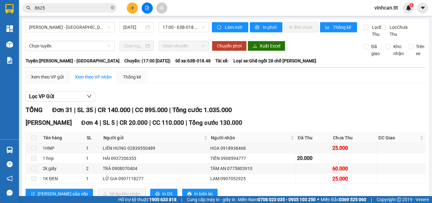
scroll to position [32, 0]
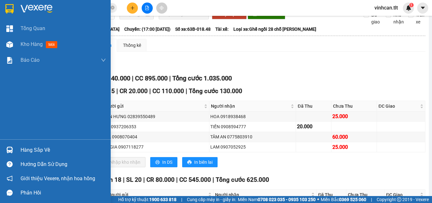
click at [10, 148] on img at bounding box center [9, 149] width 7 height 7
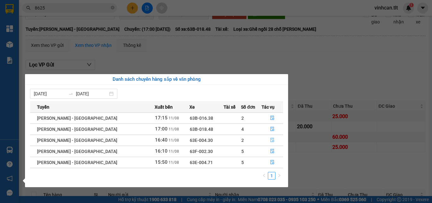
click at [273, 140] on button "button" at bounding box center [272, 140] width 21 height 10
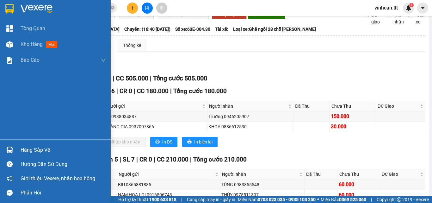
click at [9, 145] on div at bounding box center [9, 149] width 11 height 11
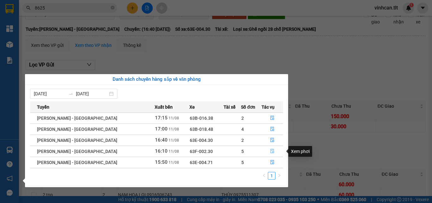
click at [272, 149] on button "button" at bounding box center [272, 151] width 21 height 10
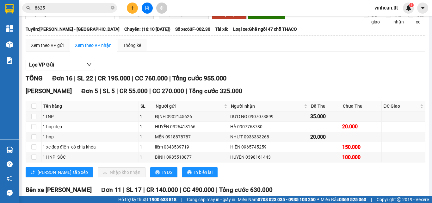
click at [76, 6] on input "8625" at bounding box center [72, 7] width 75 height 7
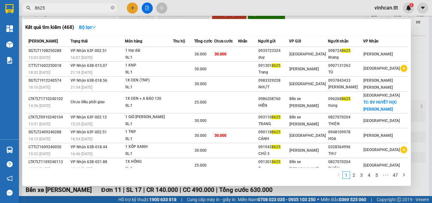
click at [76, 6] on input "8625" at bounding box center [72, 7] width 75 height 7
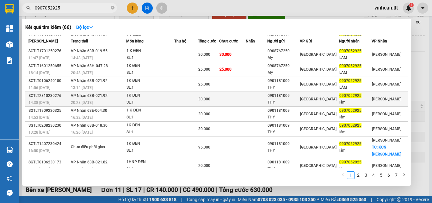
scroll to position [35, 0]
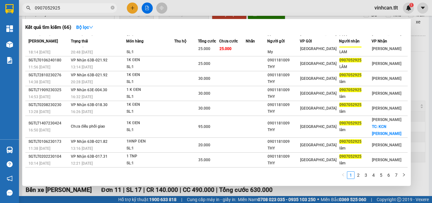
click at [77, 6] on input "0907052925" at bounding box center [72, 7] width 75 height 7
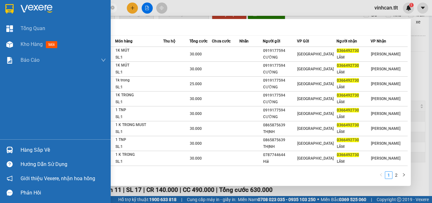
click at [10, 149] on img at bounding box center [9, 149] width 7 height 7
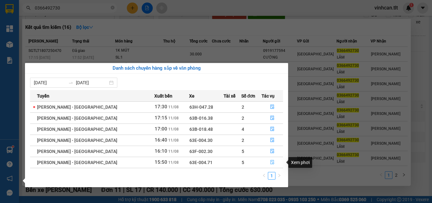
click at [270, 160] on icon "file-done" at bounding box center [272, 162] width 4 height 4
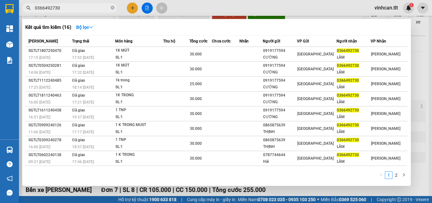
click at [411, 97] on div at bounding box center [216, 101] width 432 height 203
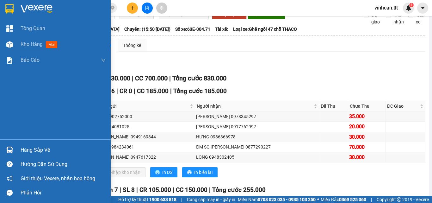
click at [9, 148] on img at bounding box center [9, 149] width 7 height 7
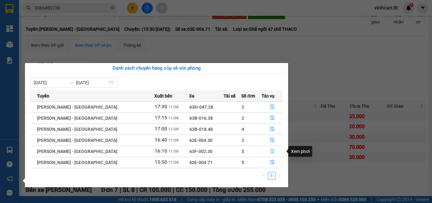
click at [262, 149] on button "button" at bounding box center [272, 151] width 21 height 10
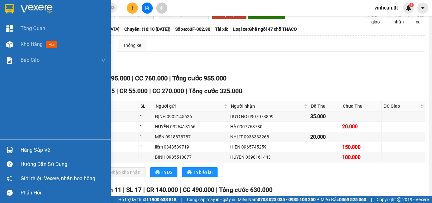
click at [1, 145] on div "Hàng sắp về" at bounding box center [55, 150] width 111 height 14
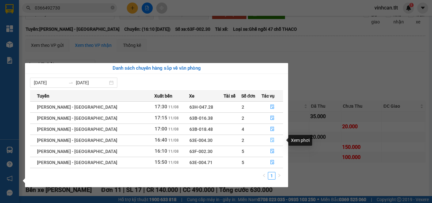
click at [270, 141] on icon "file-done" at bounding box center [272, 139] width 4 height 4
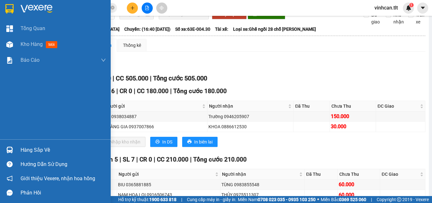
click at [14, 147] on div at bounding box center [9, 149] width 11 height 11
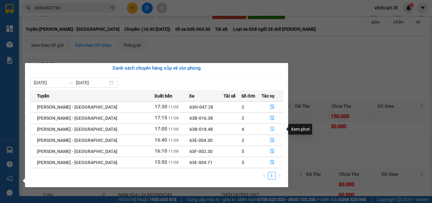
click at [270, 128] on icon "file-done" at bounding box center [272, 128] width 4 height 4
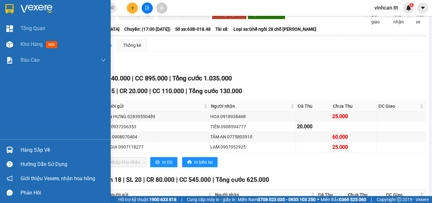
click at [15, 147] on div at bounding box center [9, 149] width 11 height 11
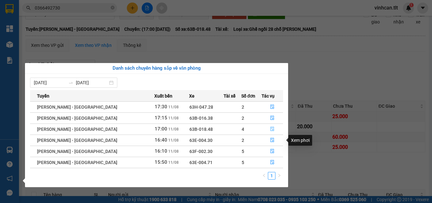
click at [265, 127] on button "button" at bounding box center [272, 129] width 21 height 10
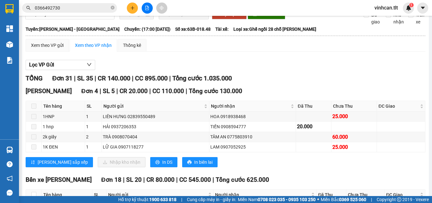
click at [17, 149] on div "Hàng sắp về" at bounding box center [9, 150] width 19 height 14
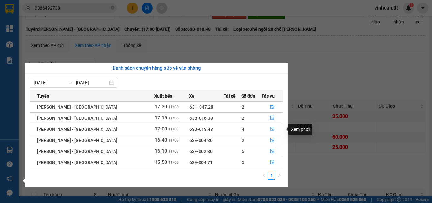
click at [270, 126] on icon "file-done" at bounding box center [272, 128] width 4 height 4
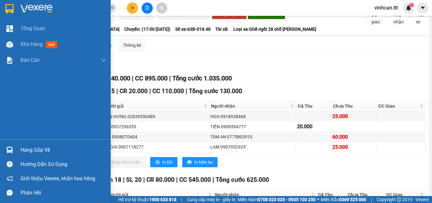
click at [12, 146] on div at bounding box center [9, 149] width 11 height 11
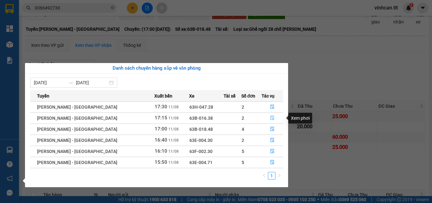
click at [269, 121] on button "button" at bounding box center [272, 118] width 21 height 10
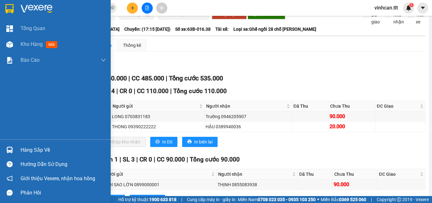
click at [10, 150] on img at bounding box center [9, 149] width 7 height 7
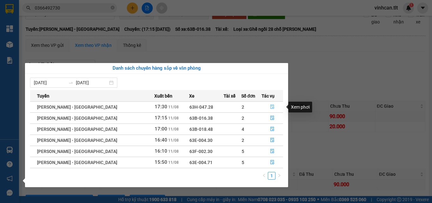
click at [270, 105] on icon "file-done" at bounding box center [272, 107] width 4 height 4
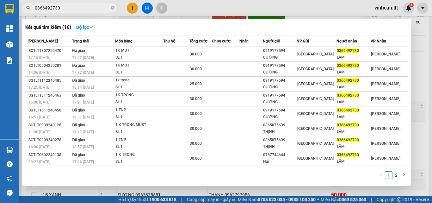
click at [76, 10] on input "0366492730" at bounding box center [72, 7] width 75 height 7
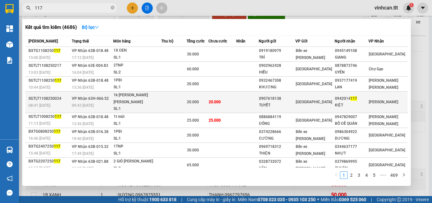
type input "117"
click at [209, 95] on td "20.000" at bounding box center [197, 101] width 22 height 21
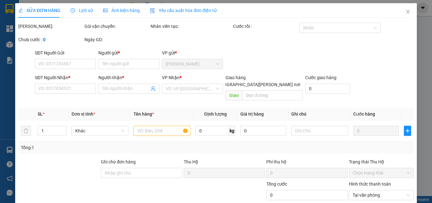
type input "0907618138"
type input "TUYẾT"
type input "0942014117"
type input "KIỆT"
type input "20.000"
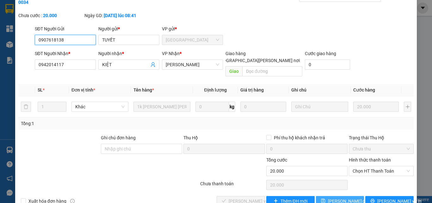
scroll to position [33, 0]
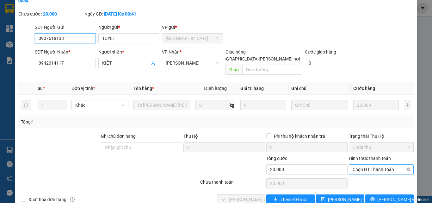
click at [360, 164] on span "Chọn HT Thanh Toán" at bounding box center [380, 168] width 57 height 9
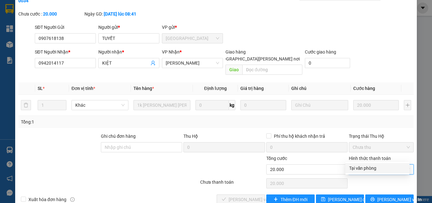
click at [369, 167] on div "Tại văn phòng" at bounding box center [377, 167] width 57 height 7
type input "0"
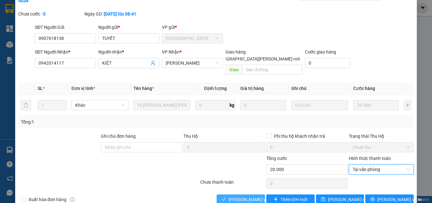
click at [236, 196] on span "[PERSON_NAME] và [PERSON_NAME] hàng" at bounding box center [271, 199] width 85 height 7
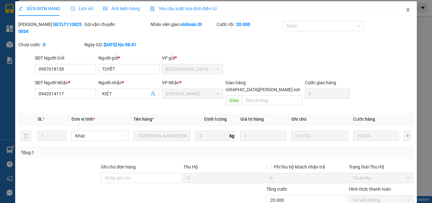
scroll to position [0, 0]
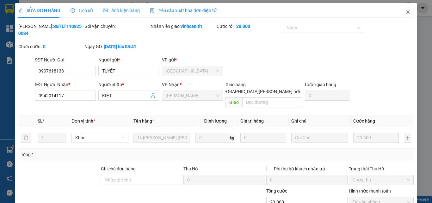
click at [409, 11] on span "Close" at bounding box center [408, 12] width 18 height 18
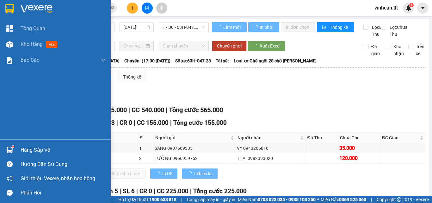
click at [24, 149] on div "Hàng sắp về" at bounding box center [63, 149] width 85 height 9
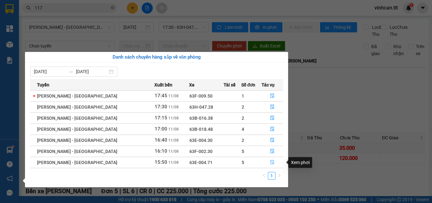
click at [266, 163] on button "button" at bounding box center [272, 162] width 21 height 10
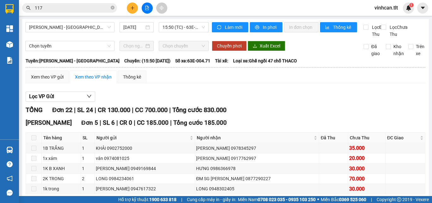
click at [35, 140] on span at bounding box center [33, 137] width 5 height 5
click at [57, 80] on div "Xem theo VP gửi" at bounding box center [47, 76] width 33 height 7
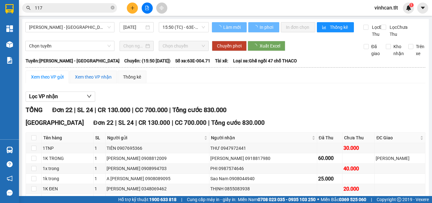
click at [95, 80] on div "Xem theo VP nhận" at bounding box center [93, 76] width 37 height 7
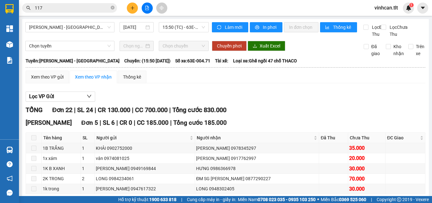
scroll to position [63, 0]
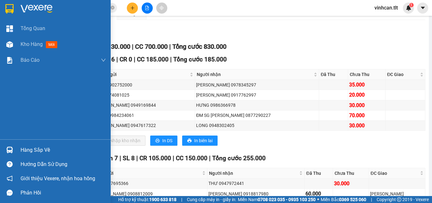
click at [11, 148] on img at bounding box center [9, 149] width 7 height 7
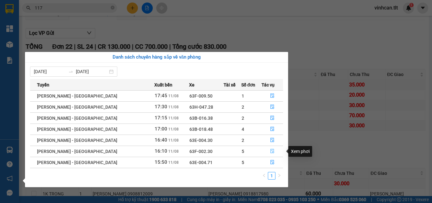
click at [267, 150] on button "button" at bounding box center [272, 151] width 21 height 10
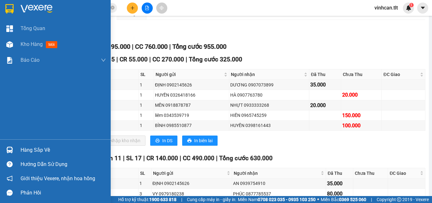
click at [10, 143] on div "Hàng sắp về" at bounding box center [55, 150] width 111 height 14
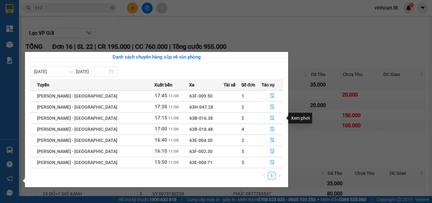
click at [324, 34] on section "Kết quả tìm kiếm ( 4686 ) Bộ lọc Mã ĐH Trạng thái Món hàng Thu hộ Tổng cước Chư…" at bounding box center [216, 101] width 432 height 203
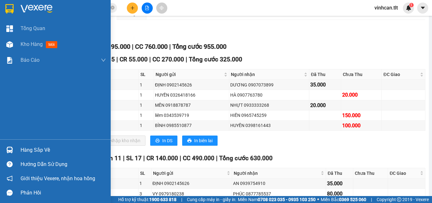
click at [31, 149] on div "Hàng sắp về" at bounding box center [63, 149] width 85 height 9
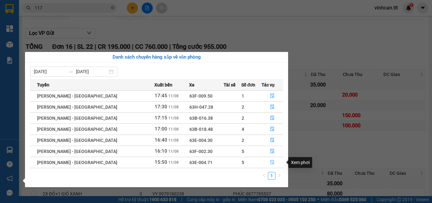
click at [263, 163] on button "button" at bounding box center [272, 162] width 21 height 10
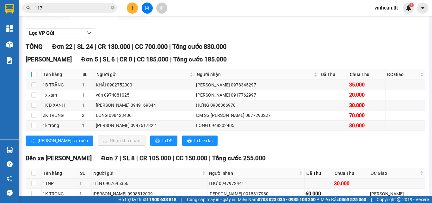
click at [32, 77] on input "checkbox" at bounding box center [33, 74] width 5 height 5
checkbox input "true"
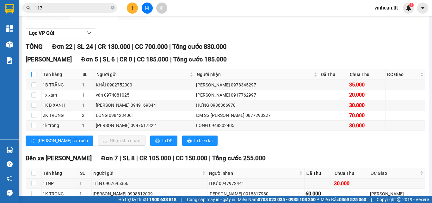
checkbox input "true"
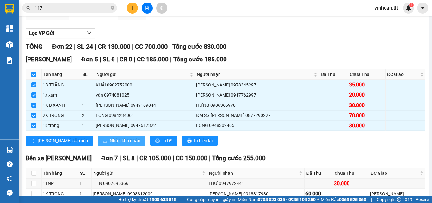
click at [98, 145] on button "Nhập kho nhận" at bounding box center [122, 140] width 48 height 10
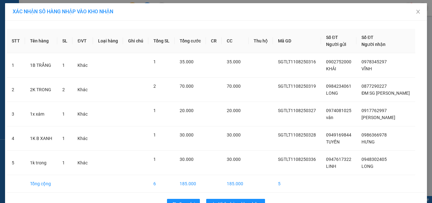
click at [237, 196] on div "Quay lại Nhập hàng kho nhận" at bounding box center [216, 203] width 418 height 16
click at [237, 198] on div "Quay lại Nhập hàng kho nhận" at bounding box center [216, 203] width 418 height 16
click at [237, 201] on span "Nhập hàng kho nhận" at bounding box center [239, 203] width 42 height 7
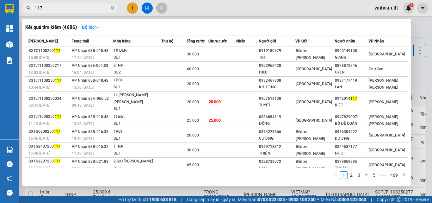
click at [79, 7] on input "117" at bounding box center [72, 7] width 75 height 7
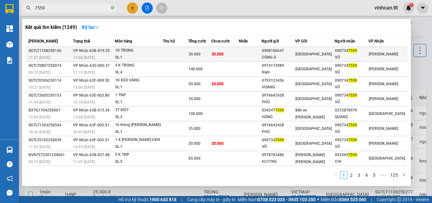
type input "7559"
click at [198, 53] on span "30.000" at bounding box center [194, 54] width 12 height 4
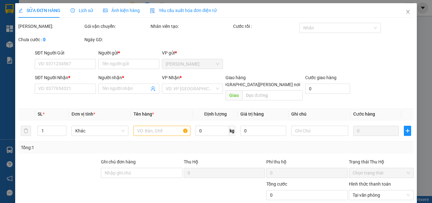
type input "0908100647"
type input "ĐÔNG Á"
type input "0907347559"
type input "VŨ"
type input "30.000"
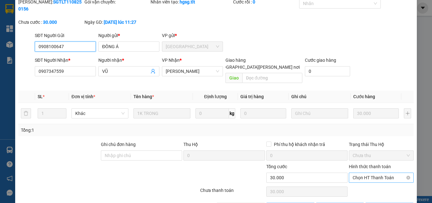
scroll to position [33, 0]
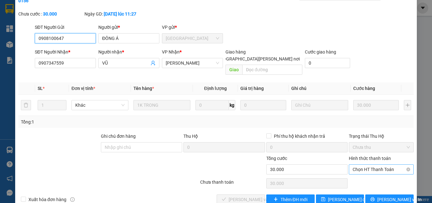
click at [374, 164] on span "Chọn HT Thanh Toán" at bounding box center [380, 168] width 57 height 9
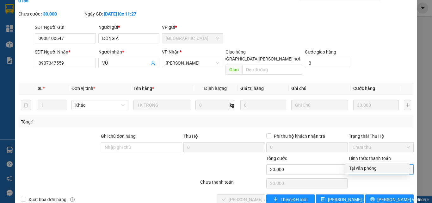
click at [365, 168] on div "Tại văn phòng" at bounding box center [377, 167] width 57 height 7
type input "0"
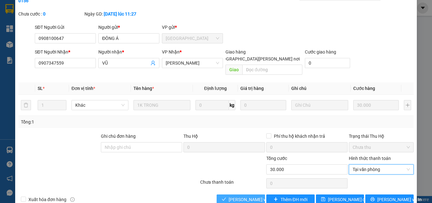
click at [232, 196] on span "[PERSON_NAME] và [PERSON_NAME] hàng" at bounding box center [271, 199] width 85 height 7
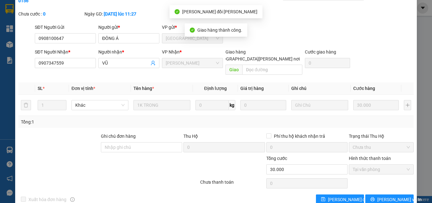
scroll to position [0, 0]
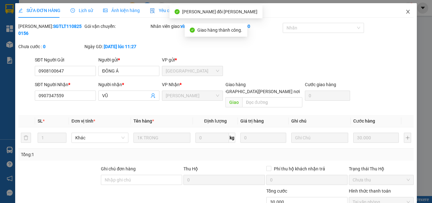
click at [406, 12] on span "Close" at bounding box center [408, 12] width 18 height 18
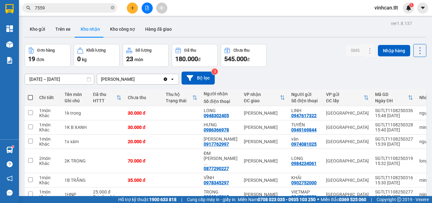
click at [58, 7] on input "7559" at bounding box center [72, 7] width 75 height 7
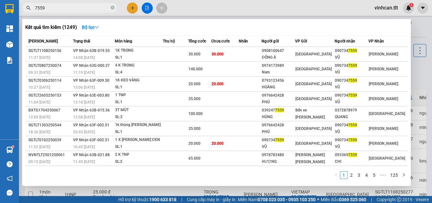
click at [58, 7] on input "7559" at bounding box center [72, 7] width 75 height 7
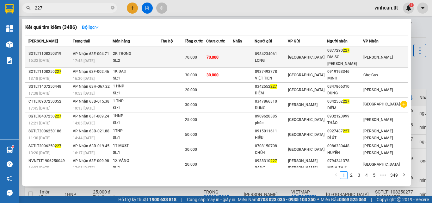
type input "227"
click at [140, 50] on div "2K TRONG" at bounding box center [136, 53] width 47 height 7
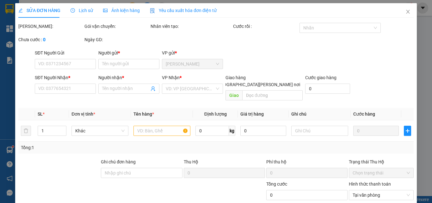
type input "0984234061"
type input "LONG"
type input "0877290227"
type input "ĐM SG CHỢ LỚN"
type input "70.000"
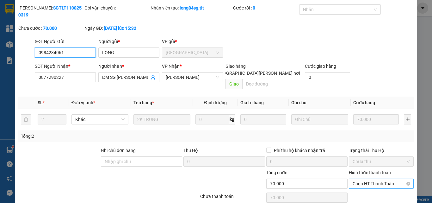
scroll to position [33, 0]
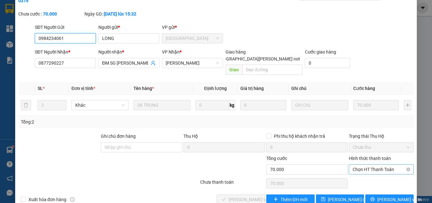
click at [370, 164] on span "Chọn HT Thanh Toán" at bounding box center [380, 168] width 57 height 9
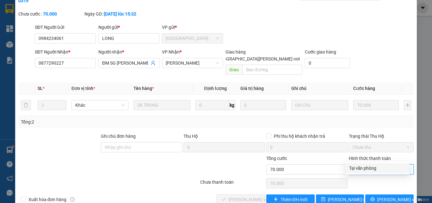
click at [363, 166] on div "Tại văn phòng" at bounding box center [377, 167] width 57 height 7
type input "0"
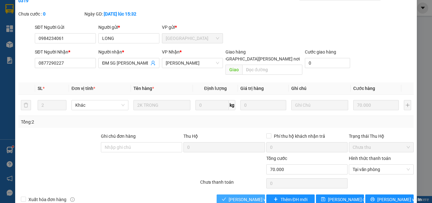
click at [218, 194] on button "[PERSON_NAME] và [PERSON_NAME] hàng" at bounding box center [241, 199] width 48 height 10
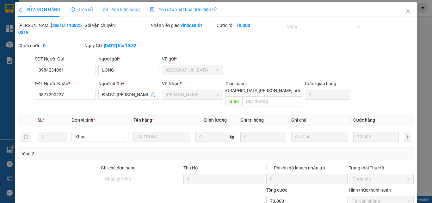
scroll to position [0, 0]
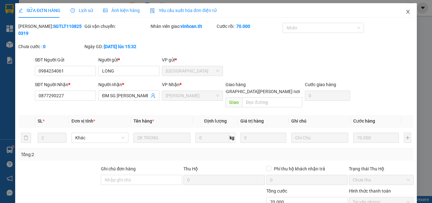
click at [406, 8] on span "Close" at bounding box center [408, 12] width 18 height 18
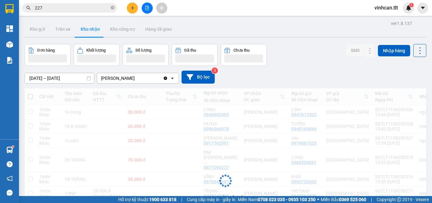
click at [73, 9] on input "227" at bounding box center [72, 7] width 75 height 7
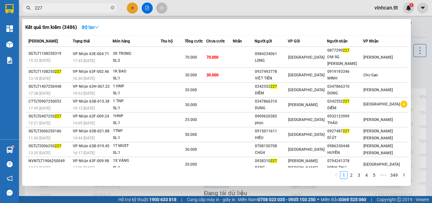
click at [73, 9] on input "227" at bounding box center [72, 7] width 75 height 7
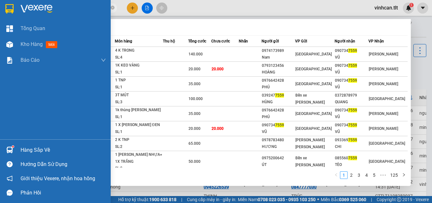
type input "7559"
click at [19, 148] on div "Hàng sắp về" at bounding box center [55, 150] width 111 height 14
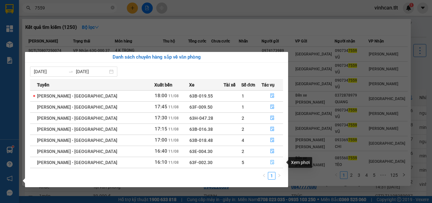
click at [270, 161] on icon "file-done" at bounding box center [272, 162] width 4 height 4
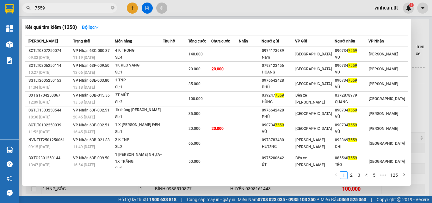
click at [417, 104] on div at bounding box center [216, 101] width 432 height 203
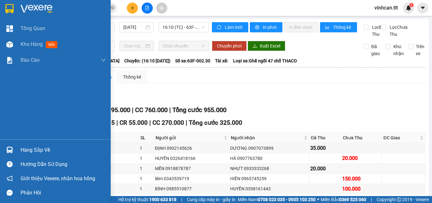
click at [15, 147] on div at bounding box center [9, 149] width 11 height 11
click at [10, 39] on div "Tổng Quan Kho hàng mới Báo cáo Báo cáo dòng tiền (VP) Hàng sắp về Hướng dẫn sử …" at bounding box center [55, 101] width 111 height 203
click at [18, 45] on div "Kho hàng mới" at bounding box center [55, 44] width 111 height 16
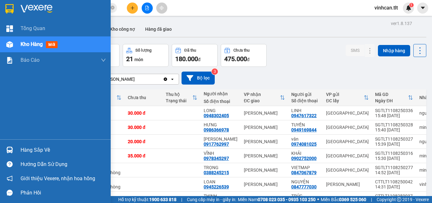
click at [10, 146] on div at bounding box center [9, 149] width 11 height 11
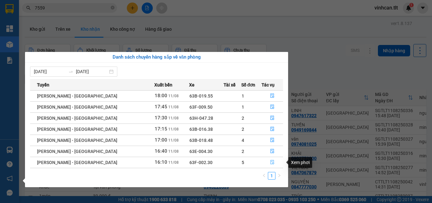
click at [270, 163] on icon "file-done" at bounding box center [272, 162] width 4 height 4
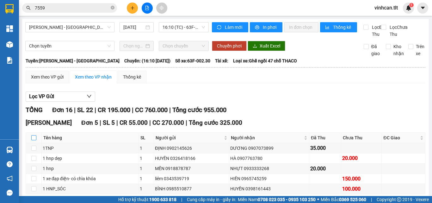
click at [34, 140] on input "checkbox" at bounding box center [33, 137] width 5 height 5
checkbox input "true"
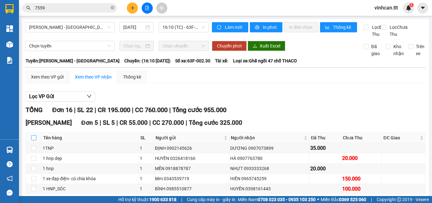
checkbox input "true"
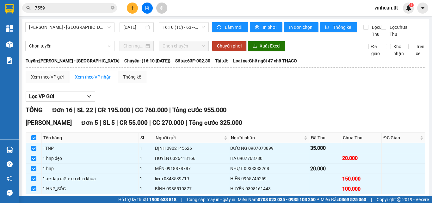
scroll to position [32, 0]
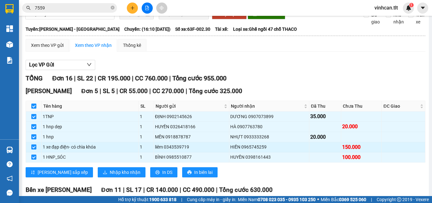
click at [242, 150] on div "HIỀN 0965745259" at bounding box center [269, 146] width 78 height 7
drag, startPoint x: 250, startPoint y: 152, endPoint x: 264, endPoint y: 151, distance: 14.6
click at [264, 150] on div "HIỀN 0965745259" at bounding box center [269, 146] width 78 height 7
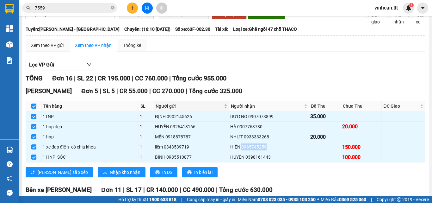
copy div "0965745259"
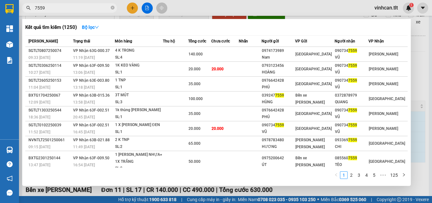
click at [68, 6] on input "7559" at bounding box center [72, 7] width 75 height 7
paste input "09657452"
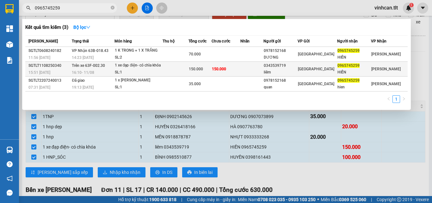
type input "0965745259"
click at [104, 66] on span "Trên xe 63F-002.30" at bounding box center [88, 65] width 33 height 4
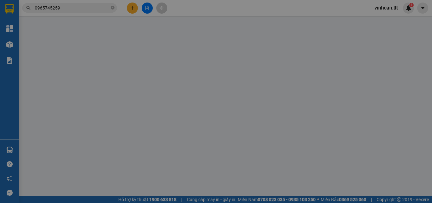
type input "0343539719"
type input "liêm"
type input "0965745259"
type input "HIỀN"
type input "ướt sẵn"
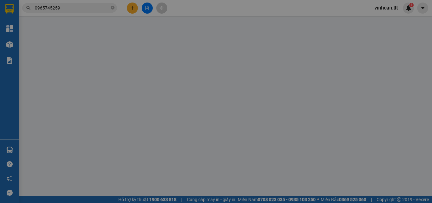
type input "150.000"
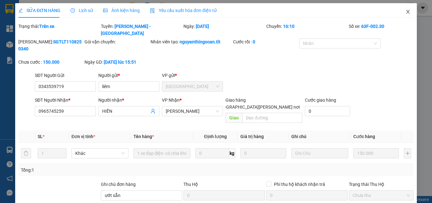
click at [406, 8] on span "Close" at bounding box center [408, 12] width 18 height 18
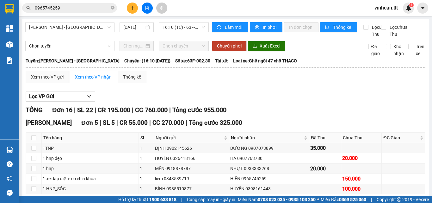
click at [85, 8] on input "0965745259" at bounding box center [72, 7] width 75 height 7
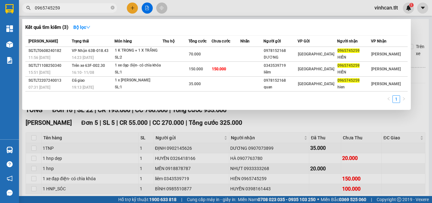
click at [85, 8] on input "0965745259" at bounding box center [72, 7] width 75 height 7
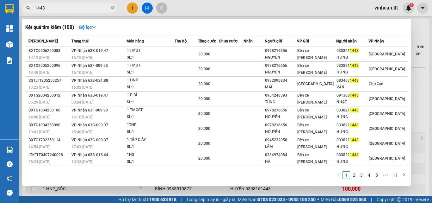
type input "1443"
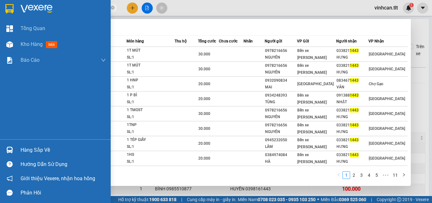
click at [11, 145] on div at bounding box center [9, 149] width 11 height 11
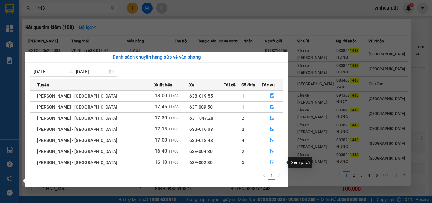
click at [270, 162] on icon "file-done" at bounding box center [272, 162] width 4 height 4
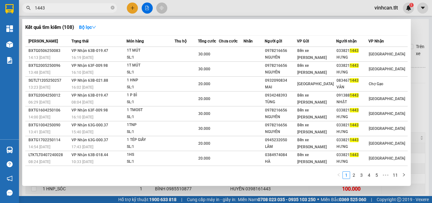
click at [414, 109] on div at bounding box center [216, 101] width 432 height 203
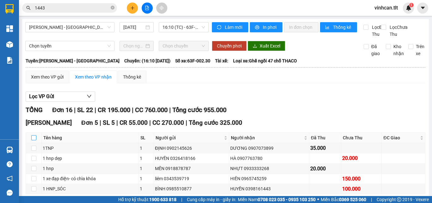
click at [32, 141] on label at bounding box center [33, 137] width 5 height 7
click at [32, 140] on input "checkbox" at bounding box center [33, 137] width 5 height 5
checkbox input "true"
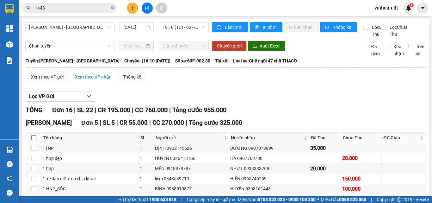
checkbox input "true"
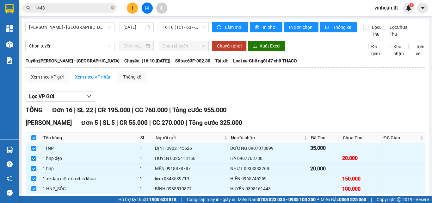
scroll to position [95, 0]
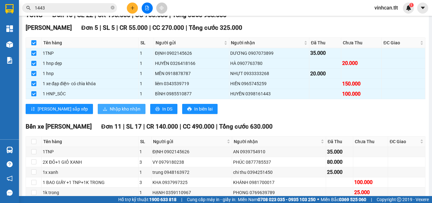
click at [110, 112] on span "Nhập kho nhận" at bounding box center [125, 108] width 31 height 7
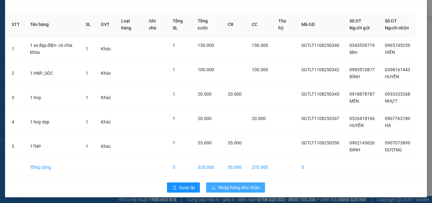
scroll to position [25, 0]
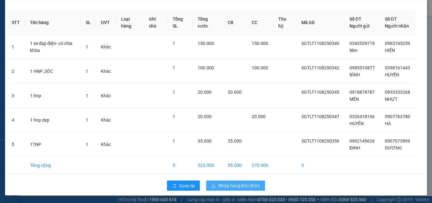
click at [244, 184] on span "Nhập hàng kho nhận" at bounding box center [239, 185] width 42 height 7
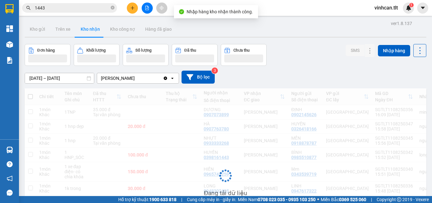
click at [58, 9] on input "1443" at bounding box center [72, 7] width 75 height 7
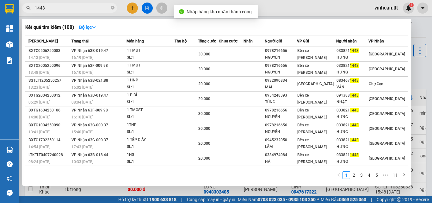
click at [58, 9] on input "1443" at bounding box center [72, 7] width 75 height 7
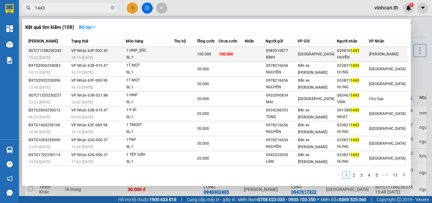
click at [96, 50] on span "VP Nhận 63F-002.30" at bounding box center [89, 50] width 36 height 4
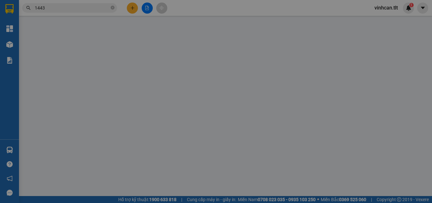
type input "0985510877"
type input "BÌNH"
type input "0398161443"
type input "HUYỀN"
type input "100.000"
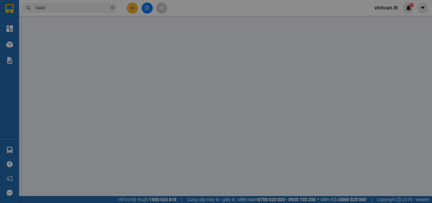
type input "100.000"
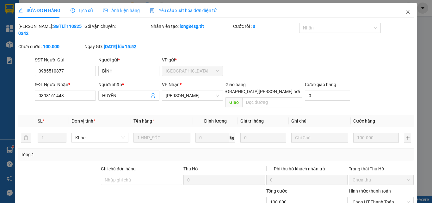
click at [403, 4] on span "Close" at bounding box center [408, 12] width 18 height 18
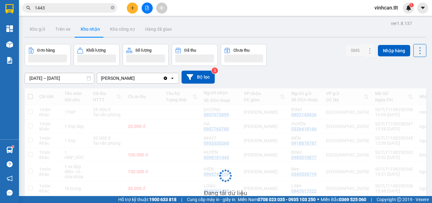
click at [64, 7] on input "1443" at bounding box center [72, 7] width 75 height 7
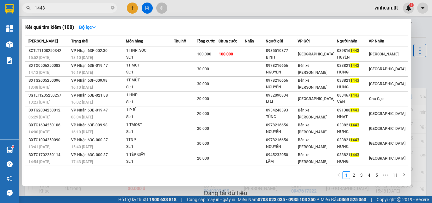
click at [64, 7] on input "1443" at bounding box center [72, 7] width 75 height 7
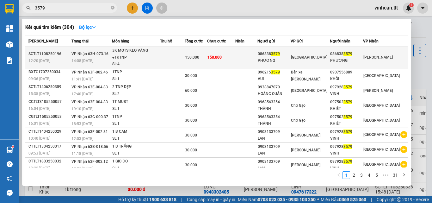
type input "3579"
click at [139, 51] on div "3K MOTS KEO VÀNG +1KTNP" at bounding box center [135, 54] width 47 height 14
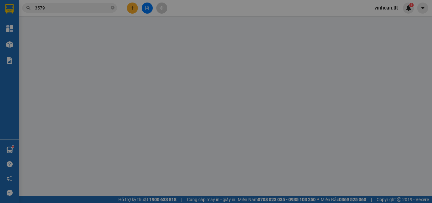
type input "0868383579"
type input "PHƯƠNG"
type input "0868383579"
type input "PHƯƠNG"
type input "150.000"
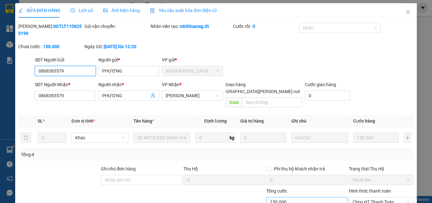
scroll to position [29, 0]
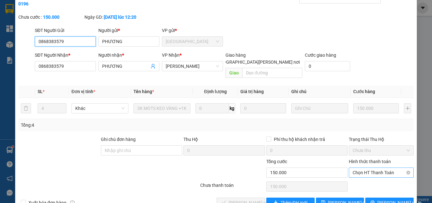
click at [365, 168] on span "Chọn HT Thanh Toán" at bounding box center [380, 172] width 57 height 9
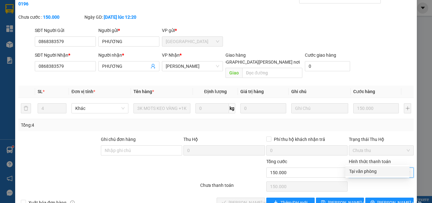
click at [365, 167] on div "Tại văn phòng" at bounding box center [377, 171] width 64 height 10
type input "0"
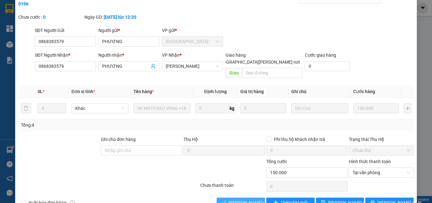
click at [235, 199] on span "[PERSON_NAME] và [PERSON_NAME] hàng" at bounding box center [271, 202] width 85 height 7
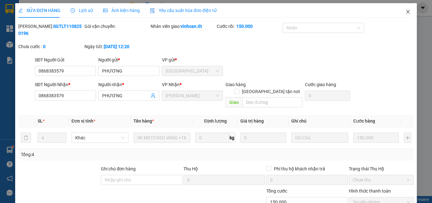
click at [405, 10] on icon "close" at bounding box center [407, 11] width 5 height 5
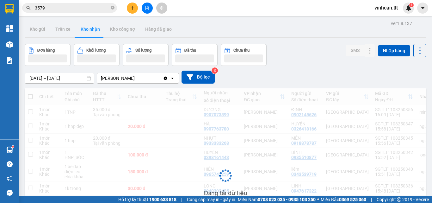
click at [70, 7] on input "3579" at bounding box center [72, 7] width 75 height 7
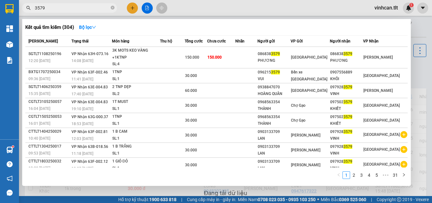
click at [70, 7] on input "3579" at bounding box center [72, 7] width 75 height 7
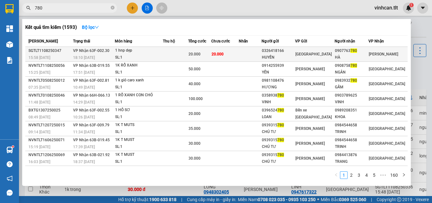
type input "780"
click at [119, 50] on div "1 hnp dẹp" at bounding box center [138, 50] width 47 height 7
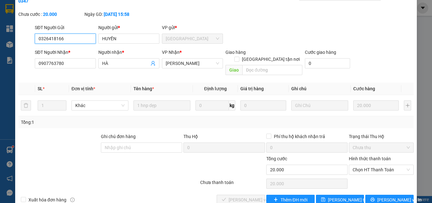
scroll to position [33, 0]
click at [366, 164] on span "Chọn HT Thanh Toán" at bounding box center [380, 168] width 57 height 9
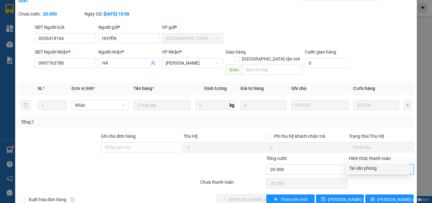
click at [358, 168] on div "Tại văn phòng" at bounding box center [377, 167] width 57 height 7
type input "0"
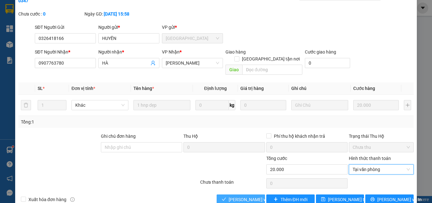
click at [243, 196] on span "[PERSON_NAME] và [PERSON_NAME] hàng" at bounding box center [259, 199] width 61 height 7
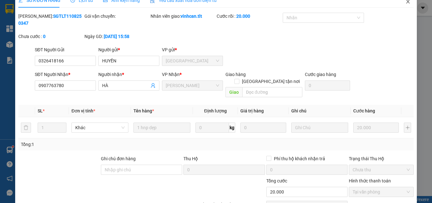
scroll to position [1, 0]
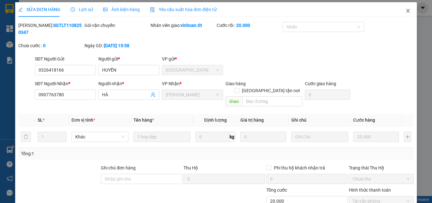
click at [405, 9] on icon "close" at bounding box center [407, 10] width 5 height 5
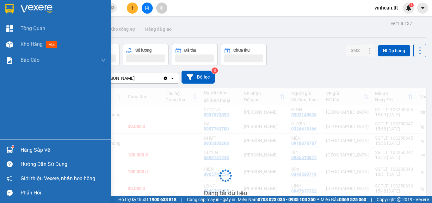
click at [17, 153] on div "Hàng sắp về" at bounding box center [55, 150] width 111 height 14
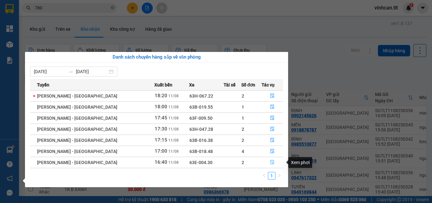
click at [270, 161] on icon "file-done" at bounding box center [272, 162] width 4 height 4
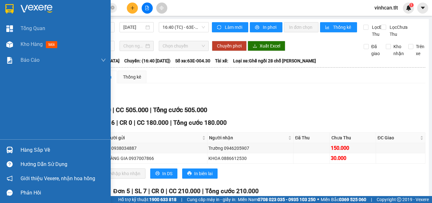
click at [13, 148] on div at bounding box center [9, 149] width 11 height 11
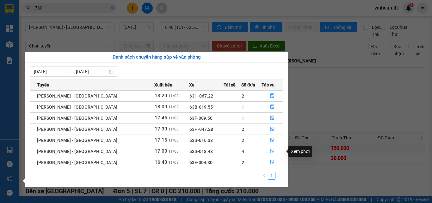
click at [266, 152] on button "button" at bounding box center [272, 151] width 21 height 10
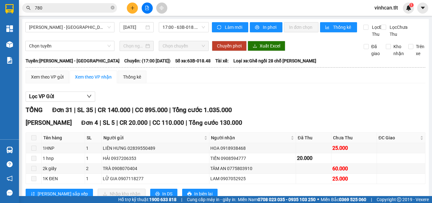
click at [86, 7] on input "780" at bounding box center [72, 7] width 75 height 7
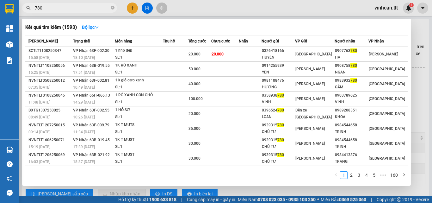
click at [86, 7] on input "780" at bounding box center [72, 7] width 75 height 7
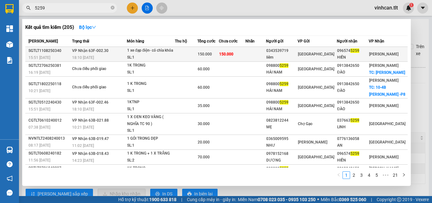
type input "5259"
click at [192, 49] on td at bounding box center [186, 54] width 22 height 15
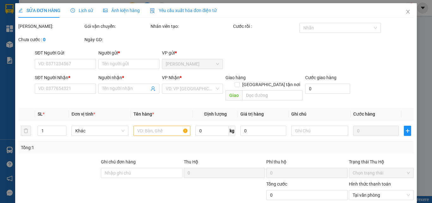
type input "0343539719"
type input "liêm"
type input "0965745259"
type input "HIỀN"
type input "ướt sẵn"
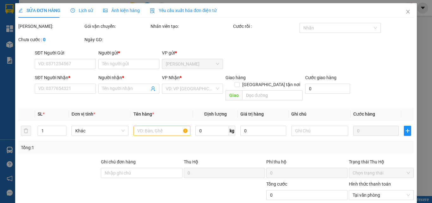
type input "150.000"
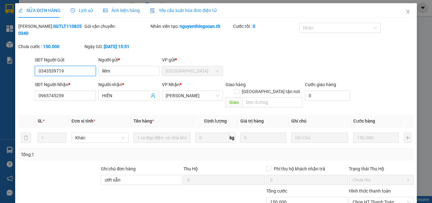
scroll to position [29, 0]
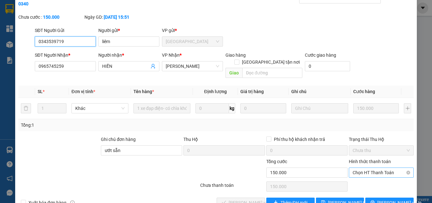
click at [358, 168] on span "Chọn HT Thanh Toán" at bounding box center [380, 172] width 57 height 9
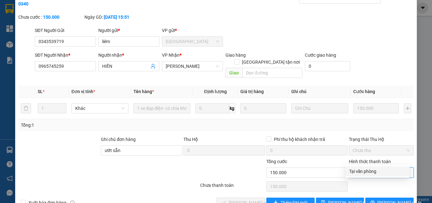
click at [360, 168] on div "Tại văn phòng" at bounding box center [377, 171] width 57 height 7
type input "0"
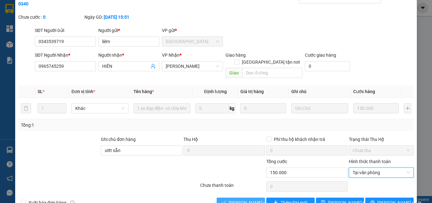
click at [252, 199] on span "[PERSON_NAME] và [PERSON_NAME] hàng" at bounding box center [259, 202] width 61 height 7
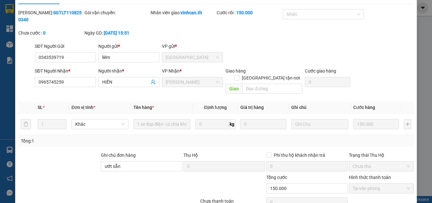
scroll to position [0, 0]
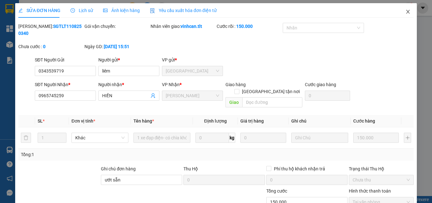
click at [399, 9] on span "Close" at bounding box center [408, 12] width 18 height 18
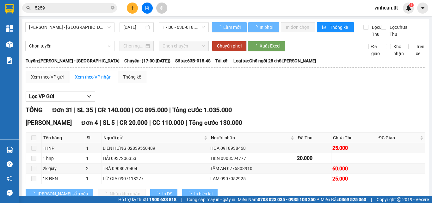
click at [62, 6] on input "5259" at bounding box center [72, 7] width 75 height 7
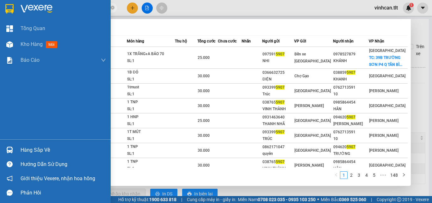
type input "5907"
click at [17, 148] on div "Hàng sắp về" at bounding box center [55, 150] width 111 height 14
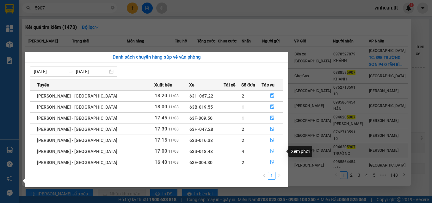
click at [266, 150] on button "button" at bounding box center [272, 151] width 21 height 10
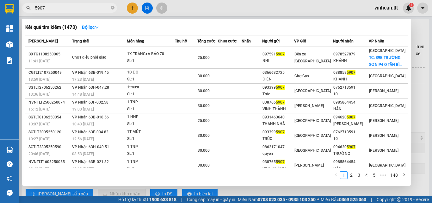
click at [415, 107] on div at bounding box center [216, 101] width 432 height 203
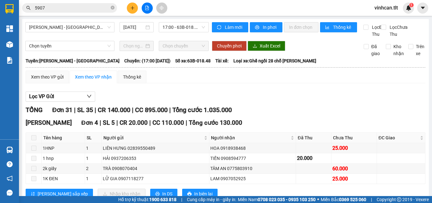
click at [34, 140] on span at bounding box center [33, 137] width 5 height 5
drag, startPoint x: 52, startPoint y: 83, endPoint x: 87, endPoint y: 84, distance: 35.1
click at [52, 80] on div "Xem theo VP gửi" at bounding box center [47, 76] width 33 height 7
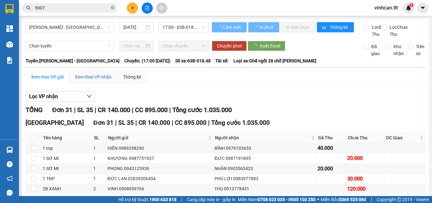
click at [88, 80] on div "Xem theo VP nhận" at bounding box center [93, 76] width 37 height 7
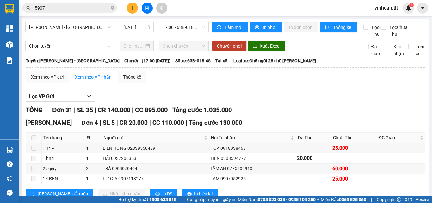
drag, startPoint x: 19, startPoint y: 154, endPoint x: 15, endPoint y: 151, distance: 5.1
click at [17, 153] on section "Kết quả tìm kiếm ( 1473 ) Bộ lọc Mã ĐH Trạng thái Món hàng Thu hộ Tổng cước Chư…" at bounding box center [216, 101] width 432 height 203
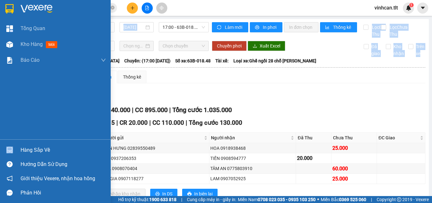
click at [15, 150] on div at bounding box center [9, 149] width 11 height 11
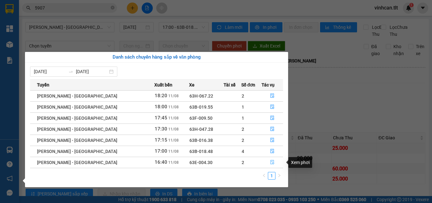
click at [273, 160] on button "button" at bounding box center [272, 162] width 21 height 10
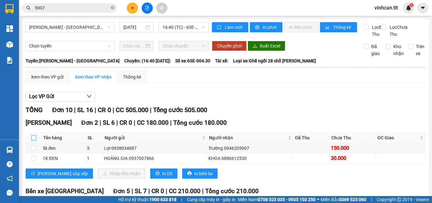
click at [33, 140] on input "checkbox" at bounding box center [33, 137] width 5 height 5
checkbox input "true"
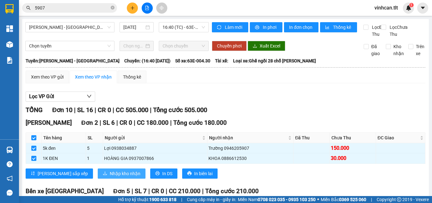
click at [110, 177] on span "Nhập kho nhận" at bounding box center [125, 173] width 31 height 7
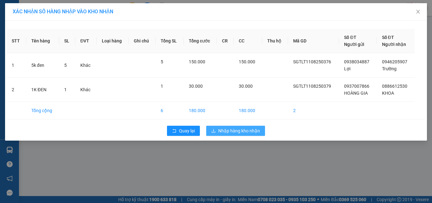
click at [225, 131] on span "Nhập hàng kho nhận" at bounding box center [239, 130] width 42 height 7
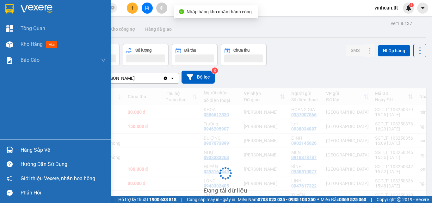
click at [10, 149] on img at bounding box center [9, 149] width 7 height 7
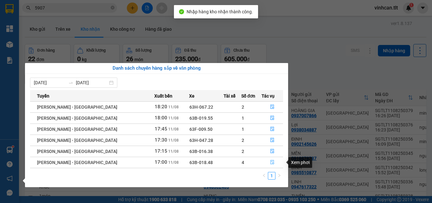
click at [270, 162] on icon "file-done" at bounding box center [272, 162] width 4 height 4
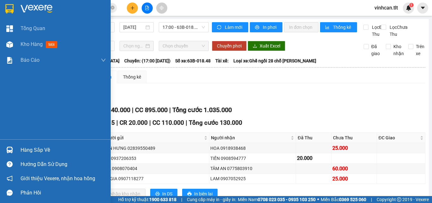
click at [14, 144] on div at bounding box center [9, 149] width 11 height 11
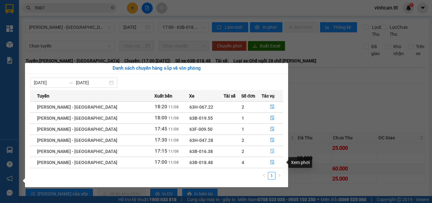
click at [266, 151] on button "button" at bounding box center [272, 151] width 21 height 10
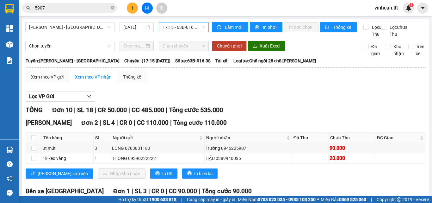
click at [189, 28] on span "17:15 - 63B-016.38" at bounding box center [183, 26] width 42 height 9
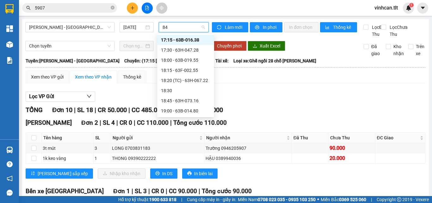
scroll to position [0, 0]
type input "848"
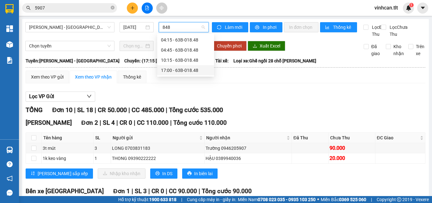
click at [186, 68] on div "17:00 - 63B-018.48" at bounding box center [185, 70] width 49 height 7
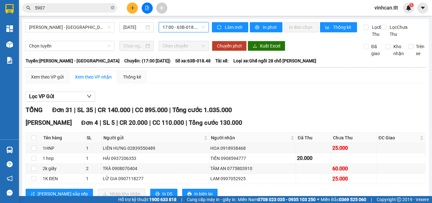
click at [171, 25] on span "17:00 - 63B-018.48" at bounding box center [183, 26] width 42 height 9
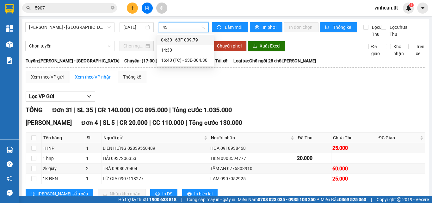
type input "430"
click at [187, 59] on div "16:40 (TC) - 63E-004.30" at bounding box center [185, 60] width 49 height 7
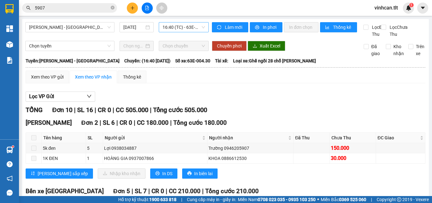
click at [81, 14] on div "Kết quả tìm kiếm ( 1473 ) Bộ lọc Mã ĐH Trạng thái Món hàng Thu hộ Tổng cước Chư…" at bounding box center [216, 8] width 432 height 16
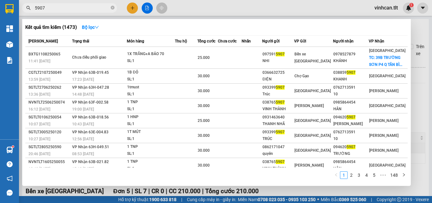
click at [83, 9] on input "5907" at bounding box center [72, 7] width 75 height 7
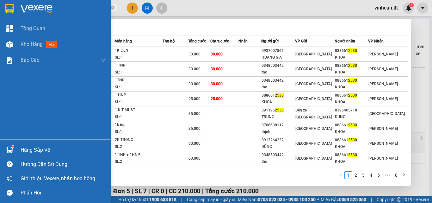
type input "2530"
click at [15, 146] on div "Hàng sắp về" at bounding box center [55, 150] width 111 height 14
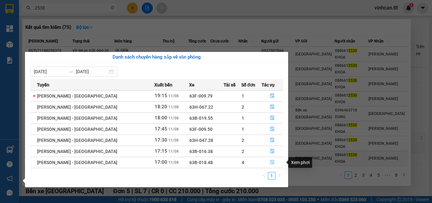
click at [270, 162] on icon "file-done" at bounding box center [272, 162] width 4 height 4
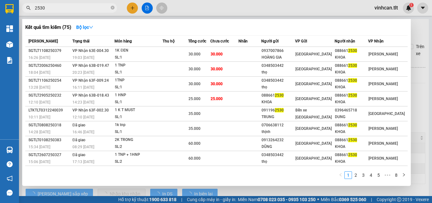
click at [416, 100] on div at bounding box center [216, 101] width 432 height 203
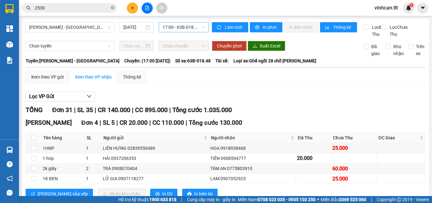
click at [36, 143] on th at bounding box center [34, 137] width 16 height 10
click at [35, 140] on input "checkbox" at bounding box center [33, 137] width 5 height 5
checkbox input "true"
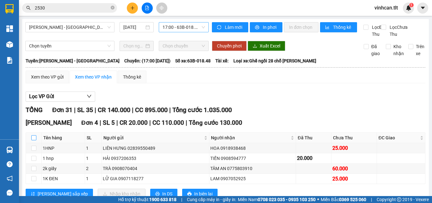
checkbox input "true"
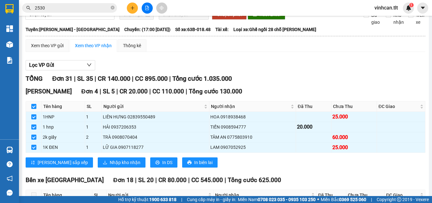
scroll to position [32, 0]
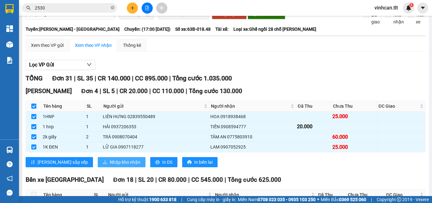
click at [110, 165] on span "Nhập kho nhận" at bounding box center [125, 161] width 31 height 7
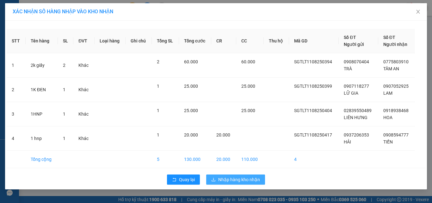
click at [236, 182] on span "Nhập hàng kho nhận" at bounding box center [239, 179] width 42 height 7
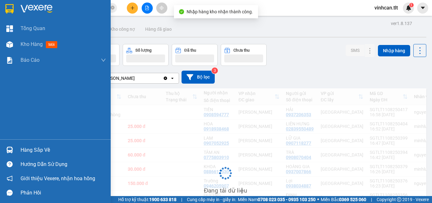
click at [13, 147] on div at bounding box center [9, 149] width 11 height 11
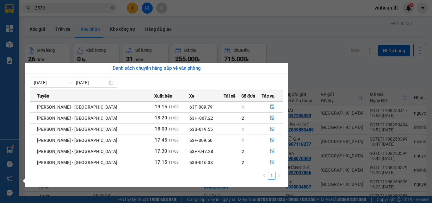
click at [88, 8] on section "Kết quả tìm kiếm ( 75 ) Bộ lọc Mã ĐH Trạng thái Món hàng Thu hộ Tổng cước Chưa …" at bounding box center [216, 101] width 432 height 203
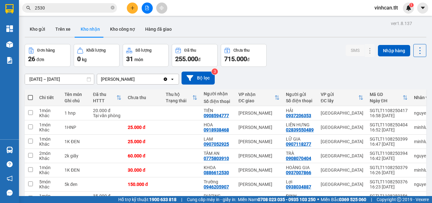
click at [88, 8] on input "2530" at bounding box center [72, 7] width 75 height 7
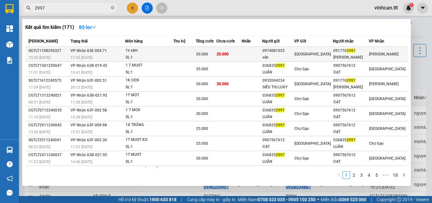
type input "2997"
click at [194, 52] on td at bounding box center [184, 54] width 22 height 15
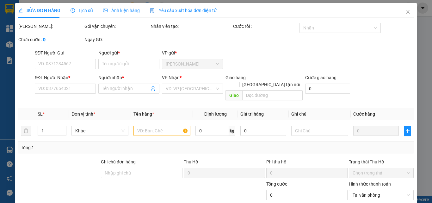
type input "0974081025"
type input "vân"
type input "0917762997"
type input "LAN HUYỀN"
type input "ướt"
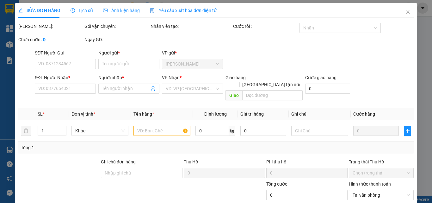
type input "20.000"
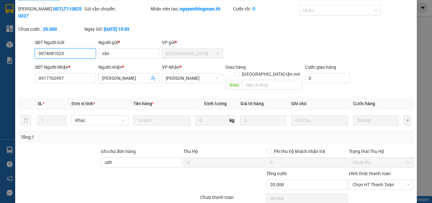
scroll to position [33, 0]
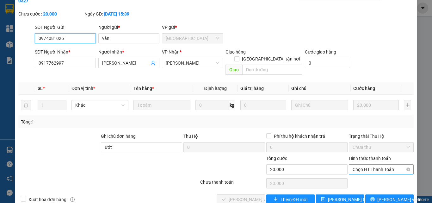
click at [361, 164] on span "Chọn HT Thanh Toán" at bounding box center [380, 168] width 57 height 9
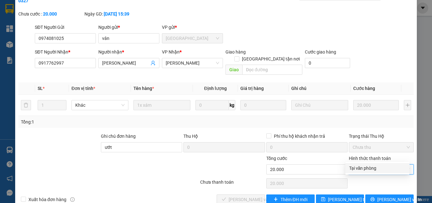
click at [362, 169] on div "Tại văn phòng" at bounding box center [377, 167] width 57 height 7
type input "0"
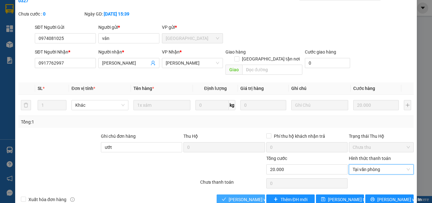
click at [223, 194] on button "[PERSON_NAME] và [PERSON_NAME] hàng" at bounding box center [241, 199] width 48 height 10
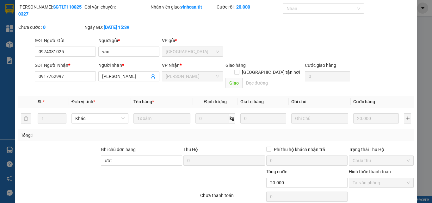
scroll to position [0, 0]
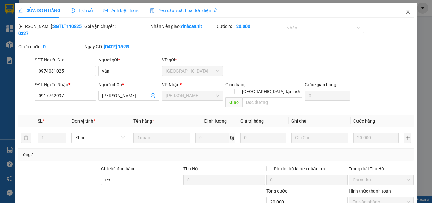
click at [405, 10] on icon "close" at bounding box center [407, 11] width 5 height 5
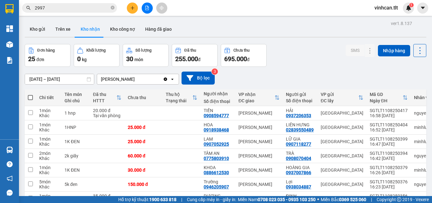
click at [73, 8] on input "2997" at bounding box center [72, 7] width 75 height 7
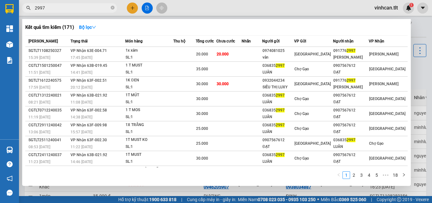
click at [73, 8] on input "2997" at bounding box center [72, 7] width 75 height 7
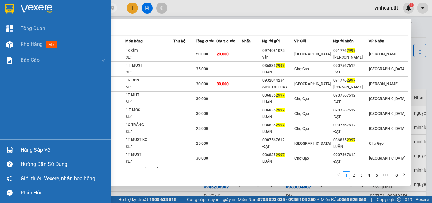
click at [11, 151] on img at bounding box center [9, 149] width 7 height 7
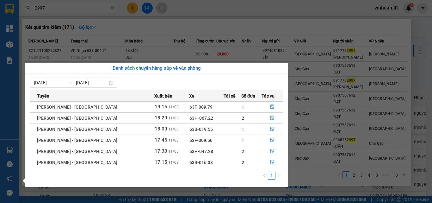
click at [13, 44] on div "Tổng Quan Kho hàng mới Báo cáo Báo cáo dòng tiền (VP) Hàng sắp về Hướng dẫn sử …" at bounding box center [9, 101] width 19 height 203
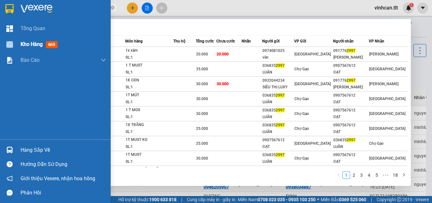
click at [13, 44] on div at bounding box center [9, 44] width 11 height 11
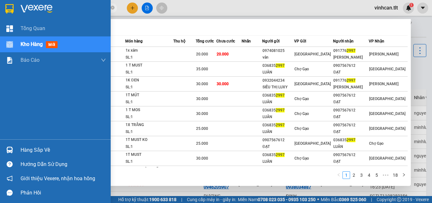
click at [13, 44] on div at bounding box center [9, 44] width 11 height 11
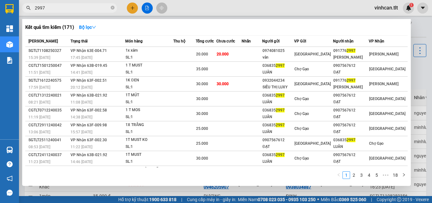
click at [418, 68] on div at bounding box center [216, 101] width 432 height 203
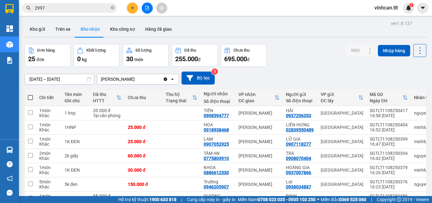
click at [62, 61] on div "25 đơn" at bounding box center [47, 58] width 39 height 9
click at [88, 9] on input "2997" at bounding box center [72, 7] width 75 height 7
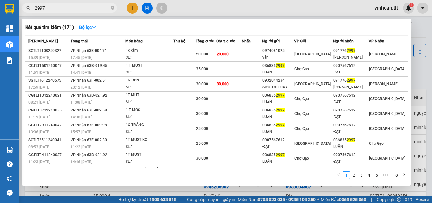
click at [88, 9] on input "2997" at bounding box center [72, 7] width 75 height 7
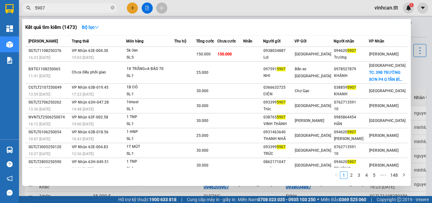
click at [91, 9] on input "5907" at bounding box center [72, 7] width 75 height 7
type input "5907"
click at [148, 9] on div at bounding box center [216, 101] width 432 height 203
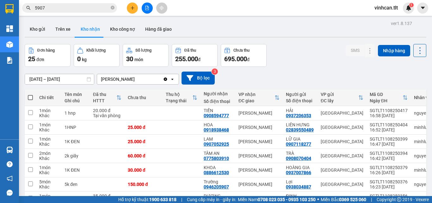
click at [148, 9] on icon "file-add" at bounding box center [147, 8] width 4 height 4
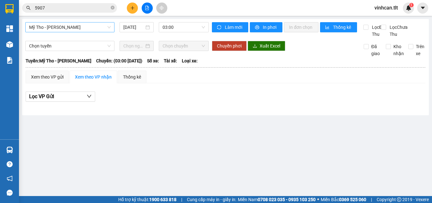
click at [66, 31] on span "Mỹ Tho - [PERSON_NAME]" at bounding box center [70, 26] width 82 height 9
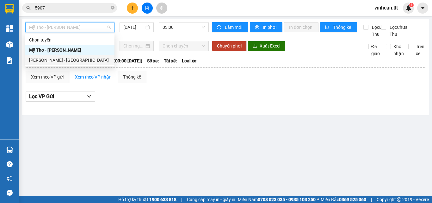
click at [60, 58] on div "[PERSON_NAME] - [GEOGRAPHIC_DATA]" at bounding box center [70, 60] width 82 height 7
type input "[DATE]"
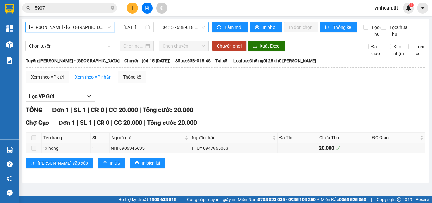
click at [181, 31] on span "04:15 - 63B-018.48" at bounding box center [183, 26] width 42 height 9
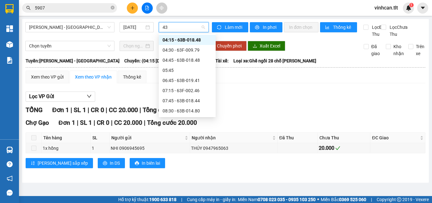
type input "430"
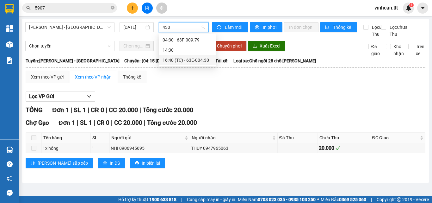
click at [183, 58] on div "16:40 (TC) - 63E-004.30" at bounding box center [186, 60] width 49 height 7
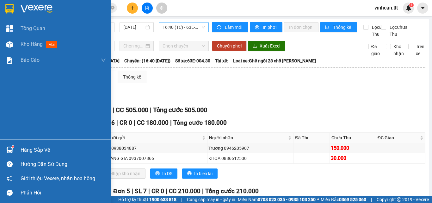
click at [12, 149] on img at bounding box center [9, 149] width 7 height 7
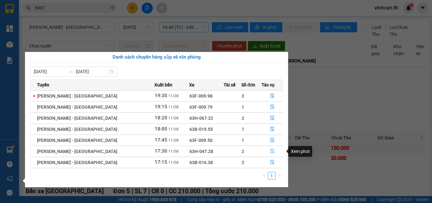
click at [270, 151] on icon "file-done" at bounding box center [272, 151] width 4 height 4
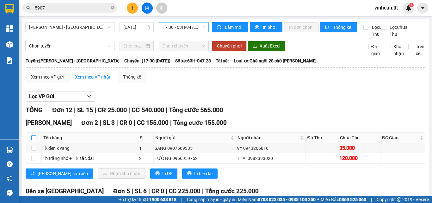
click at [36, 140] on input "checkbox" at bounding box center [33, 137] width 5 height 5
checkbox input "true"
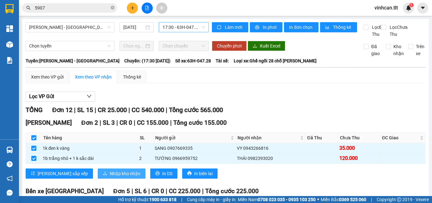
click at [110, 177] on span "Nhập kho nhận" at bounding box center [125, 173] width 31 height 7
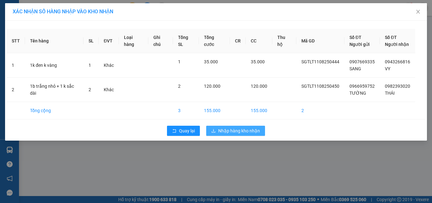
click at [228, 126] on button "Nhập hàng kho nhận" at bounding box center [235, 130] width 59 height 10
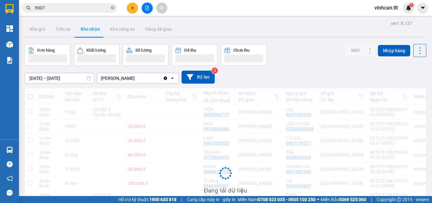
click at [15, 148] on div at bounding box center [9, 149] width 11 height 11
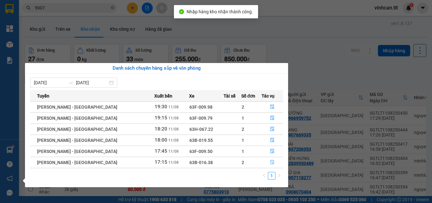
click at [273, 164] on button "button" at bounding box center [272, 162] width 21 height 10
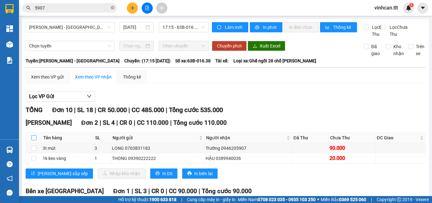
click at [35, 140] on input "checkbox" at bounding box center [33, 137] width 5 height 5
checkbox input "true"
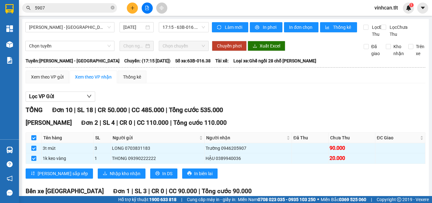
click at [87, 174] on div "Cao Tốc Đơn 2 | SL 4 | CR 0 | CC 110.000 | Tổng cước 110.000 Tên hàng SL Người …" at bounding box center [226, 150] width 400 height 65
click at [110, 177] on span "Nhập kho nhận" at bounding box center [125, 173] width 31 height 7
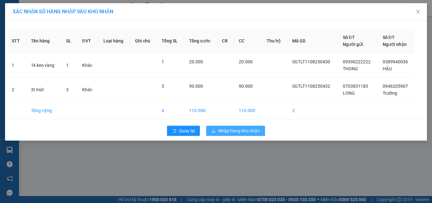
click at [252, 131] on span "Nhập hàng kho nhận" at bounding box center [239, 130] width 42 height 7
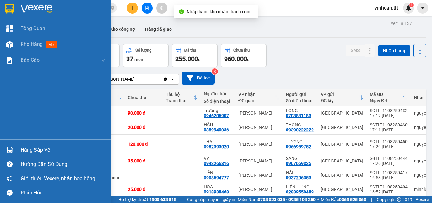
click at [12, 149] on img at bounding box center [9, 149] width 7 height 7
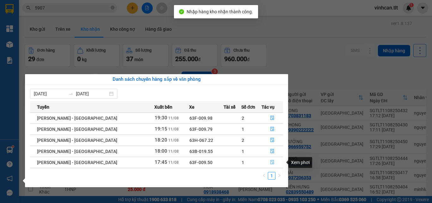
click at [264, 161] on button "button" at bounding box center [272, 162] width 21 height 10
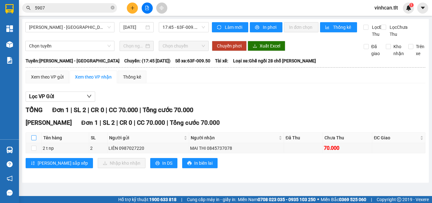
click at [34, 140] on input "checkbox" at bounding box center [33, 137] width 5 height 5
checkbox input "true"
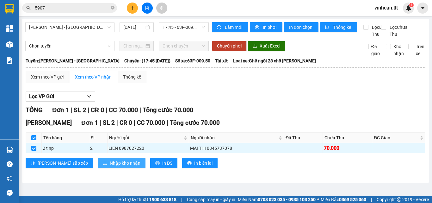
click at [110, 166] on span "Nhập kho nhận" at bounding box center [125, 162] width 31 height 7
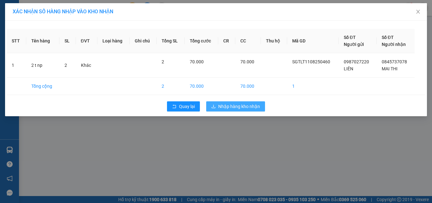
click at [244, 105] on span "Nhập hàng kho nhận" at bounding box center [239, 106] width 42 height 7
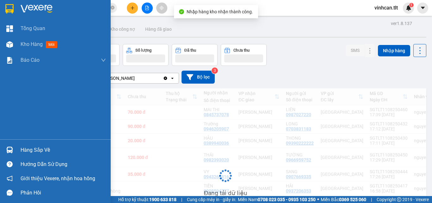
click at [13, 150] on div at bounding box center [9, 149] width 11 height 11
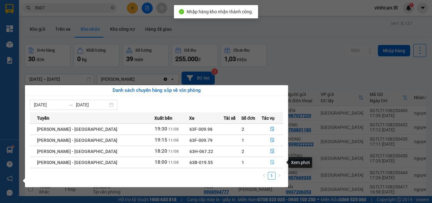
click at [263, 163] on button "button" at bounding box center [272, 162] width 21 height 10
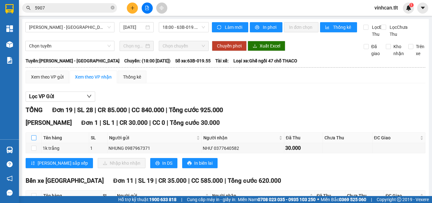
click at [34, 140] on input "checkbox" at bounding box center [33, 137] width 5 height 5
checkbox input "true"
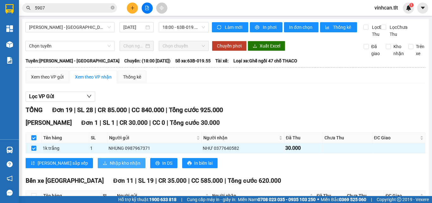
click at [94, 165] on div "Cao Tốc Đơn 1 | SL 1 | CR 30.000 | CC 0 | Tổng cước 30.000 Tên hàng SL Người gử…" at bounding box center [226, 145] width 400 height 55
click at [110, 166] on span "Nhập kho nhận" at bounding box center [125, 162] width 31 height 7
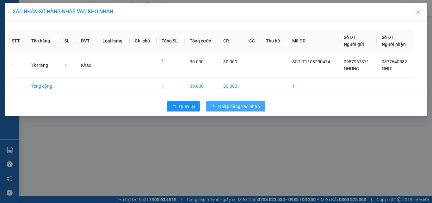
click at [249, 110] on button "Nhập hàng kho nhận" at bounding box center [235, 106] width 59 height 10
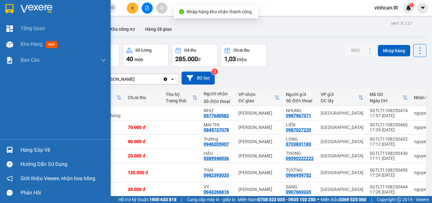
click at [13, 150] on div at bounding box center [9, 149] width 11 height 11
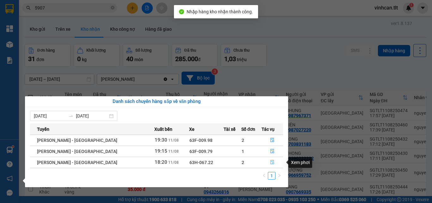
click at [271, 161] on icon "file-done" at bounding box center [272, 162] width 4 height 4
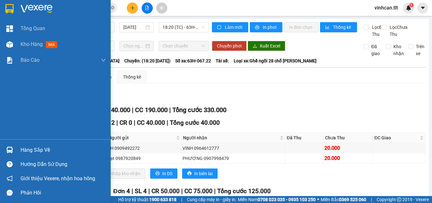
click at [0, 153] on div "Hàng sắp về" at bounding box center [55, 150] width 111 height 14
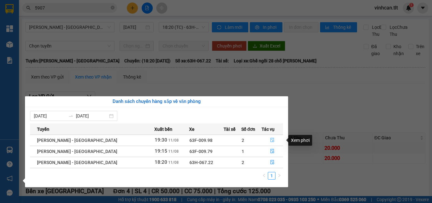
click at [272, 138] on button "button" at bounding box center [272, 140] width 21 height 10
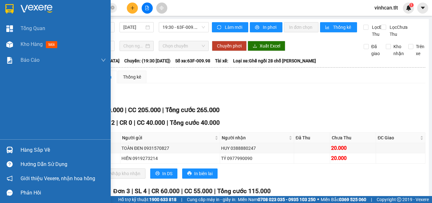
click at [23, 151] on div "Hàng sắp về" at bounding box center [63, 149] width 85 height 9
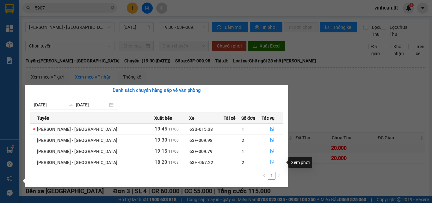
click at [267, 163] on button "button" at bounding box center [272, 162] width 21 height 10
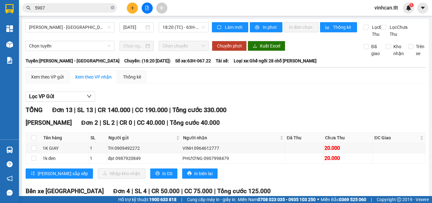
click at [72, 9] on input "5907" at bounding box center [72, 7] width 75 height 7
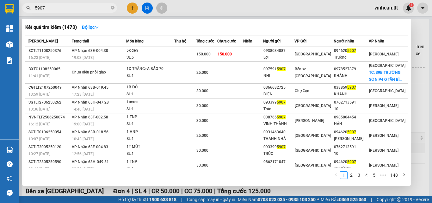
click at [72, 9] on input "5907" at bounding box center [72, 7] width 75 height 7
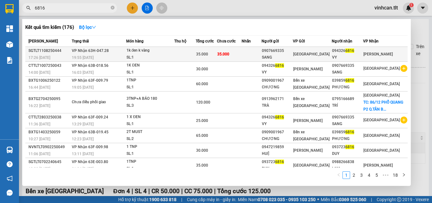
type input "6816"
click at [183, 50] on td at bounding box center [184, 54] width 21 height 15
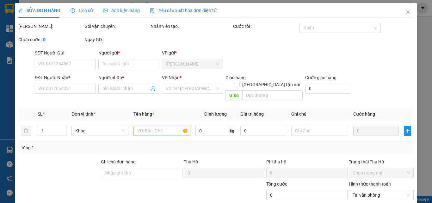
type input "0907669335"
type input "SANG"
type input "0943266816"
type input "VY"
type input "35.000"
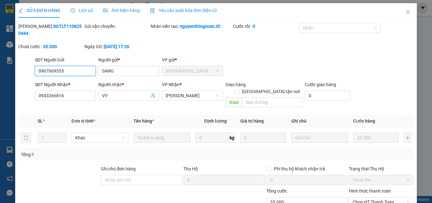
scroll to position [29, 0]
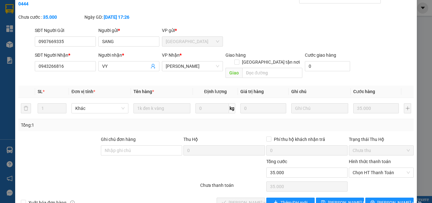
click at [362, 158] on div "Hình thức thanh toán" at bounding box center [381, 162] width 65 height 9
click at [363, 168] on span "Chọn HT Thanh Toán" at bounding box center [380, 172] width 57 height 9
click at [364, 168] on div "Tại văn phòng" at bounding box center [377, 171] width 57 height 7
type input "0"
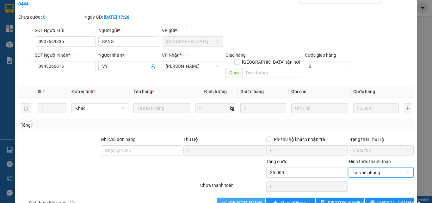
click at [233, 199] on span "[PERSON_NAME] và [PERSON_NAME] hàng" at bounding box center [259, 202] width 61 height 7
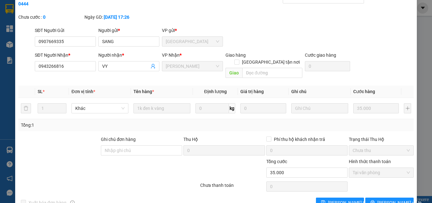
scroll to position [0, 0]
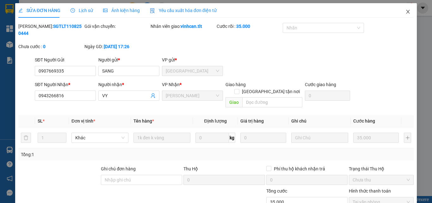
click at [405, 10] on icon "close" at bounding box center [407, 11] width 5 height 5
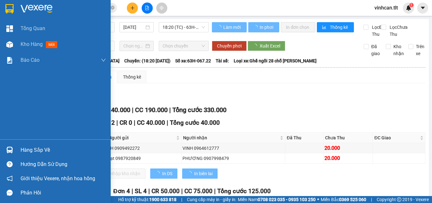
click at [14, 149] on div at bounding box center [9, 149] width 11 height 11
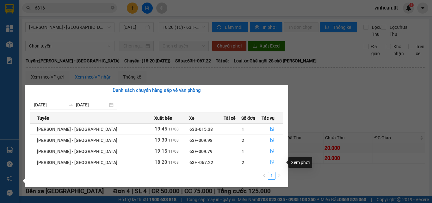
click at [271, 163] on icon "file-done" at bounding box center [272, 162] width 4 height 4
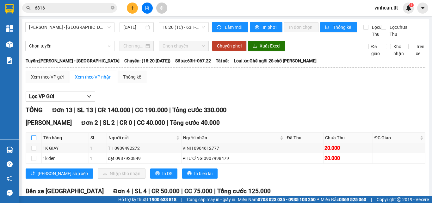
click at [34, 140] on input "checkbox" at bounding box center [33, 137] width 5 height 5
checkbox input "true"
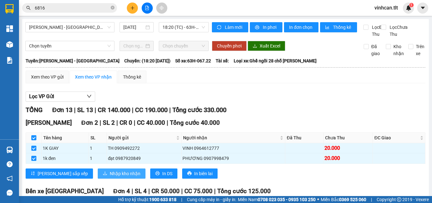
click at [110, 177] on span "Nhập kho nhận" at bounding box center [125, 173] width 31 height 7
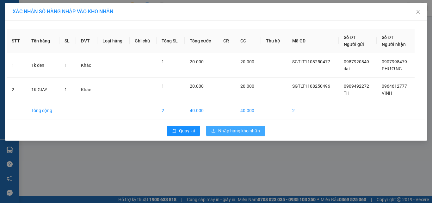
click at [223, 133] on span "Nhập hàng kho nhận" at bounding box center [239, 130] width 42 height 7
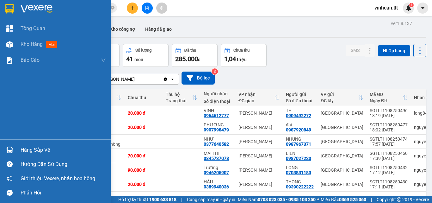
click at [7, 143] on div "Hàng sắp về" at bounding box center [55, 150] width 111 height 14
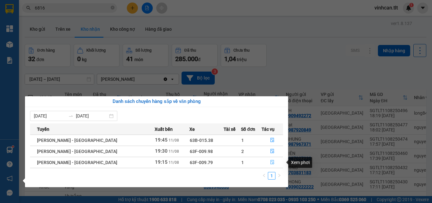
click at [270, 165] on button "button" at bounding box center [272, 162] width 21 height 10
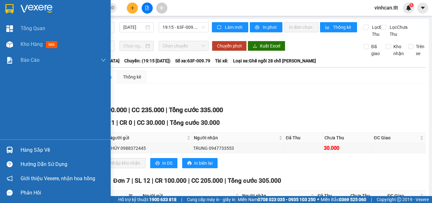
click at [16, 150] on div "Hàng sắp về" at bounding box center [55, 150] width 111 height 14
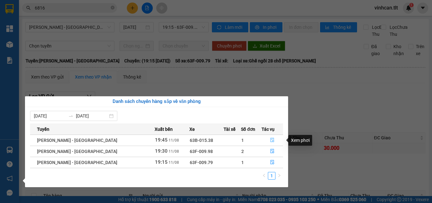
click at [271, 140] on icon "file-done" at bounding box center [272, 139] width 4 height 4
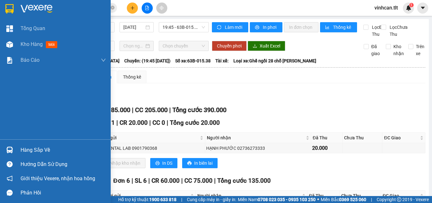
click at [11, 148] on img at bounding box center [9, 149] width 7 height 7
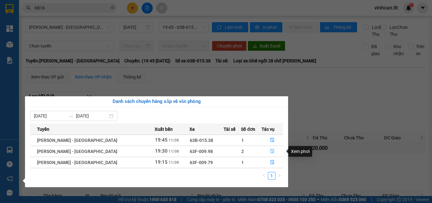
click at [264, 149] on button "button" at bounding box center [272, 151] width 21 height 10
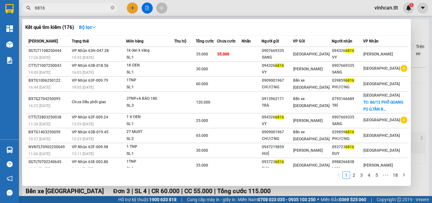
click at [79, 7] on input "6816" at bounding box center [72, 7] width 75 height 7
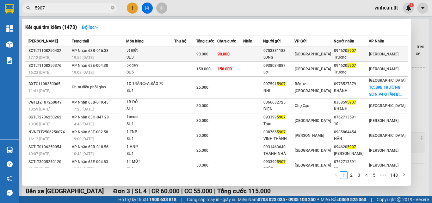
type input "5907"
click at [217, 54] on div "90.000" at bounding box center [206, 54] width 21 height 7
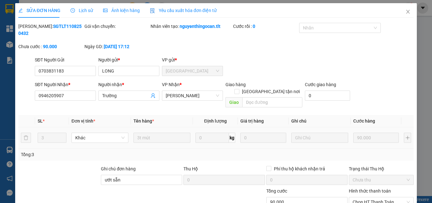
type input "0703831183"
type input "LONG"
type input "0946205907"
type input "Trường"
type input "ướt sẵn"
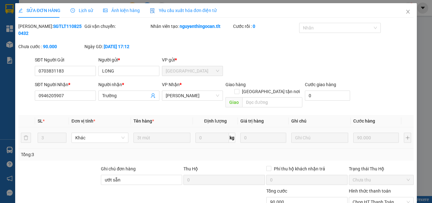
type input "90.000"
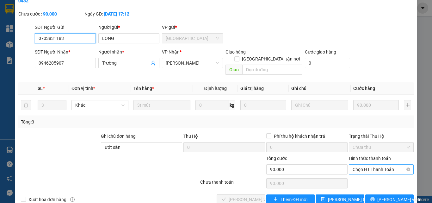
click at [368, 164] on span "Chọn HT Thanh Toán" at bounding box center [380, 168] width 57 height 9
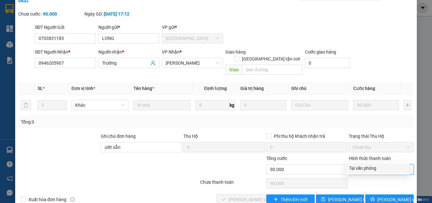
click at [371, 171] on div "Tại văn phòng" at bounding box center [377, 167] width 57 height 7
type input "0"
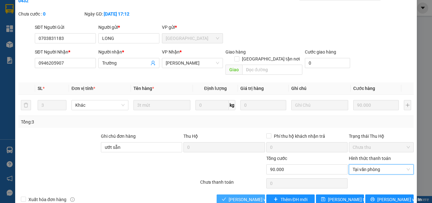
click at [240, 196] on span "[PERSON_NAME] và [PERSON_NAME] hàng" at bounding box center [259, 199] width 61 height 7
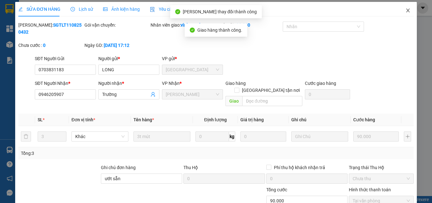
scroll to position [0, 0]
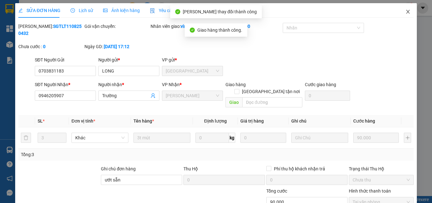
click at [402, 8] on span "Close" at bounding box center [408, 12] width 18 height 18
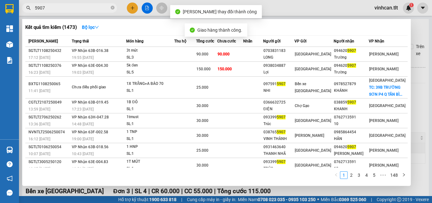
click at [95, 9] on input "5907" at bounding box center [72, 7] width 75 height 7
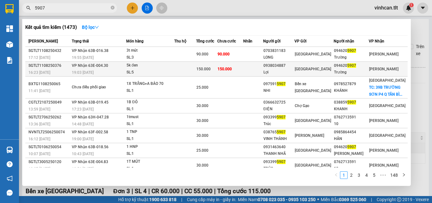
click at [181, 68] on td at bounding box center [185, 69] width 22 height 15
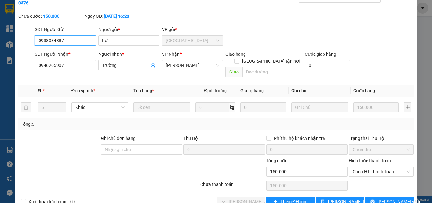
scroll to position [32, 0]
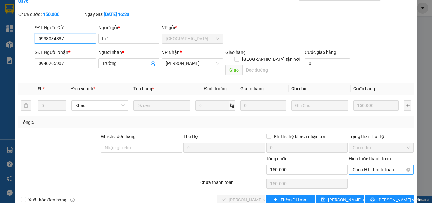
click at [359, 165] on span "Chọn HT Thanh Toán" at bounding box center [380, 169] width 57 height 9
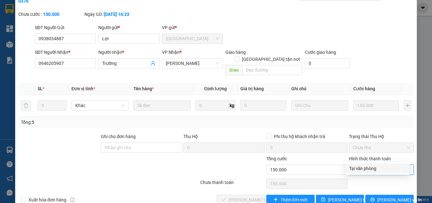
click at [364, 168] on div "Tại văn phòng" at bounding box center [377, 168] width 57 height 7
type input "0"
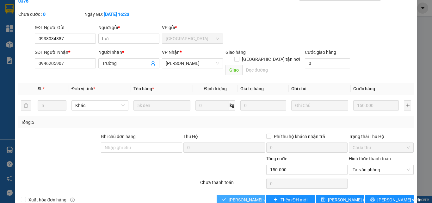
click at [226, 194] on button "[PERSON_NAME] và [PERSON_NAME] hàng" at bounding box center [241, 199] width 48 height 10
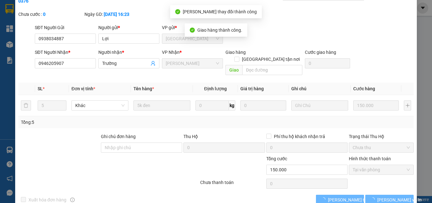
scroll to position [0, 0]
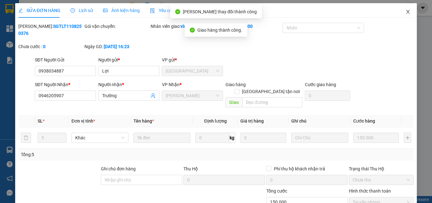
click at [405, 13] on icon "close" at bounding box center [407, 11] width 5 height 5
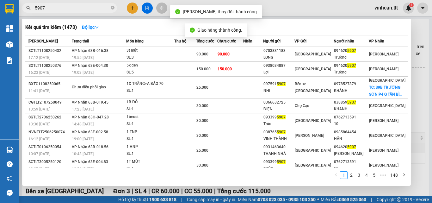
click at [77, 8] on input "5907" at bounding box center [72, 7] width 75 height 7
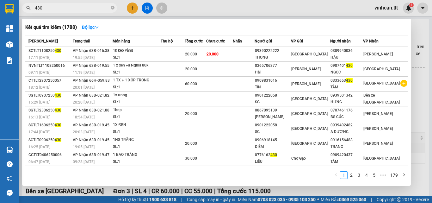
type input "430"
click at [149, 5] on div at bounding box center [216, 101] width 432 height 203
click at [149, 5] on button at bounding box center [147, 8] width 11 height 11
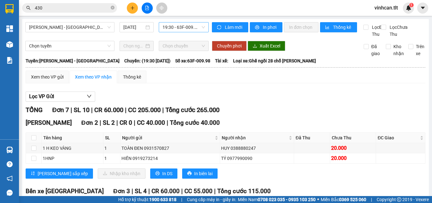
click at [180, 30] on span "19:30 - 63F-009.98" at bounding box center [183, 26] width 42 height 9
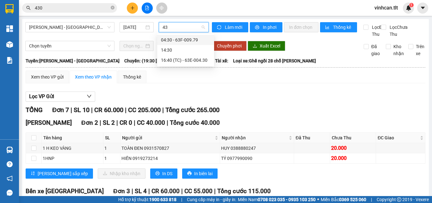
type input "430"
click at [196, 60] on div "16:40 (TC) - 63E-004.30" at bounding box center [185, 60] width 49 height 7
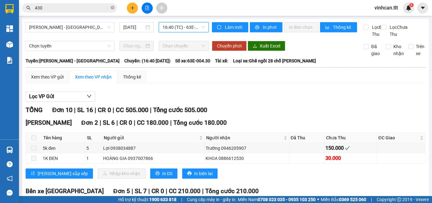
click at [76, 9] on input "430" at bounding box center [72, 7] width 75 height 7
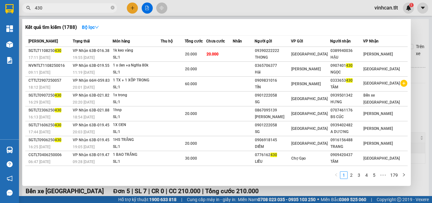
click at [76, 9] on input "430" at bounding box center [72, 7] width 75 height 7
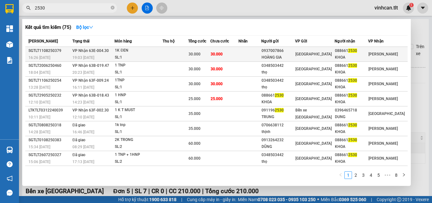
type input "2530"
click at [200, 53] on span "30.000" at bounding box center [194, 54] width 12 height 4
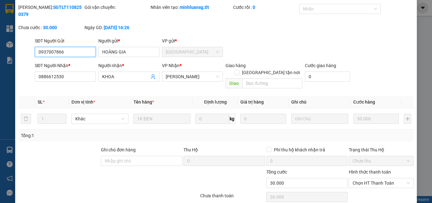
scroll to position [33, 0]
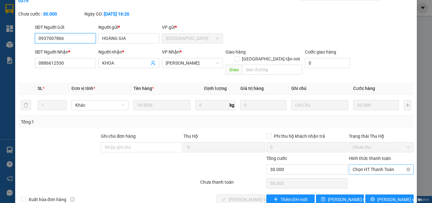
click at [369, 164] on span "Chọn HT Thanh Toán" at bounding box center [380, 168] width 57 height 9
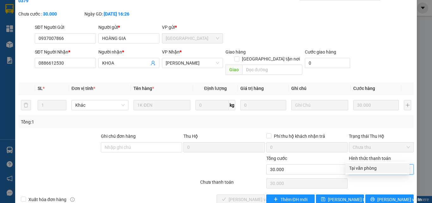
click at [362, 167] on div "Tại văn phòng" at bounding box center [377, 167] width 57 height 7
type input "0"
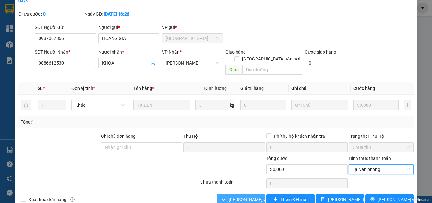
click at [235, 194] on button "[PERSON_NAME] và [PERSON_NAME] hàng" at bounding box center [241, 199] width 48 height 10
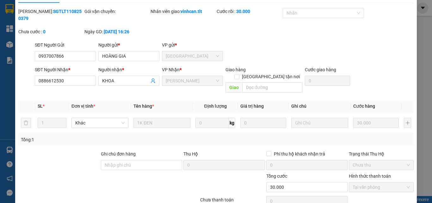
scroll to position [0, 0]
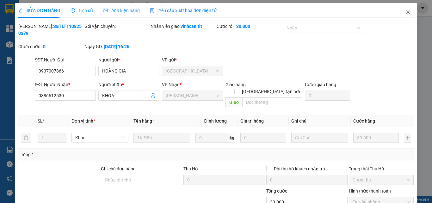
click at [405, 13] on icon "close" at bounding box center [407, 11] width 5 height 5
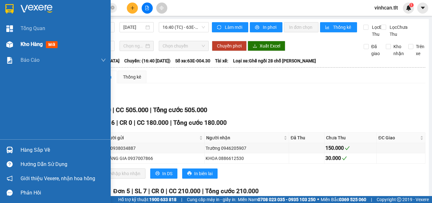
click at [13, 42] on div at bounding box center [9, 44] width 11 height 11
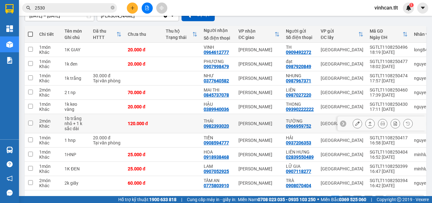
scroll to position [86, 0]
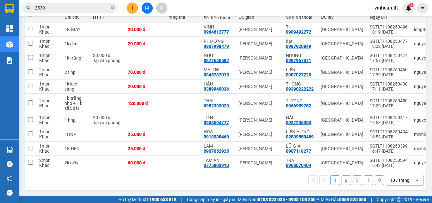
click at [341, 180] on button "2" at bounding box center [345, 179] width 9 height 9
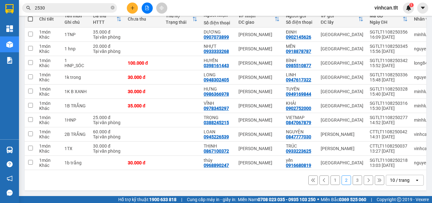
scroll to position [81, 0]
click at [353, 58] on button at bounding box center [357, 63] width 9 height 11
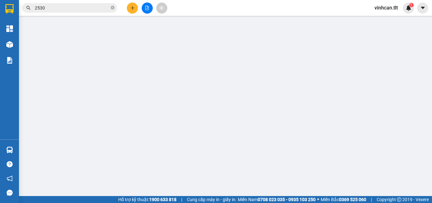
type input "0985510877"
type input "BÌNH"
type input "0398161443"
type input "HUYỀN"
type input "100.000"
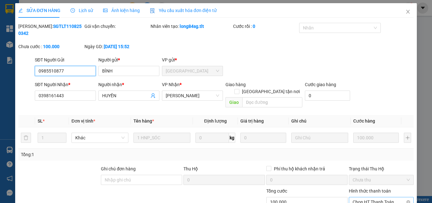
scroll to position [29, 0]
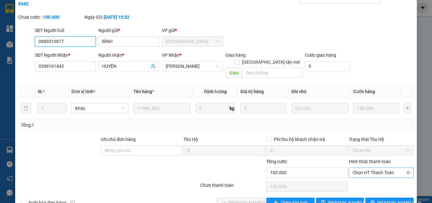
click at [369, 168] on span "Chọn HT Thanh Toán" at bounding box center [380, 172] width 57 height 9
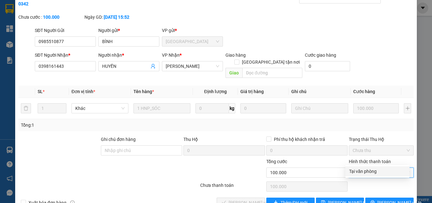
click at [363, 171] on div "Tại văn phòng" at bounding box center [377, 171] width 57 height 7
type input "0"
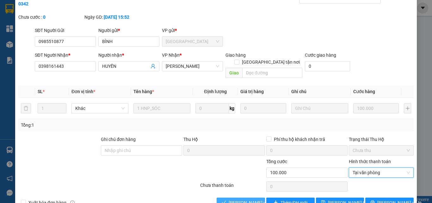
click at [248, 199] on span "[PERSON_NAME] và [PERSON_NAME] hàng" at bounding box center [259, 202] width 61 height 7
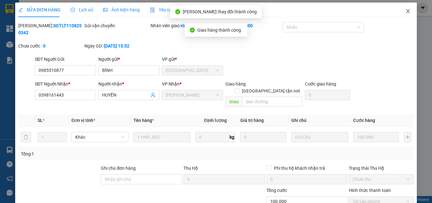
scroll to position [0, 0]
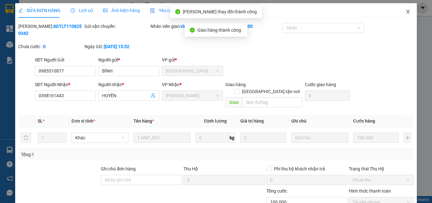
click at [404, 15] on span "Close" at bounding box center [408, 12] width 18 height 18
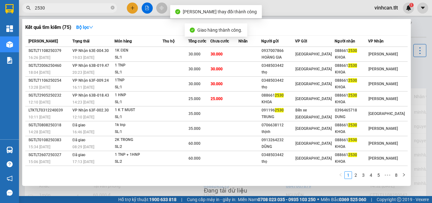
click at [72, 6] on input "2530" at bounding box center [72, 7] width 75 height 7
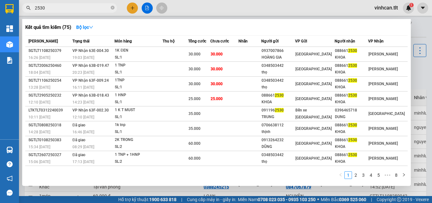
click at [419, 78] on div at bounding box center [216, 101] width 432 height 203
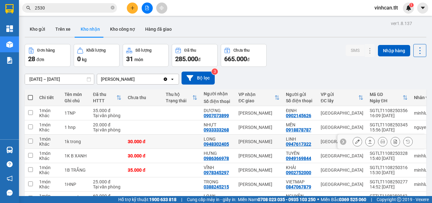
scroll to position [81, 0]
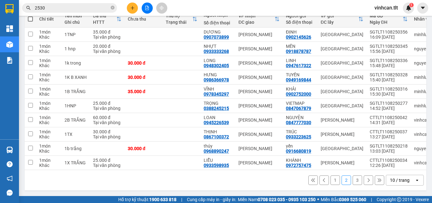
click at [330, 180] on button "1" at bounding box center [334, 179] width 9 height 9
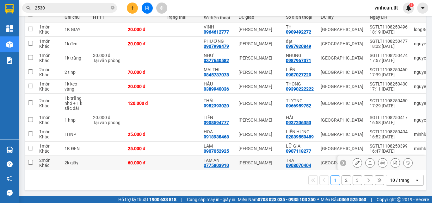
scroll to position [86, 0]
click at [352, 180] on button "3" at bounding box center [356, 179] width 9 height 9
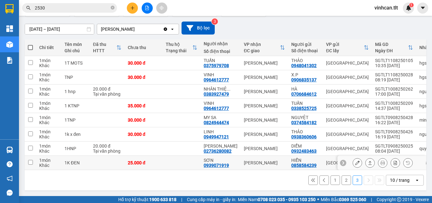
scroll to position [52, 0]
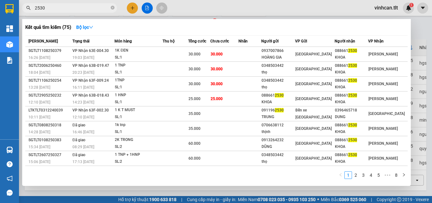
click at [81, 5] on input "2530" at bounding box center [72, 7] width 75 height 7
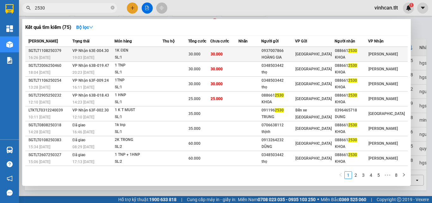
click at [132, 55] on div "SL: 1" at bounding box center [138, 57] width 47 height 7
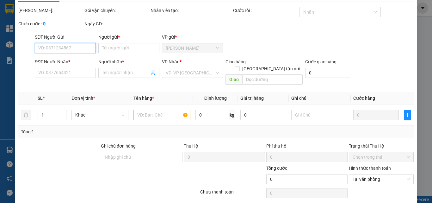
type input "0937007866"
type input "HOÀNG GIA"
type input "0886612530"
type input "KHOA"
type input "30.000"
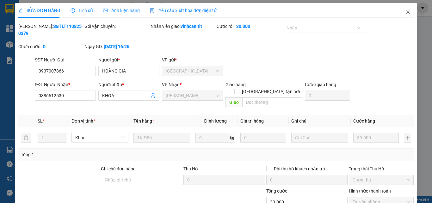
click at [404, 9] on span "Close" at bounding box center [408, 12] width 18 height 18
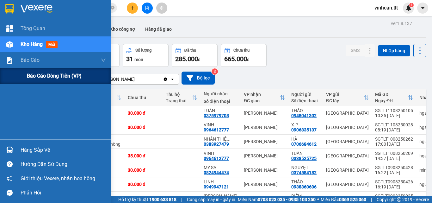
drag, startPoint x: 46, startPoint y: 69, endPoint x: 52, endPoint y: 74, distance: 7.9
click at [46, 69] on div "Báo cáo dòng tiền (VP)" at bounding box center [66, 76] width 79 height 16
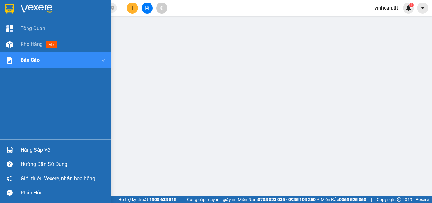
click at [4, 149] on div at bounding box center [9, 149] width 11 height 11
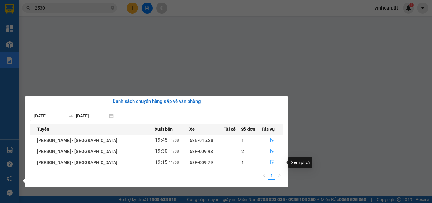
click at [270, 164] on icon "file-done" at bounding box center [272, 162] width 4 height 4
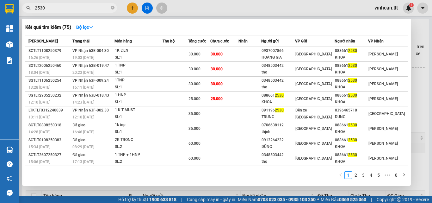
click at [70, 6] on input "2530" at bounding box center [72, 7] width 75 height 7
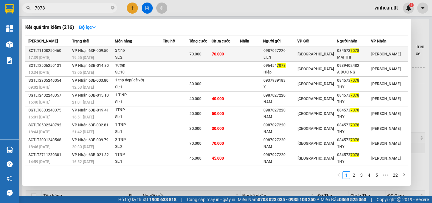
type input "7078"
click at [177, 55] on td at bounding box center [176, 54] width 26 height 15
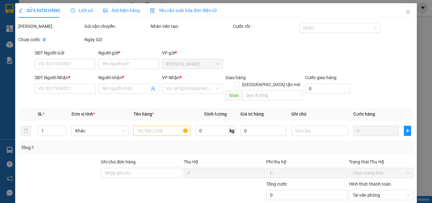
type input "0987027220"
type input "LIÊN"
type input "0845737078"
type input "MAI THI"
type input "70.000"
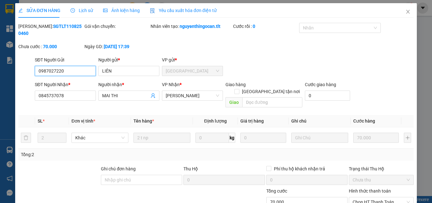
scroll to position [29, 0]
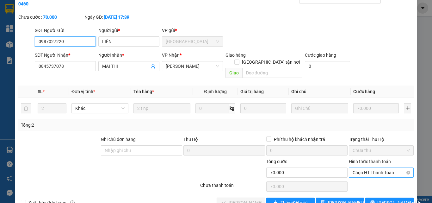
click at [361, 168] on span "Chọn HT Thanh Toán" at bounding box center [380, 172] width 57 height 9
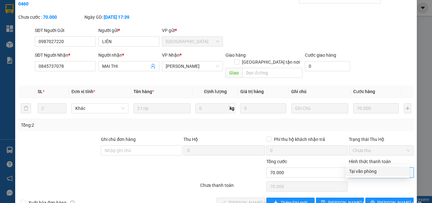
click at [361, 168] on div "Tại văn phòng" at bounding box center [377, 171] width 57 height 7
type input "0"
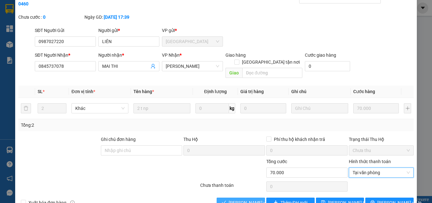
click at [248, 199] on span "[PERSON_NAME] và [PERSON_NAME] hàng" at bounding box center [259, 202] width 61 height 7
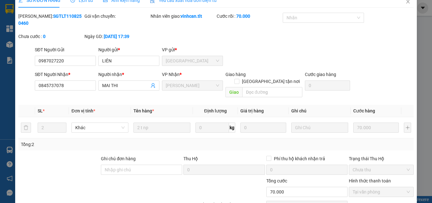
scroll to position [0, 0]
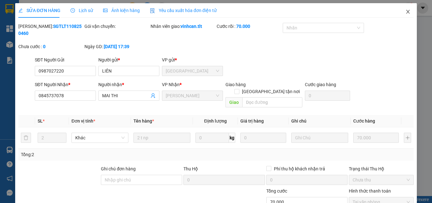
click at [405, 12] on icon "close" at bounding box center [407, 11] width 5 height 5
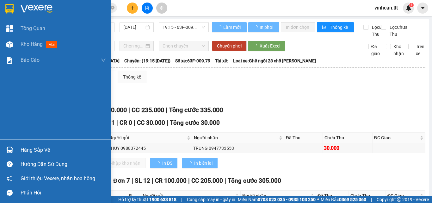
click at [14, 148] on div at bounding box center [9, 149] width 11 height 11
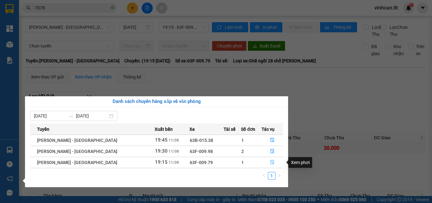
click at [262, 161] on button "button" at bounding box center [272, 162] width 21 height 10
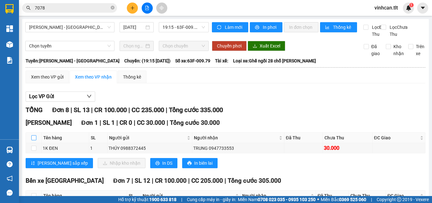
click at [33, 140] on input "checkbox" at bounding box center [33, 137] width 5 height 5
checkbox input "true"
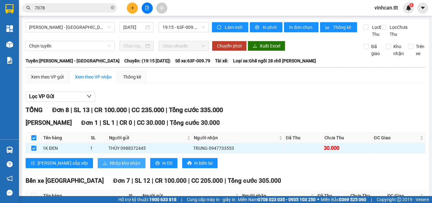
click at [98, 166] on button "Nhập kho nhận" at bounding box center [122, 163] width 48 height 10
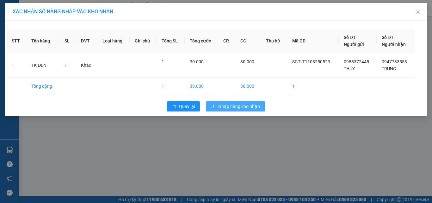
click at [242, 107] on span "Nhập hàng kho nhận" at bounding box center [239, 106] width 42 height 7
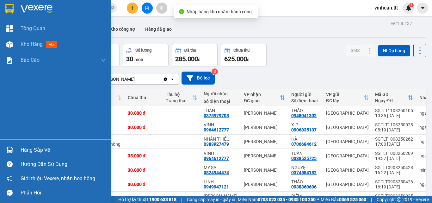
click at [12, 149] on img at bounding box center [9, 149] width 7 height 7
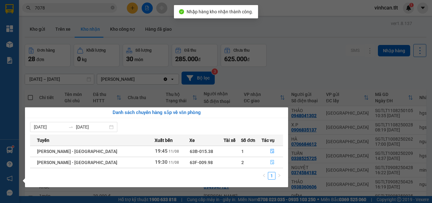
click at [265, 159] on button "button" at bounding box center [272, 162] width 21 height 10
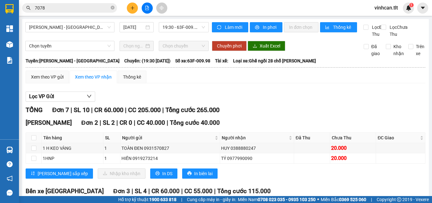
click at [75, 7] on input "7078" at bounding box center [72, 7] width 75 height 7
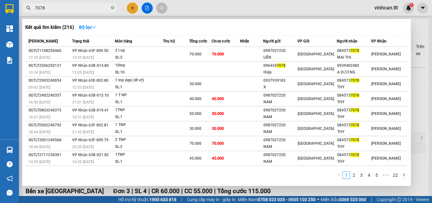
click at [75, 7] on input "7078" at bounding box center [72, 7] width 75 height 7
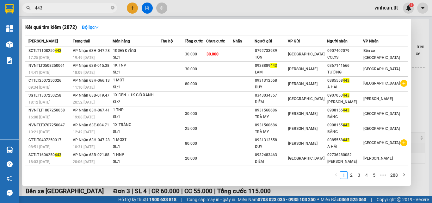
type input "443"
